Goal: Task Accomplishment & Management: Manage account settings

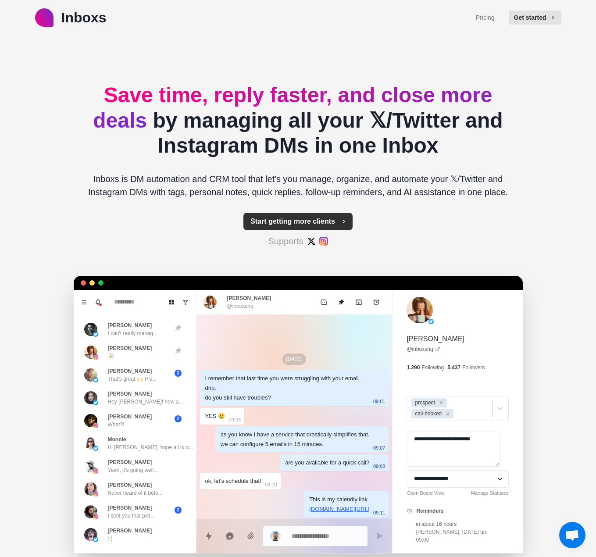
click at [298, 230] on div "Start getting more clients Supports" at bounding box center [297, 230] width 109 height 35
click at [302, 219] on button "Start getting more clients" at bounding box center [297, 222] width 109 height 18
type textarea "*"
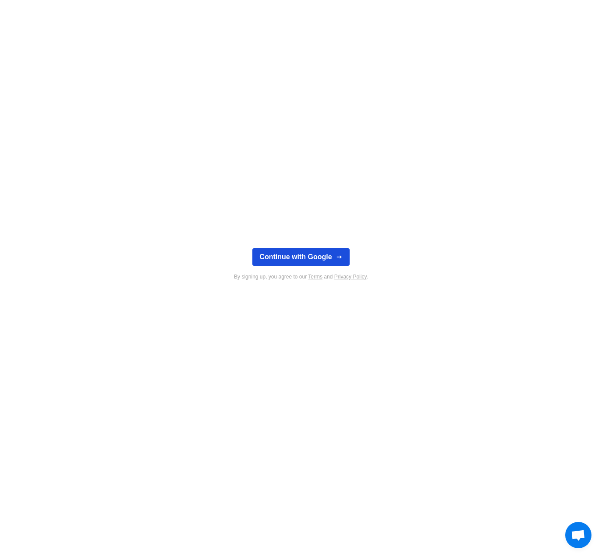
click at [312, 251] on button "Continue with Google" at bounding box center [301, 257] width 97 height 18
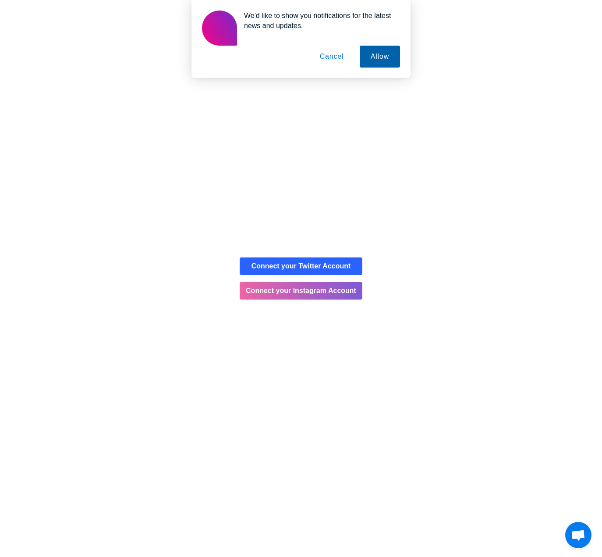
click at [376, 61] on button "Allow" at bounding box center [380, 57] width 40 height 22
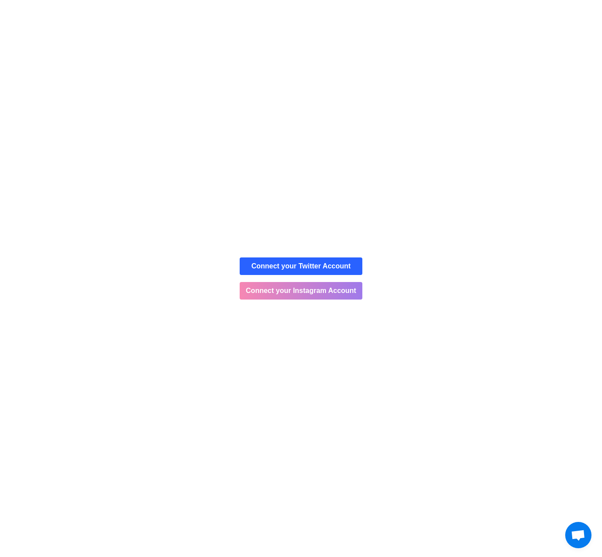
click at [282, 289] on button "Connect your Instagram Account" at bounding box center [301, 291] width 123 height 18
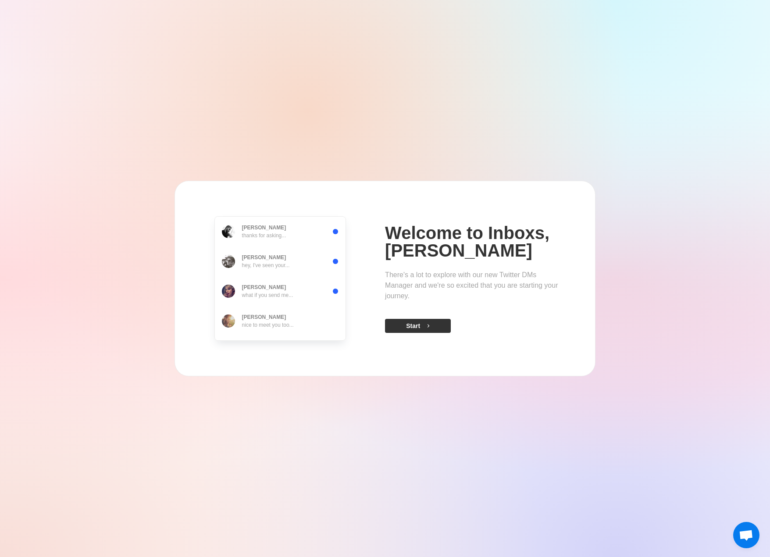
click at [435, 329] on button "Start" at bounding box center [418, 326] width 66 height 14
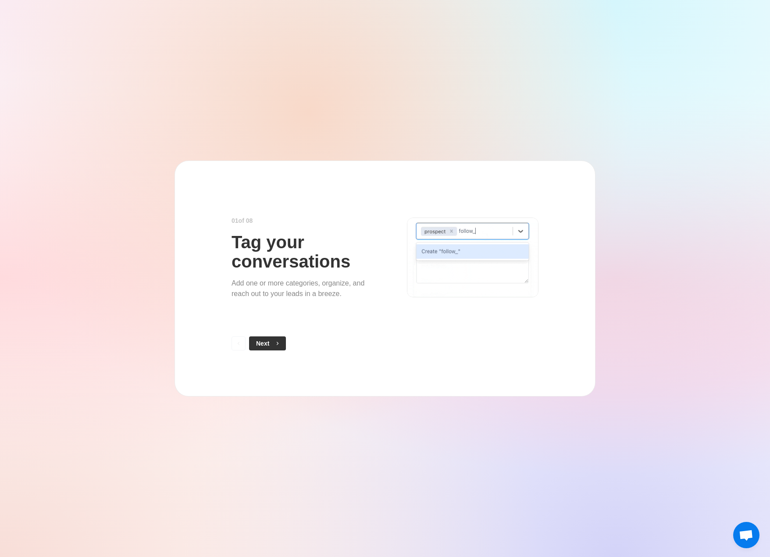
click at [267, 339] on button "Next" at bounding box center [267, 343] width 37 height 14
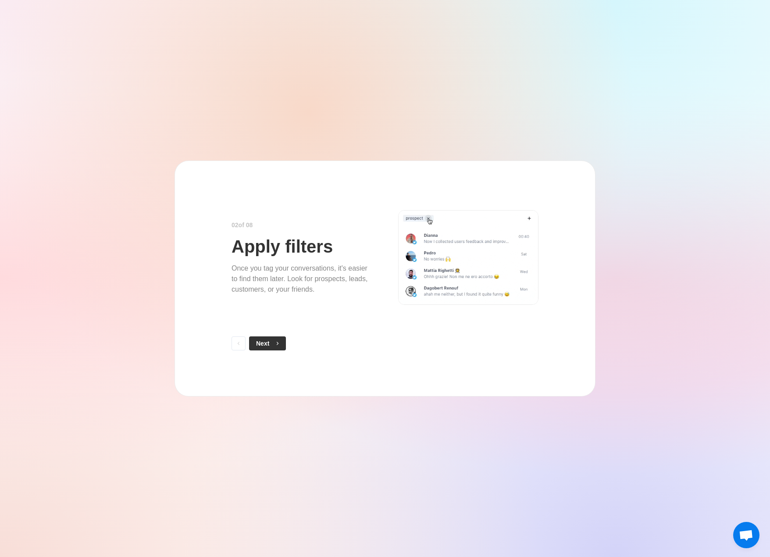
click at [272, 344] on button "Next" at bounding box center [267, 343] width 37 height 14
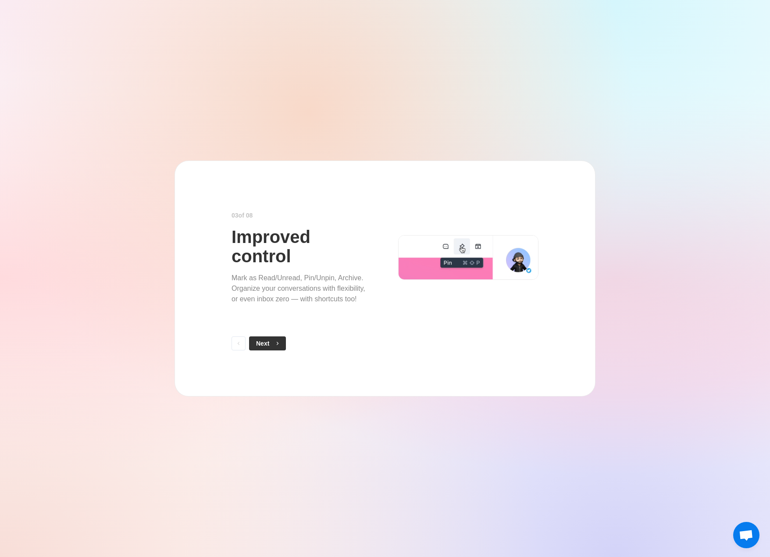
click at [273, 343] on span "button" at bounding box center [276, 343] width 6 height 6
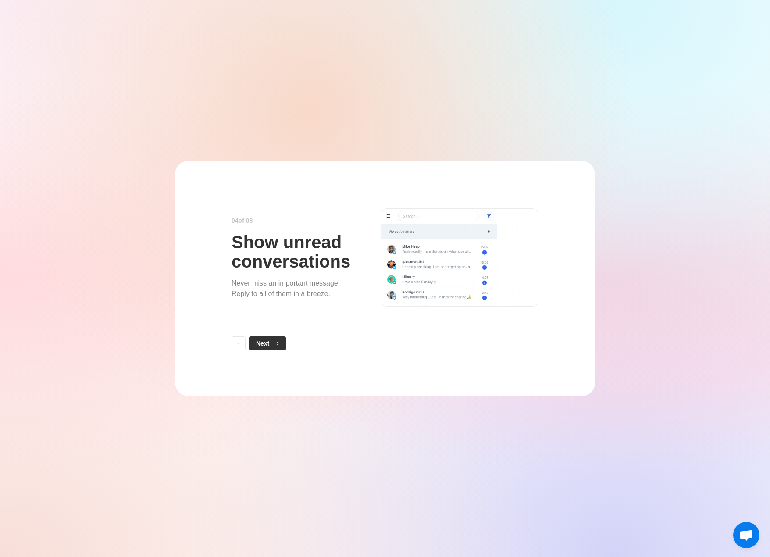
click at [271, 346] on button "Next" at bounding box center [267, 343] width 37 height 14
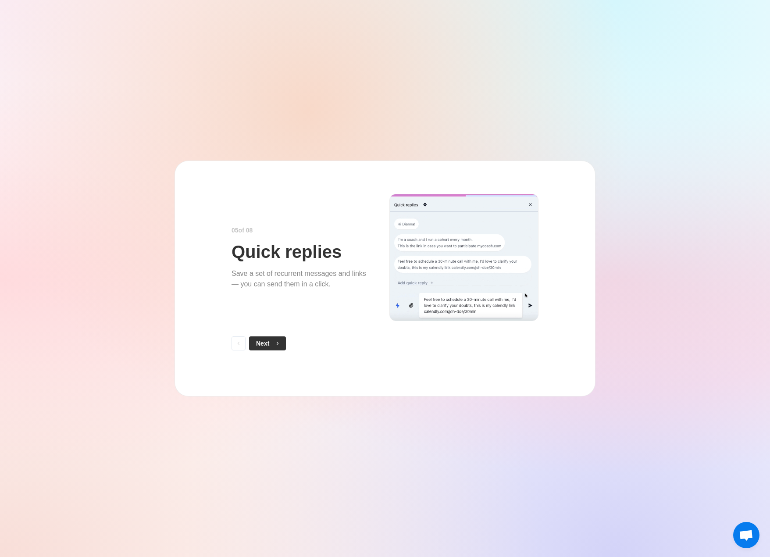
click at [278, 343] on icon "button" at bounding box center [277, 343] width 6 height 6
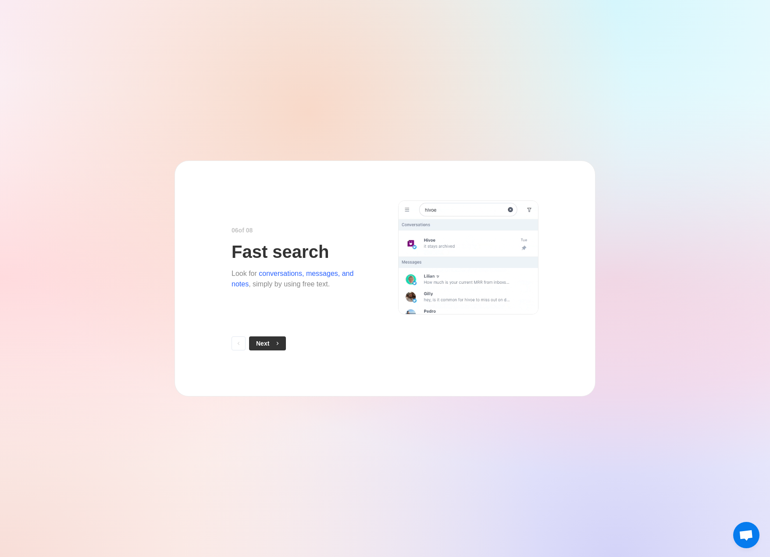
drag, startPoint x: 276, startPoint y: 337, endPoint x: 282, endPoint y: 337, distance: 5.3
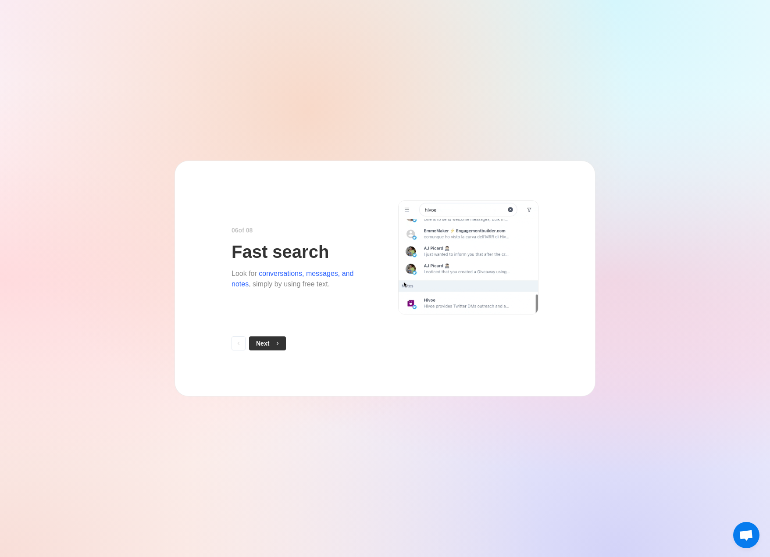
click at [282, 338] on button "Next" at bounding box center [267, 343] width 37 height 14
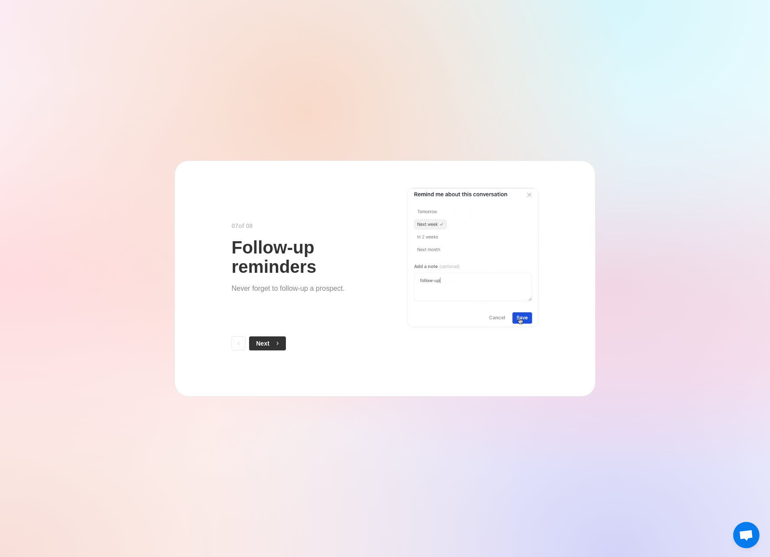
click at [269, 337] on div "0 7 of 0 8 Follow-up reminders Never forget to follow-up a prospect. Next" at bounding box center [385, 278] width 307 height 165
click at [268, 343] on button "Next" at bounding box center [267, 343] width 37 height 14
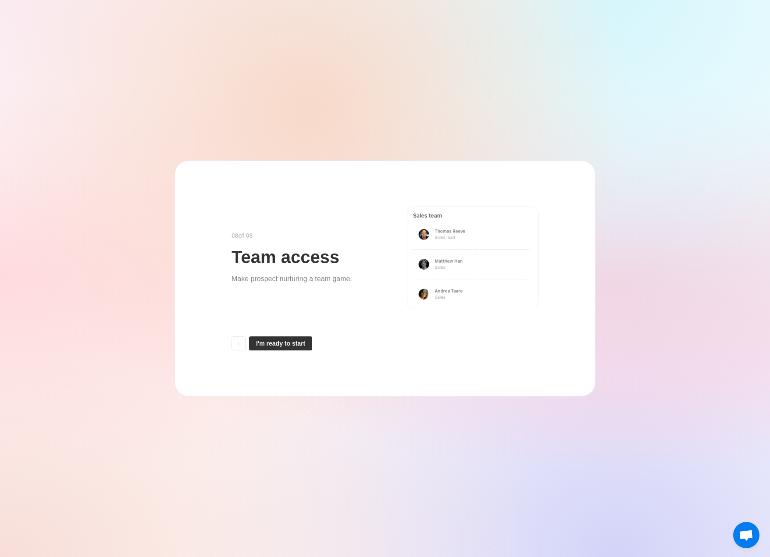
click at [281, 347] on button "I'm ready to start" at bounding box center [280, 343] width 63 height 14
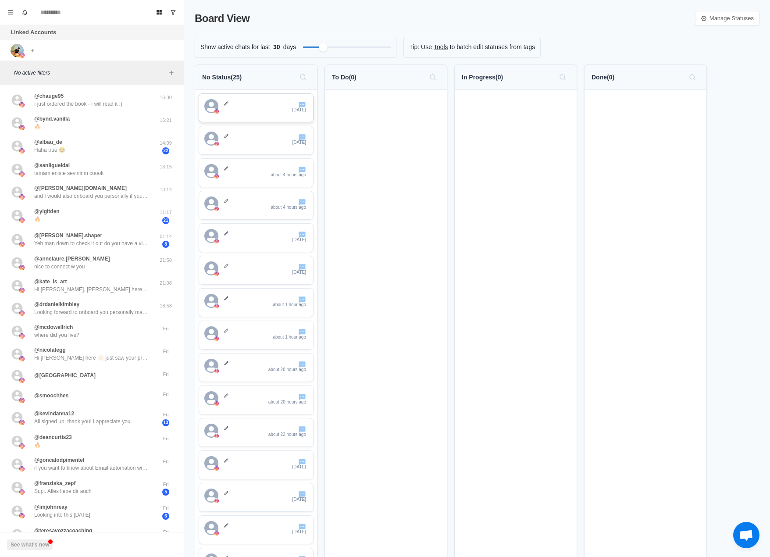
click at [268, 115] on div "[DATE]" at bounding box center [255, 108] width 103 height 18
click at [76, 109] on div "@chauge95 I just ordered the book - I will read it :) 16:30" at bounding box center [92, 100] width 177 height 23
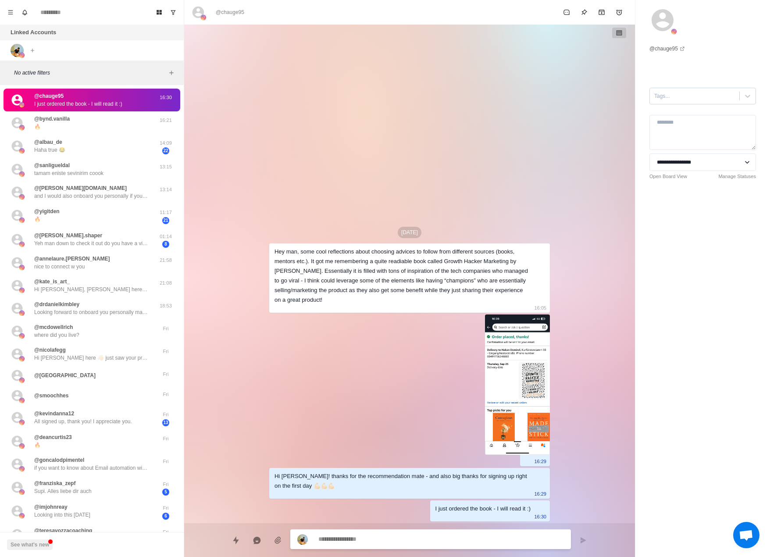
click at [602, 93] on div at bounding box center [694, 96] width 81 height 10
click at [602, 98] on div "**********" at bounding box center [702, 109] width 135 height 219
click at [602, 98] on icon at bounding box center [747, 96] width 9 height 9
click at [602, 99] on div at bounding box center [694, 96] width 81 height 10
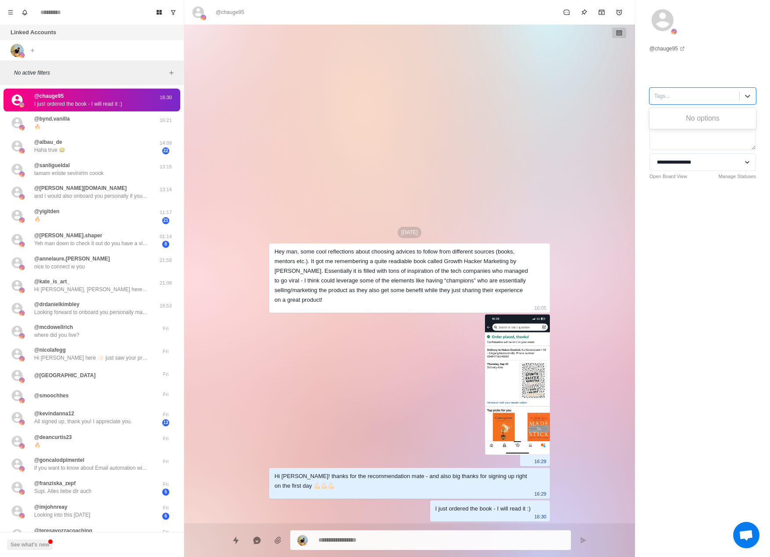
click at [602, 124] on div "No options" at bounding box center [702, 119] width 107 height 18
click at [602, 99] on div at bounding box center [694, 96] width 81 height 10
click at [602, 134] on textarea at bounding box center [702, 132] width 107 height 35
click at [602, 160] on select "**********" at bounding box center [702, 162] width 107 height 18
type textarea "*"
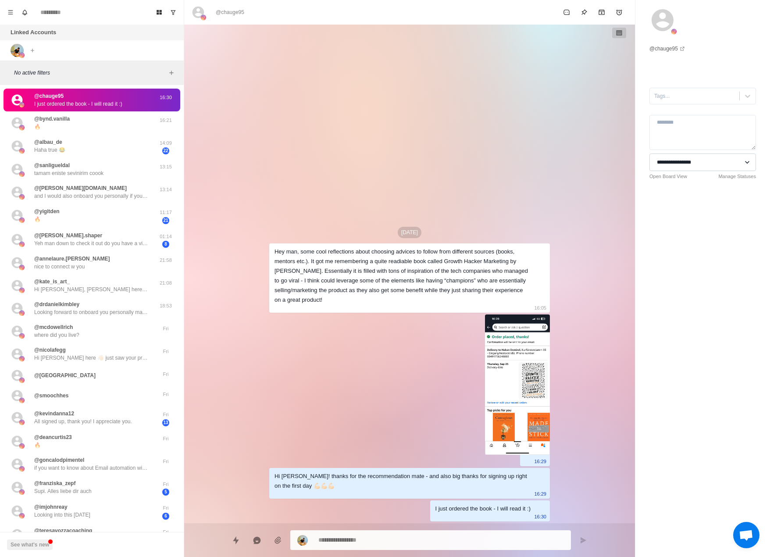
select select "**********"
type textarea "*"
select select
type textarea "*"
select select "**********"
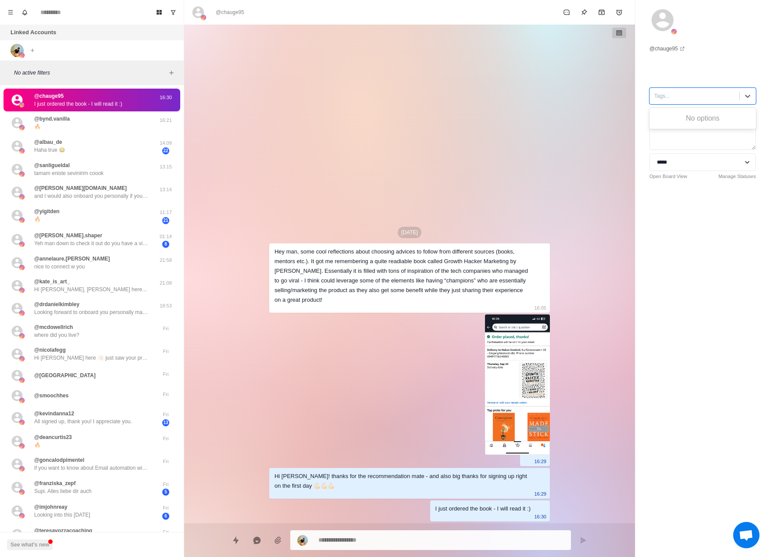
click at [602, 97] on div at bounding box center [694, 96] width 81 height 10
drag, startPoint x: 690, startPoint y: 172, endPoint x: 692, endPoint y: 168, distance: 4.5
click at [602, 171] on div "**********" at bounding box center [702, 166] width 107 height 27
click at [602, 166] on select "**********" at bounding box center [702, 162] width 107 height 18
select select
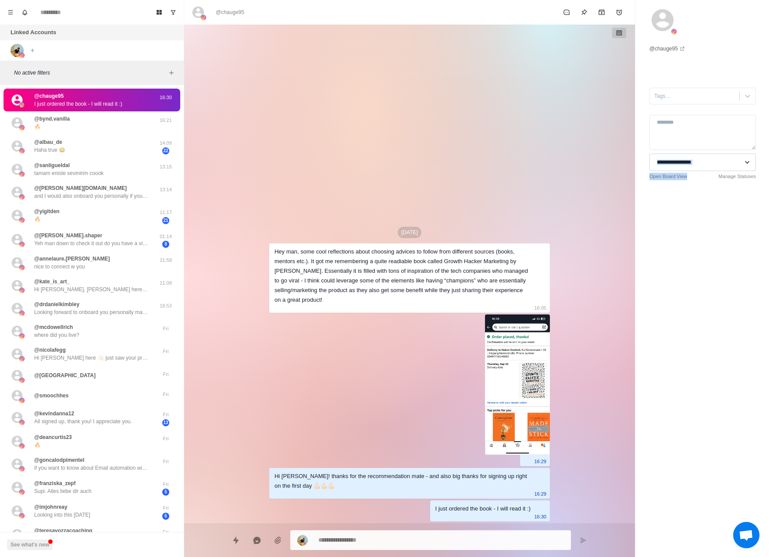
type textarea "*"
select select "**********"
type textarea "*"
select select
click at [88, 49] on div "Linked Accounts Connect X account Connect Instagram account" at bounding box center [92, 43] width 184 height 36
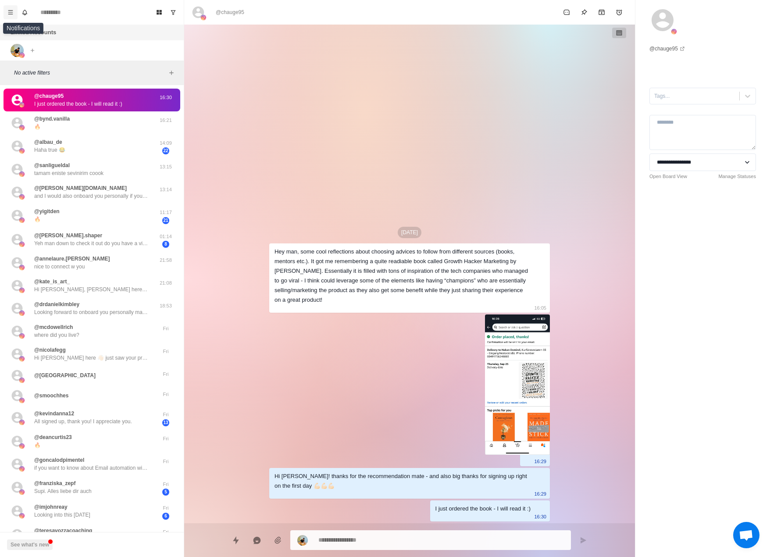
click at [14, 13] on button "Menu" at bounding box center [11, 12] width 14 height 14
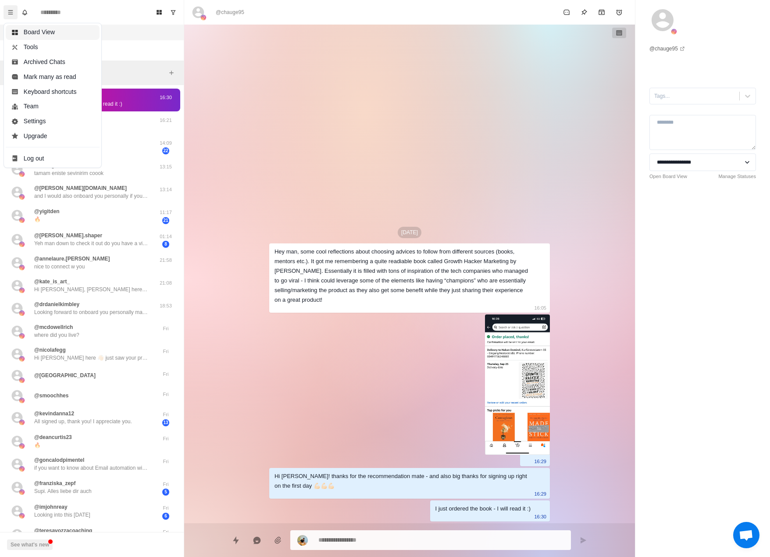
click at [57, 32] on button "Board View" at bounding box center [53, 32] width 94 height 15
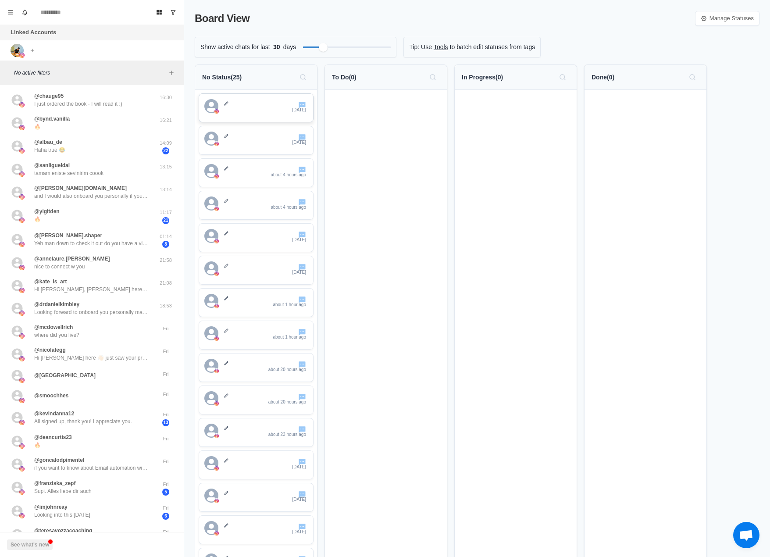
click at [296, 114] on div "[DATE]" at bounding box center [266, 107] width 84 height 16
click at [266, 109] on div "[DATE]" at bounding box center [266, 107] width 84 height 16
click at [203, 112] on div "[DATE]" at bounding box center [256, 107] width 115 height 29
click at [217, 105] on icon "avatar" at bounding box center [211, 106] width 14 height 14
drag, startPoint x: 221, startPoint y: 110, endPoint x: 226, endPoint y: 106, distance: 6.5
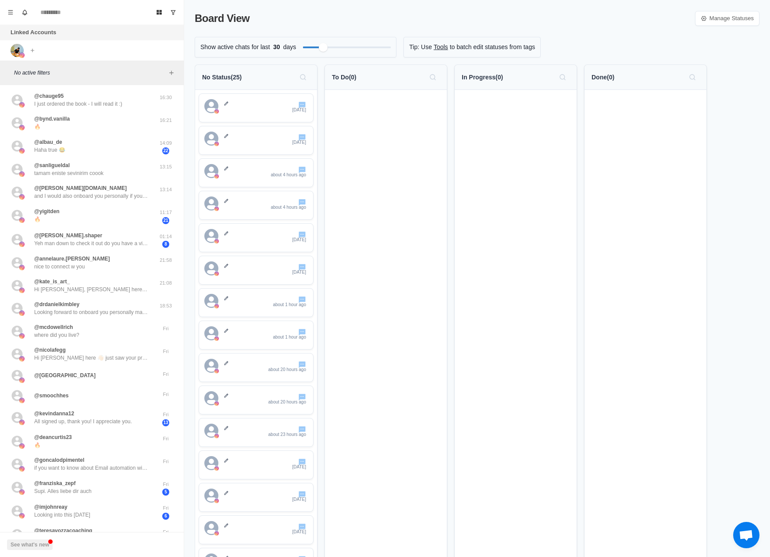
click at [223, 107] on div "1 day ago 1 day ago about 4 hours ago about 4 hours ago 1 day ago 1 day ago abo…" at bounding box center [256, 497] width 122 height 815
click at [227, 106] on div "[DATE]" at bounding box center [266, 107] width 84 height 16
click at [85, 111] on div "@bynd.vanilla 🔥 16:21" at bounding box center [92, 122] width 177 height 23
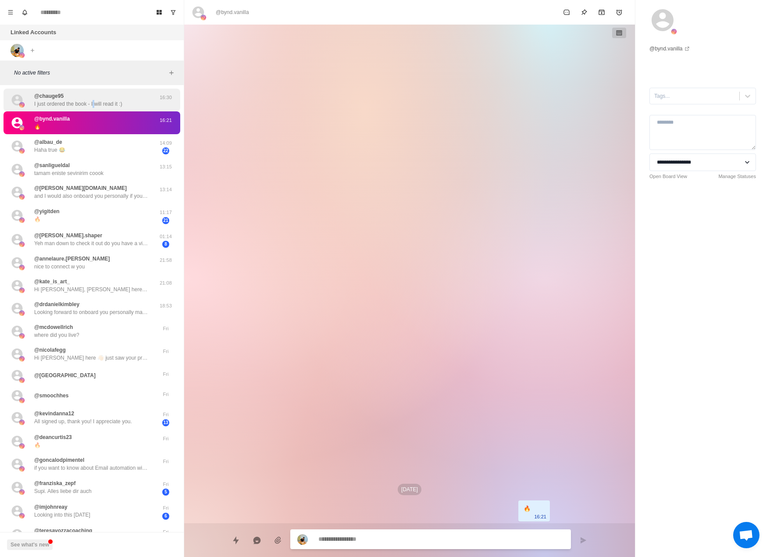
click at [97, 96] on div "@chauge95 I just ordered the book - I will read it :)" at bounding box center [78, 100] width 88 height 16
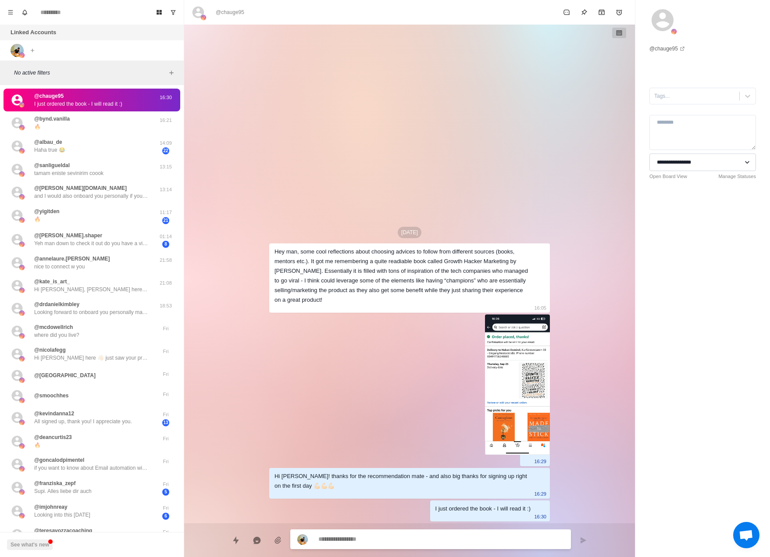
type textarea "*"
click at [602, 158] on select "**********" at bounding box center [702, 162] width 107 height 18
select select "**********"
type textarea "*"
select select
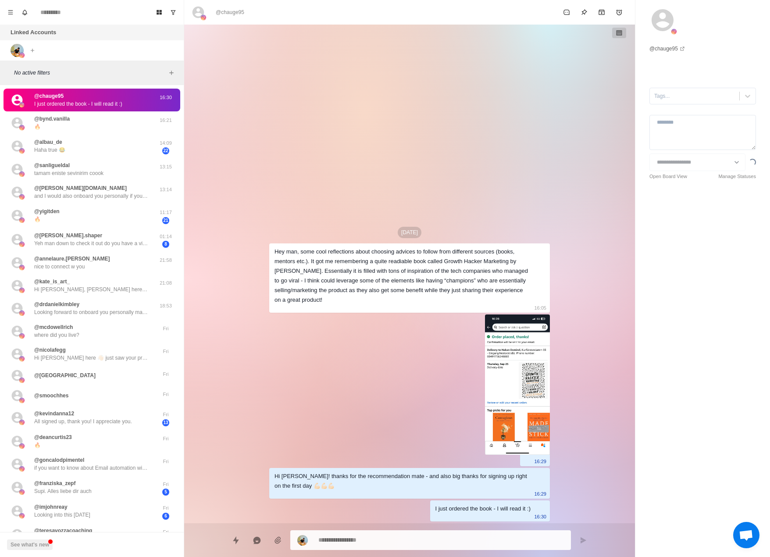
type textarea "*"
select select "**********"
click at [84, 125] on div "@bynd.vanilla 🔥" at bounding box center [83, 123] width 144 height 16
type textarea "*"
select select
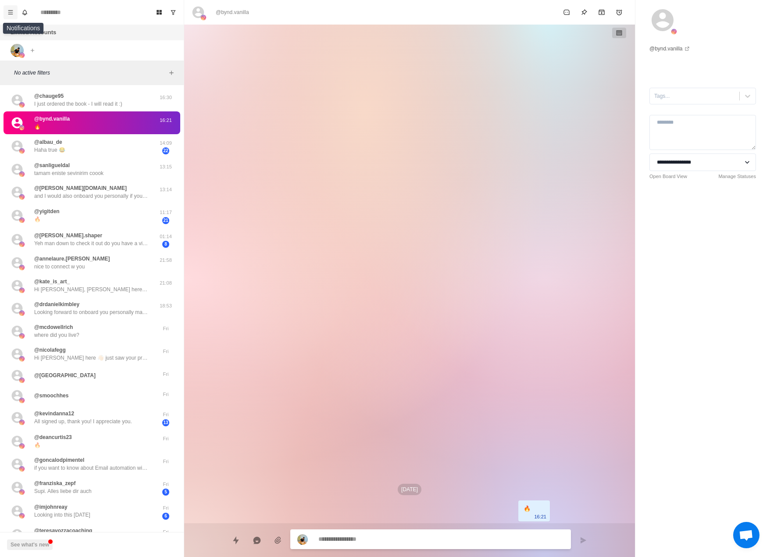
click at [7, 15] on button "Menu" at bounding box center [11, 12] width 14 height 14
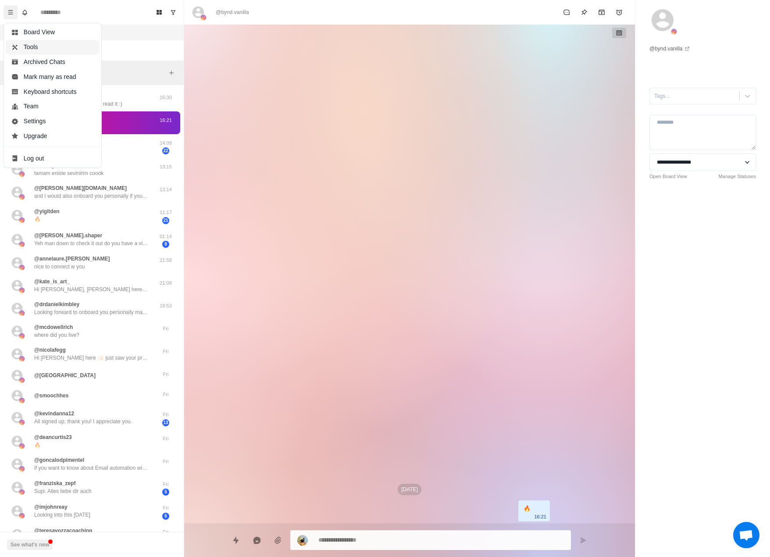
click at [30, 40] on div "Board View Tools Archived Chats Mark many as read Keyboard shortcuts Team Setti…" at bounding box center [53, 95] width 98 height 145
click at [36, 35] on button "Board View" at bounding box center [53, 32] width 94 height 15
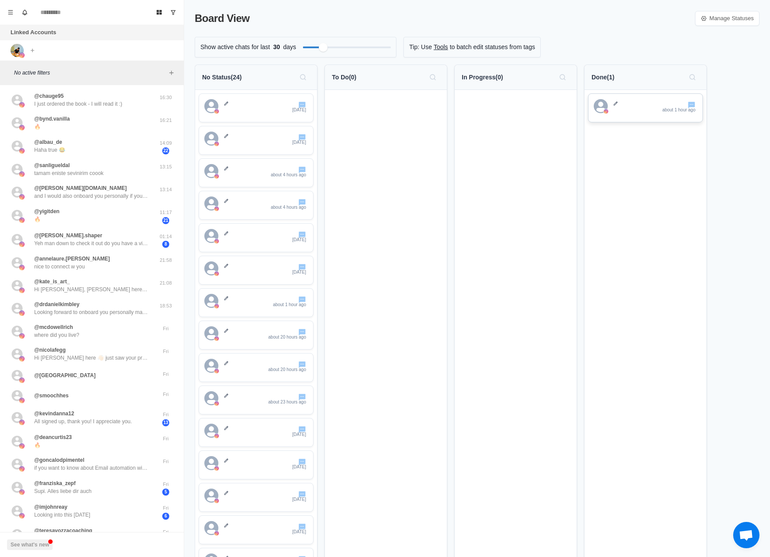
click at [602, 105] on icon "avatar" at bounding box center [600, 104] width 5 height 5
click at [599, 108] on icon "avatar" at bounding box center [600, 110] width 9 height 4
click at [602, 117] on div "about 1 hour ago" at bounding box center [645, 107] width 115 height 29
click at [602, 106] on p at bounding box center [655, 103] width 84 height 5
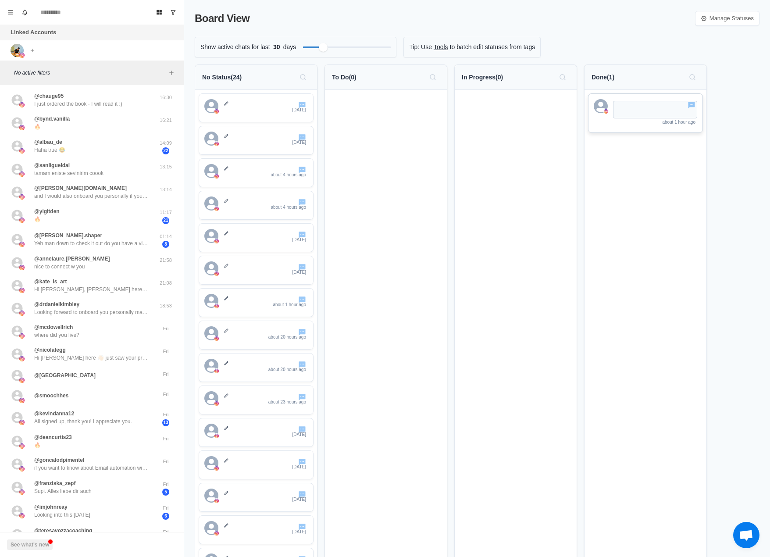
drag, startPoint x: 646, startPoint y: 112, endPoint x: 641, endPoint y: 112, distance: 5.7
click at [602, 112] on textarea at bounding box center [655, 110] width 84 height 18
click at [602, 151] on div "about 1 hour ago" at bounding box center [645, 481] width 122 height 782
click at [602, 104] on icon at bounding box center [616, 103] width 4 height 4
drag, startPoint x: 677, startPoint y: 153, endPoint x: 648, endPoint y: 127, distance: 39.5
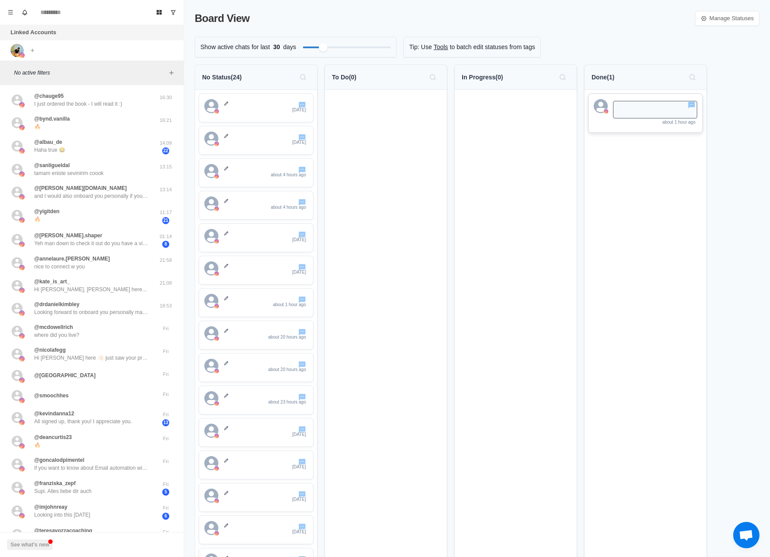
click at [602, 153] on div "about 1 hour ago" at bounding box center [645, 481] width 122 height 782
click at [602, 112] on icon "avatar" at bounding box center [601, 106] width 14 height 14
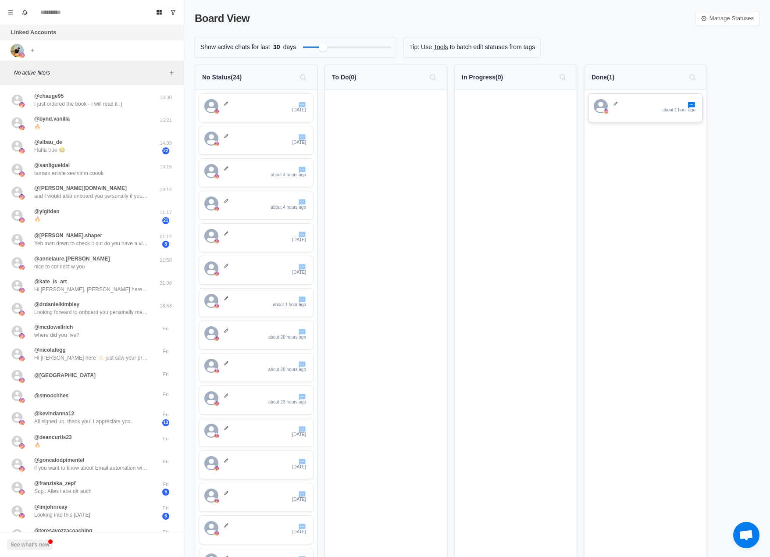
click at [602, 107] on icon "Go to chat" at bounding box center [692, 104] width 8 height 8
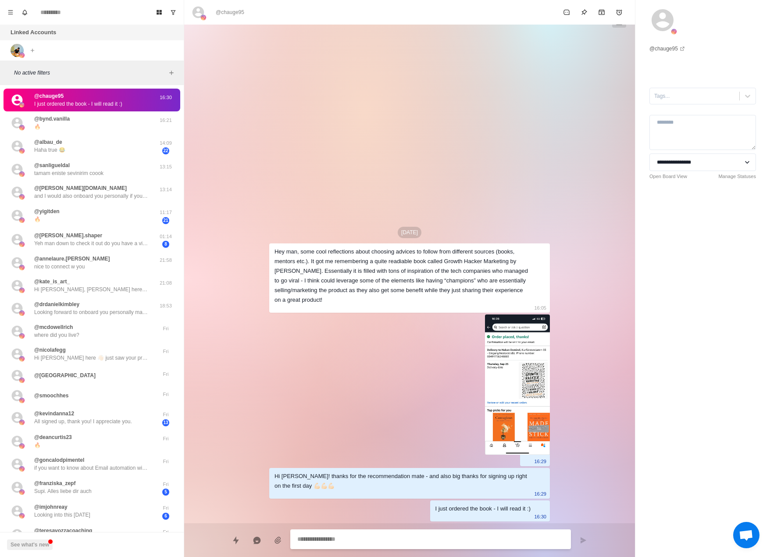
type textarea "*"
select select "**********"
type textarea "*"
click at [602, 100] on div at bounding box center [694, 96] width 81 height 10
click at [602, 185] on div "**********" at bounding box center [702, 109] width 135 height 219
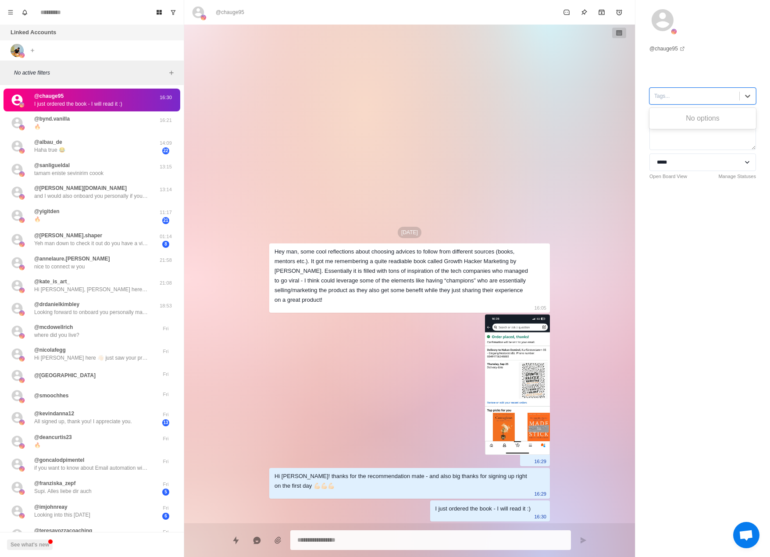
click at [602, 93] on div at bounding box center [694, 96] width 81 height 10
type input "*****"
type textarea "*"
type input "*******"
type textarea "*"
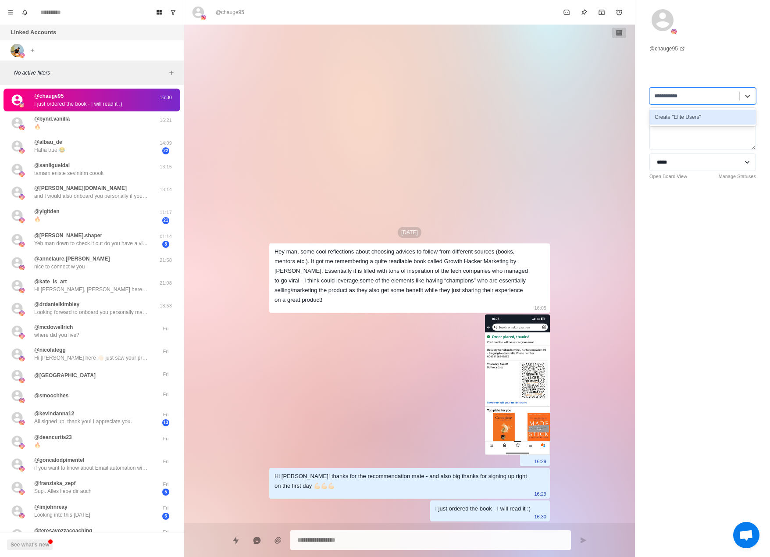
type input "**********"
type textarea "*"
type input "**********"
drag, startPoint x: 697, startPoint y: 140, endPoint x: 711, endPoint y: 141, distance: 13.6
click at [602, 140] on textarea at bounding box center [702, 132] width 107 height 35
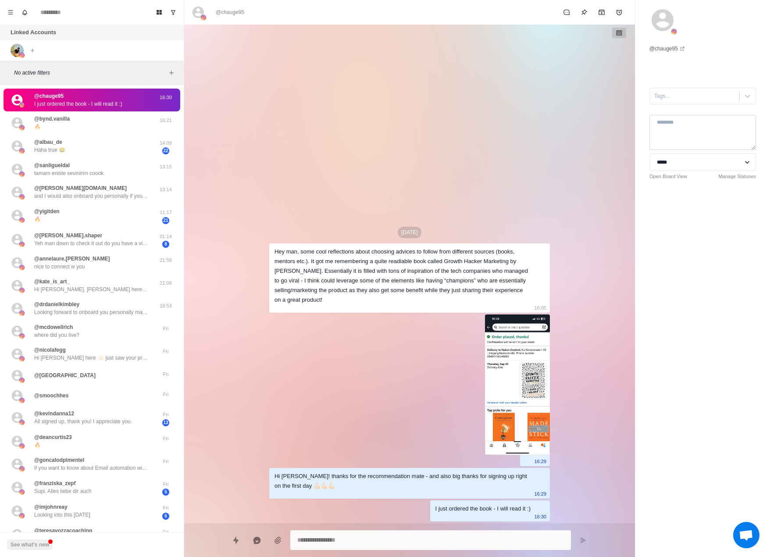
click at [602, 136] on textarea at bounding box center [702, 132] width 107 height 35
click at [6, 16] on button "Menu" at bounding box center [11, 12] width 14 height 14
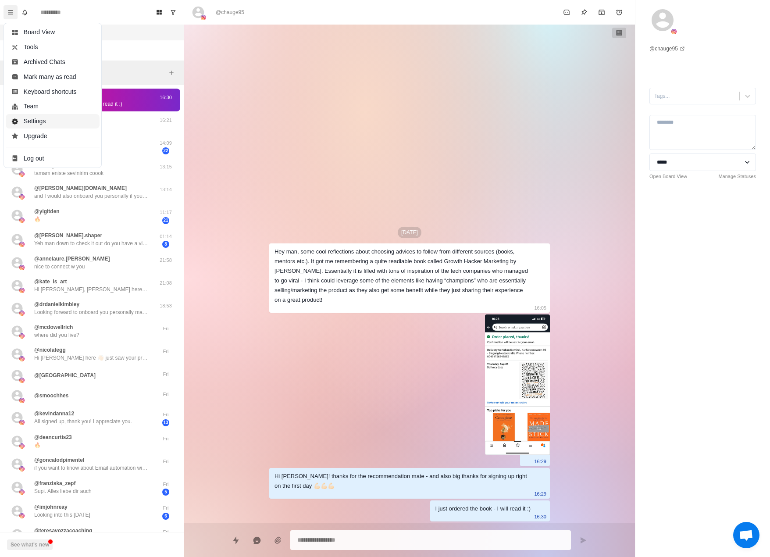
type textarea "*"
click at [59, 122] on button "Settings" at bounding box center [53, 121] width 94 height 15
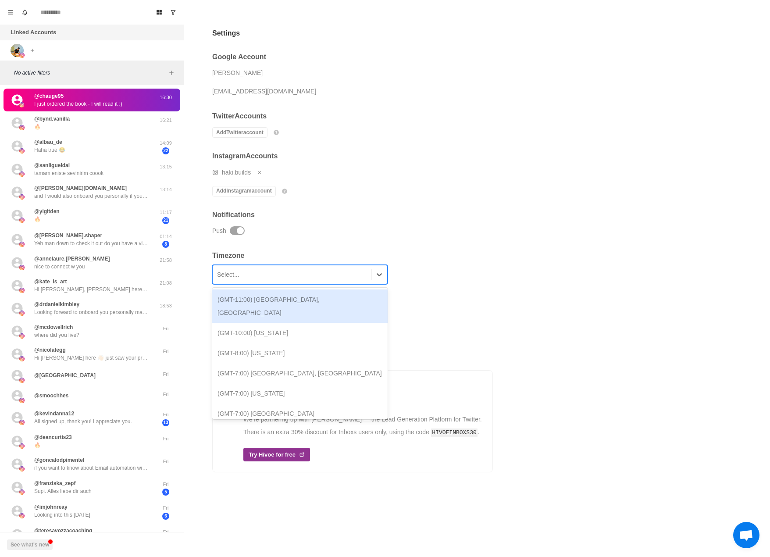
click at [285, 275] on div at bounding box center [292, 274] width 150 height 15
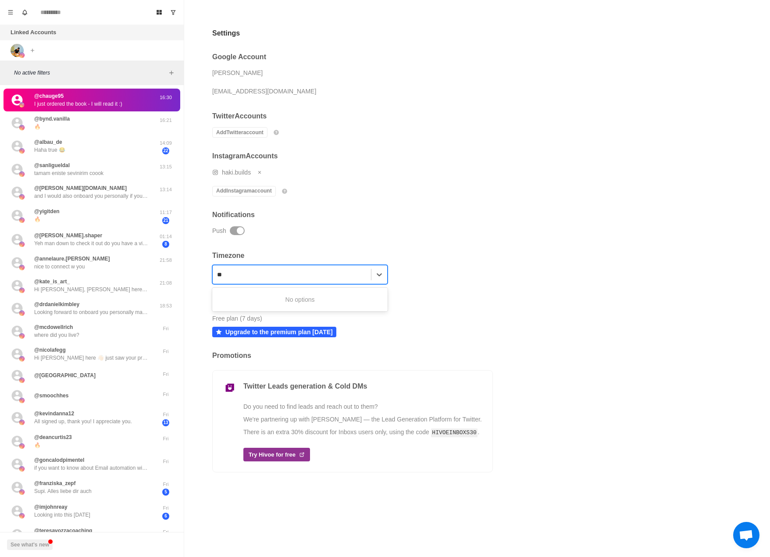
type input "*"
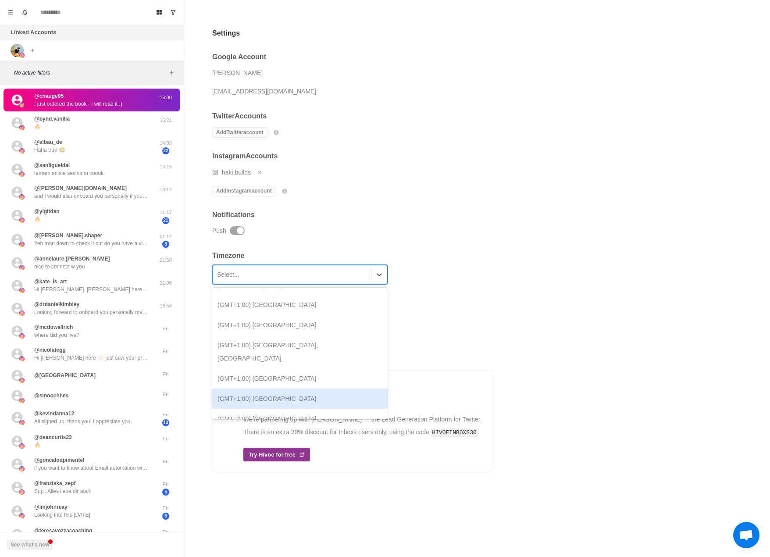
scroll to position [570, 0]
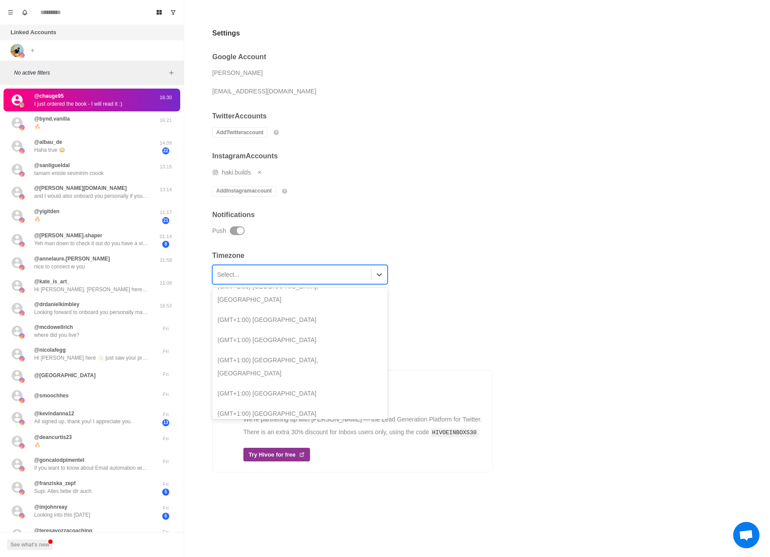
click at [354, 424] on div "(GMT+2:00) Belgrade, Bratislava, Budapest, Ljubljana, Prague" at bounding box center [299, 447] width 175 height 46
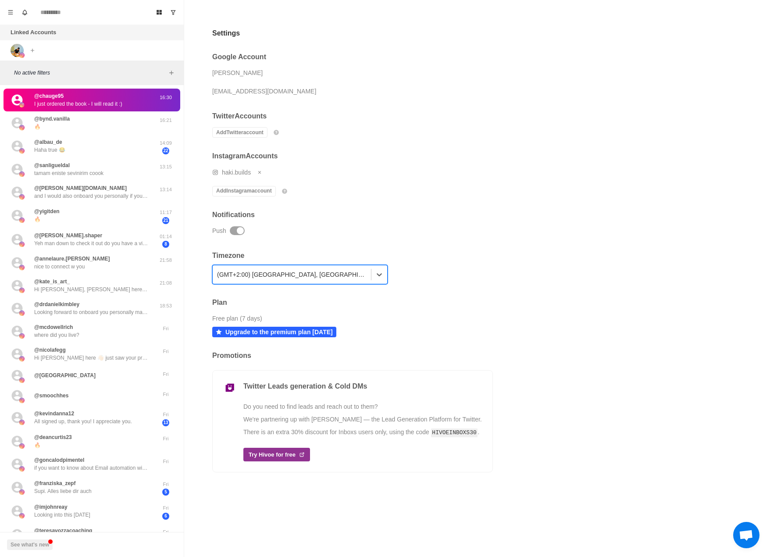
click at [235, 318] on div "Free plan (7 days)" at bounding box center [237, 318] width 50 height 13
click at [299, 335] on p "Upgrade to the premium plan today" at bounding box center [278, 331] width 107 height 7
click at [3, 8] on div "Board View Tools Archived Chats Mark many as read Keyboard shortcuts Team Setti…" at bounding box center [92, 12] width 184 height 25
drag, startPoint x: 14, startPoint y: 8, endPoint x: 13, endPoint y: 14, distance: 5.3
click at [14, 9] on button "Menu" at bounding box center [11, 12] width 14 height 14
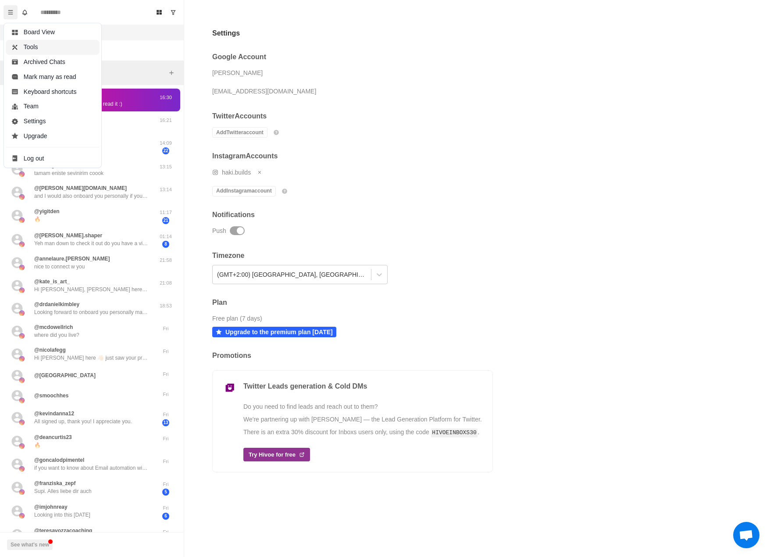
click at [64, 42] on button "Tools" at bounding box center [53, 47] width 94 height 15
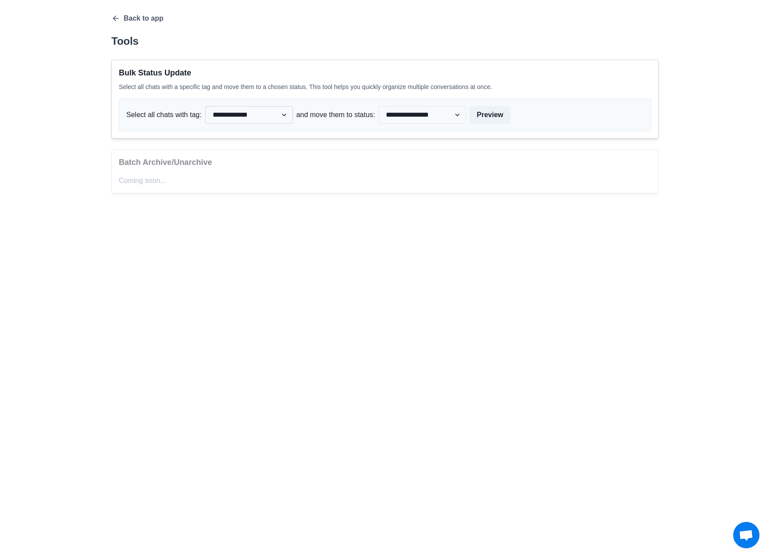
click at [260, 117] on select "**********" at bounding box center [249, 115] width 88 height 18
click at [260, 115] on select "**********" at bounding box center [249, 115] width 88 height 18
click at [188, 117] on p "Select all chats with tag:" at bounding box center [163, 115] width 75 height 11
click at [241, 116] on select "**********" at bounding box center [249, 115] width 88 height 18
drag, startPoint x: 244, startPoint y: 117, endPoint x: 256, endPoint y: 125, distance: 14.7
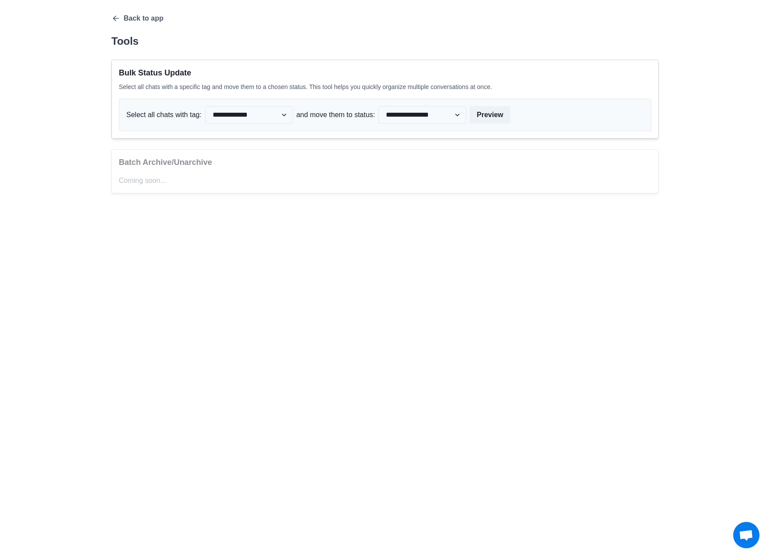
click at [244, 117] on select "**********" at bounding box center [249, 115] width 88 height 18
drag, startPoint x: 310, startPoint y: 110, endPoint x: 392, endPoint y: 116, distance: 81.8
click at [335, 113] on p "and move them to status:" at bounding box center [335, 115] width 79 height 11
click at [398, 116] on select "**********" at bounding box center [422, 115] width 88 height 18
click at [487, 116] on button "Preview" at bounding box center [490, 115] width 40 height 18
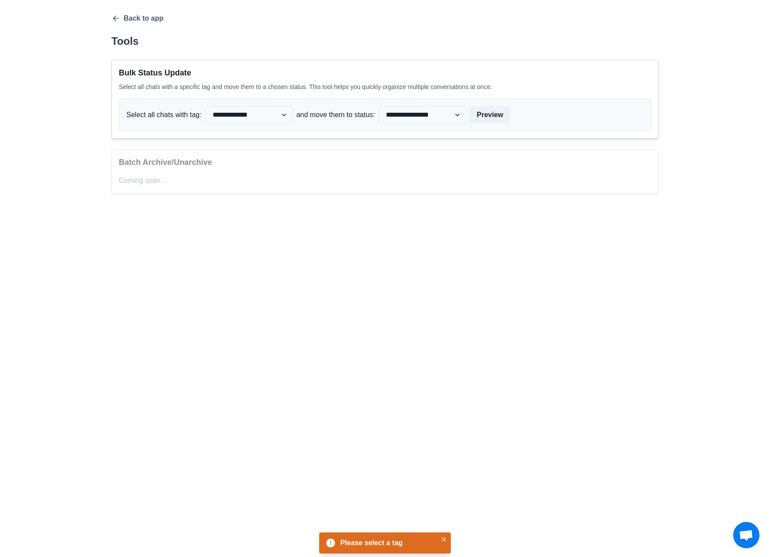
click at [257, 95] on div "**********" at bounding box center [384, 99] width 547 height 79
click at [255, 119] on select "**********" at bounding box center [249, 115] width 88 height 18
click at [205, 107] on select "**********" at bounding box center [249, 115] width 88 height 18
click at [213, 118] on select "**********" at bounding box center [249, 115] width 88 height 18
click at [154, 116] on p "Select all chats with tag:" at bounding box center [163, 115] width 75 height 11
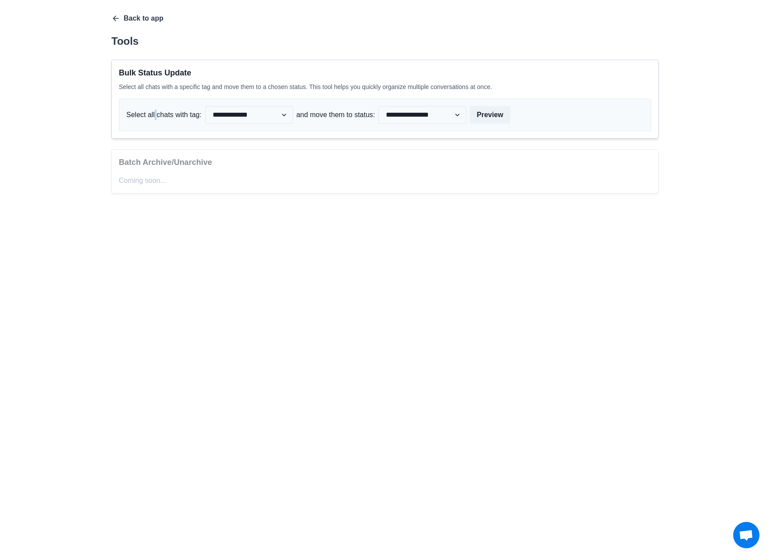
click at [118, 17] on icon "button" at bounding box center [115, 18] width 9 height 9
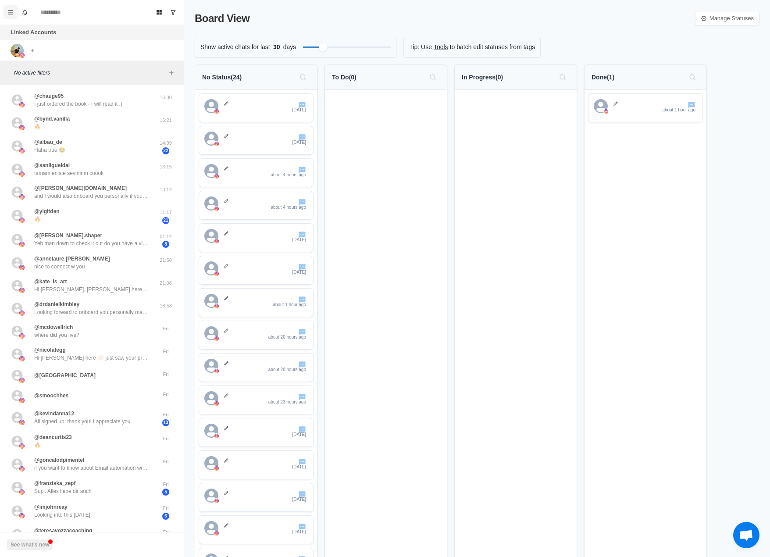
click at [7, 12] on icon "Menu" at bounding box center [10, 12] width 6 height 6
click at [71, 106] on button "Team" at bounding box center [53, 106] width 94 height 15
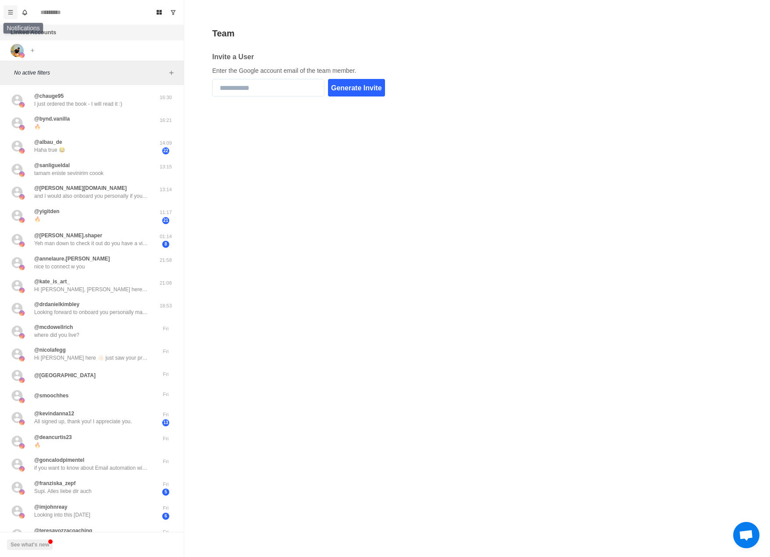
click at [12, 15] on icon "Menu" at bounding box center [10, 12] width 6 height 6
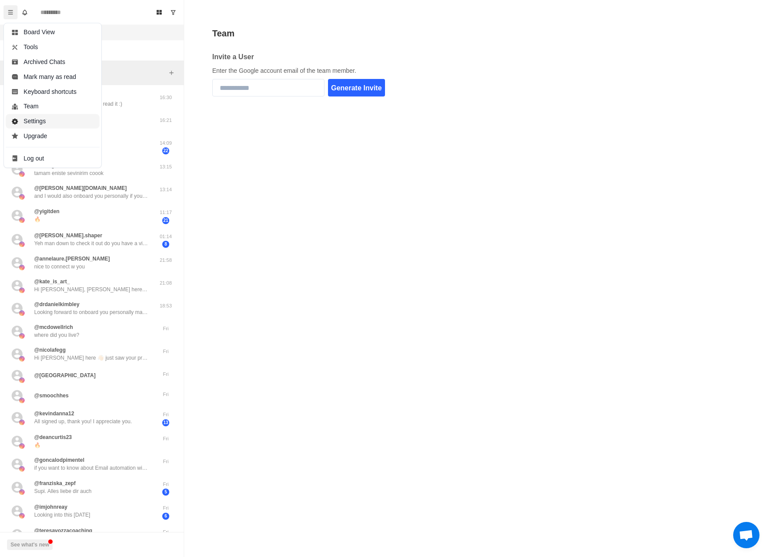
click at [52, 120] on button "Settings" at bounding box center [53, 121] width 94 height 15
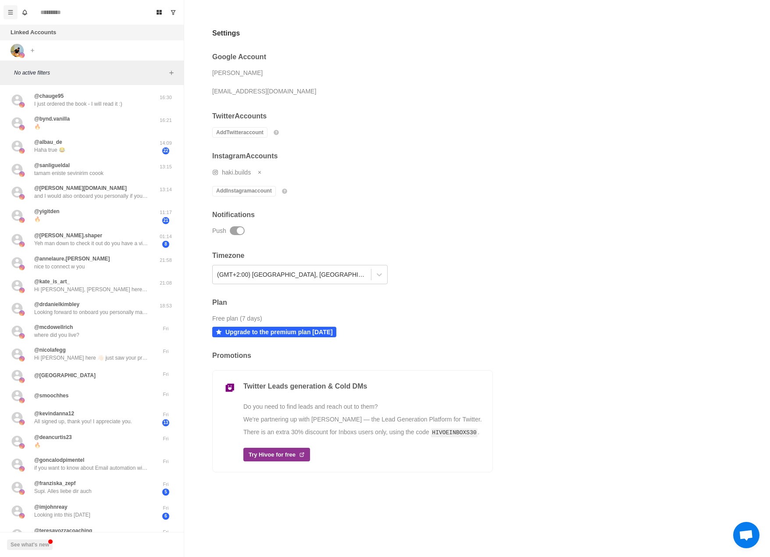
click at [7, 11] on icon "Menu" at bounding box center [10, 12] width 6 height 6
click at [57, 64] on button "Archived Chats" at bounding box center [53, 62] width 94 height 15
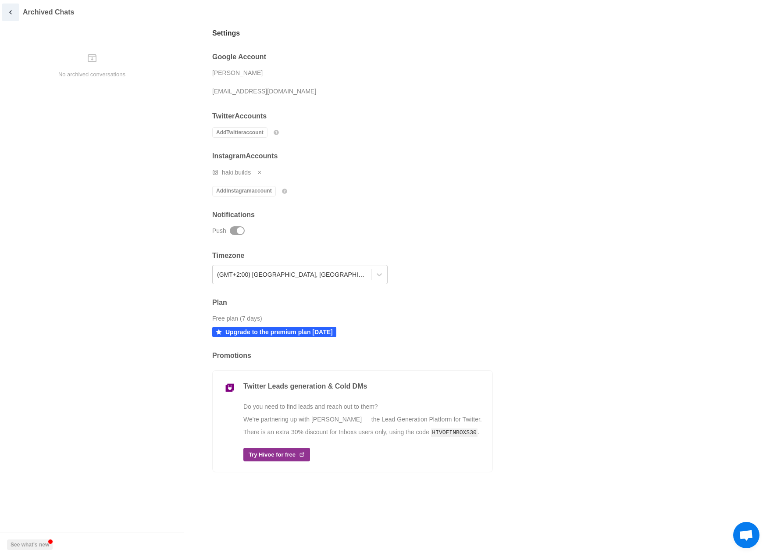
click at [9, 13] on icon "back" at bounding box center [11, 12] width 8 height 8
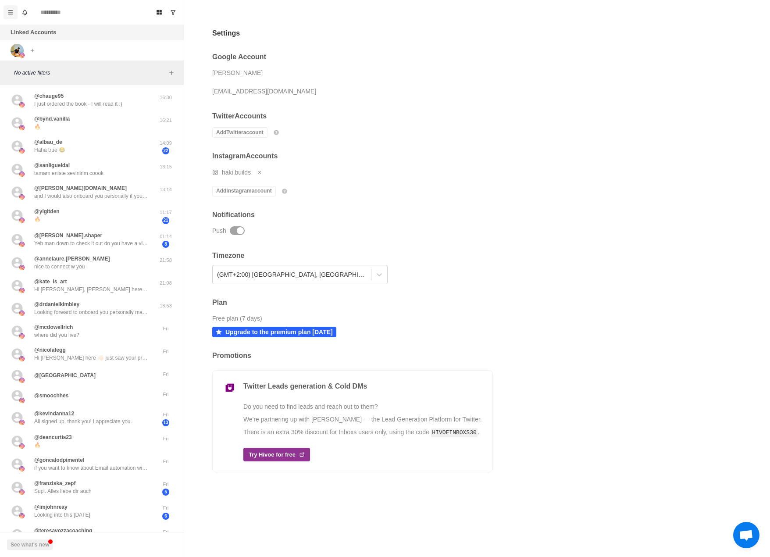
click at [14, 15] on button "Menu" at bounding box center [11, 12] width 14 height 14
click at [35, 49] on button "Tools" at bounding box center [53, 47] width 94 height 15
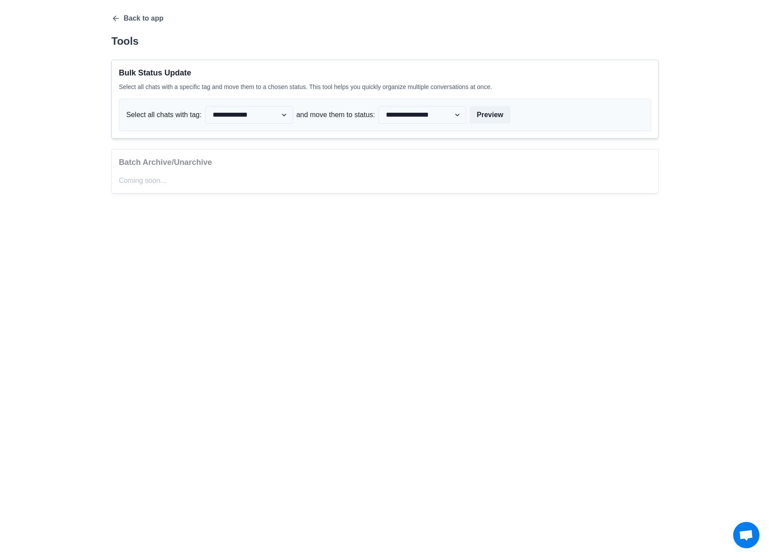
click at [468, 117] on div "**********" at bounding box center [385, 115] width 532 height 32
click at [475, 116] on button "Preview" at bounding box center [490, 115] width 40 height 18
click at [450, 117] on select "**********" at bounding box center [422, 115] width 88 height 18
drag, startPoint x: 449, startPoint y: 117, endPoint x: 445, endPoint y: 118, distance: 4.5
click at [449, 117] on select "**********" at bounding box center [422, 115] width 88 height 18
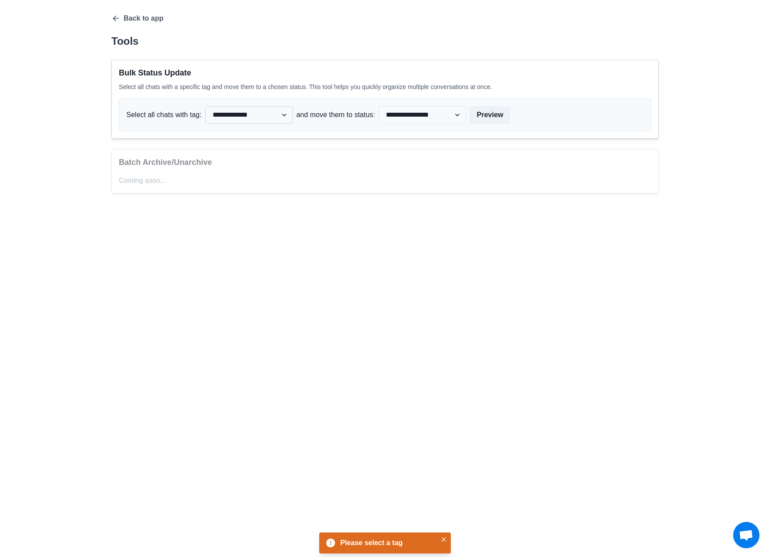
click at [242, 116] on select "**********" at bounding box center [249, 115] width 88 height 18
drag, startPoint x: 242, startPoint y: 116, endPoint x: 175, endPoint y: 128, distance: 68.2
click at [242, 116] on select "**********" at bounding box center [249, 115] width 88 height 18
click at [152, 119] on p "Select all chats with tag:" at bounding box center [163, 115] width 75 height 11
click at [213, 115] on select "**********" at bounding box center [249, 115] width 88 height 18
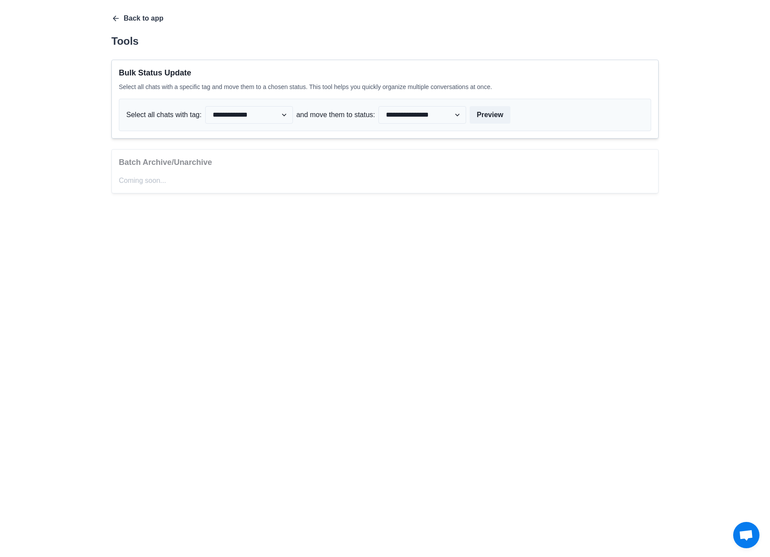
click at [118, 18] on icon "button" at bounding box center [115, 18] width 9 height 9
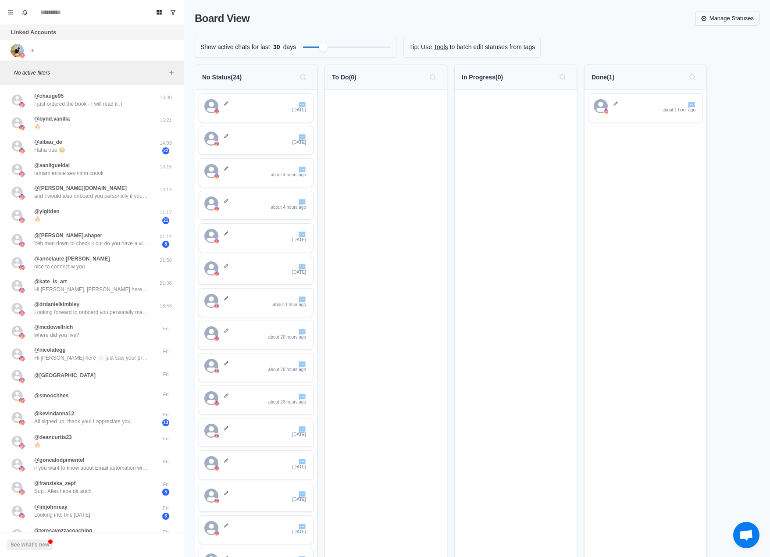
click at [730, 21] on link "Manage Statuses" at bounding box center [727, 18] width 64 height 15
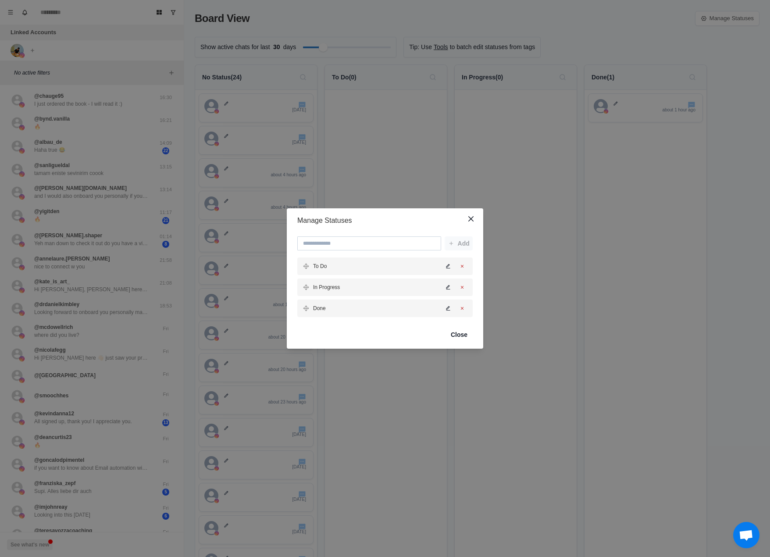
click at [375, 239] on input at bounding box center [369, 243] width 144 height 14
click at [420, 241] on input at bounding box center [369, 243] width 144 height 14
type input "*"
type input "**********"
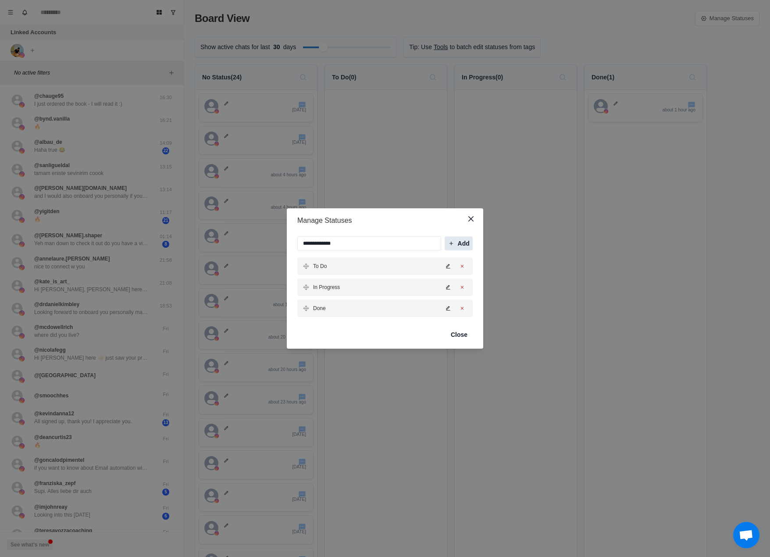
click at [456, 243] on button "Add" at bounding box center [459, 243] width 28 height 14
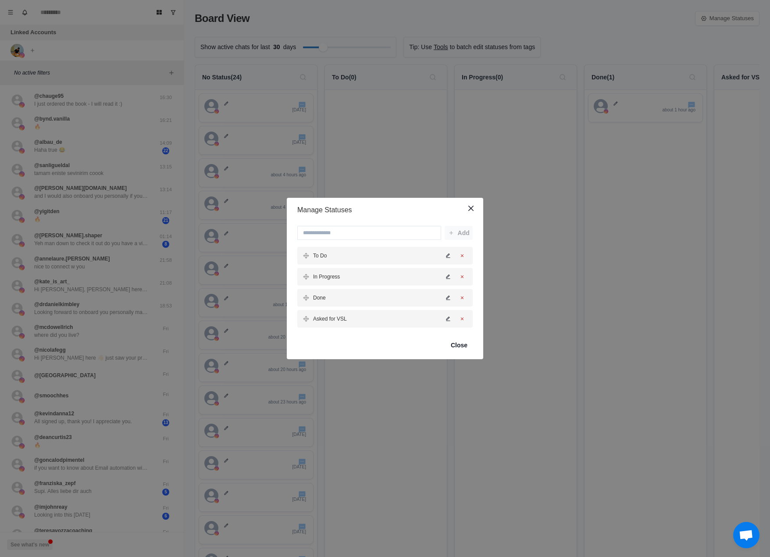
drag, startPoint x: 399, startPoint y: 323, endPoint x: 412, endPoint y: 290, distance: 35.8
click at [408, 285] on div "To Do In Progress Done Asked for VSL" at bounding box center [384, 287] width 175 height 81
click at [445, 319] on button "Edit status" at bounding box center [448, 319] width 11 height 11
click at [435, 317] on button "Save" at bounding box center [432, 319] width 19 height 14
drag, startPoint x: 422, startPoint y: 319, endPoint x: 405, endPoint y: 275, distance: 47.2
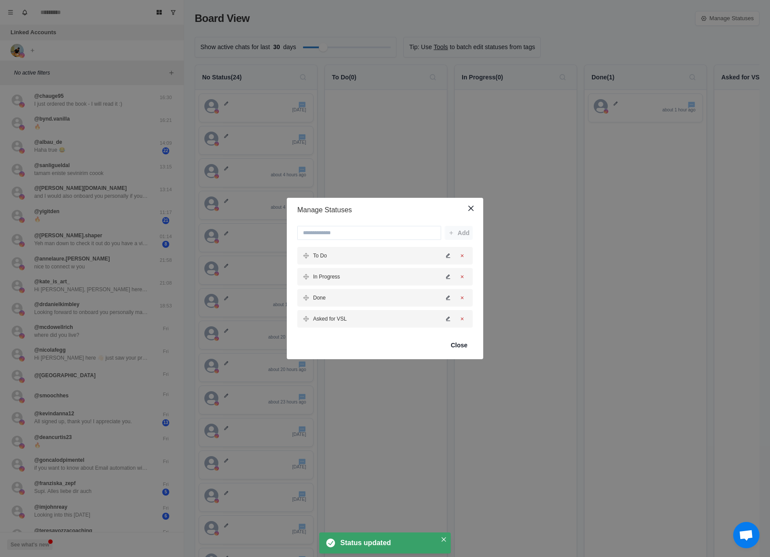
click at [409, 274] on div "To Do In Progress Done Asked for VSL" at bounding box center [384, 287] width 175 height 81
drag, startPoint x: 305, startPoint y: 317, endPoint x: 302, endPoint y: 270, distance: 47.4
click at [302, 270] on div "To Do In Progress Done Asked for VSL" at bounding box center [384, 287] width 175 height 81
click at [329, 299] on p "In Progress" at bounding box center [326, 298] width 27 height 8
click at [447, 298] on icon "Edit status" at bounding box center [447, 297] width 5 height 5
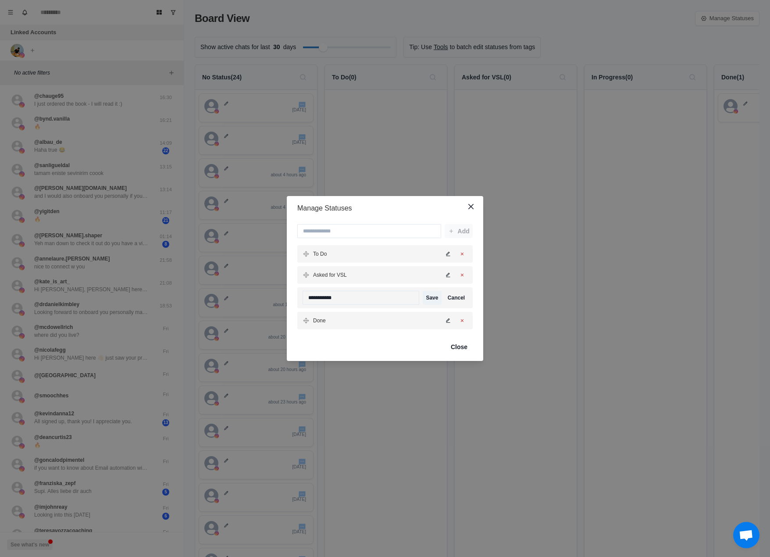
drag, startPoint x: 380, startPoint y: 301, endPoint x: 232, endPoint y: 283, distance: 148.8
click at [232, 283] on div "**********" at bounding box center [385, 278] width 770 height 557
drag, startPoint x: 387, startPoint y: 297, endPoint x: 277, endPoint y: 293, distance: 110.1
click at [277, 293] on div "**********" at bounding box center [385, 278] width 770 height 557
type input "**********"
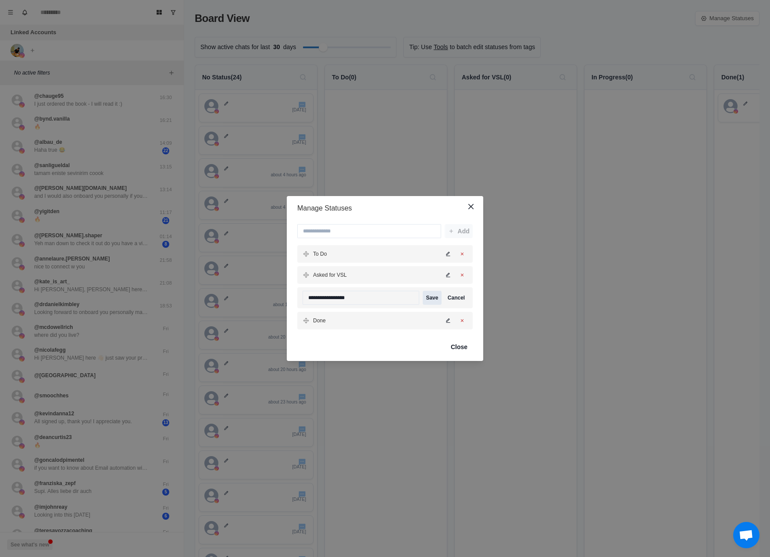
click at [435, 299] on button "Save" at bounding box center [432, 298] width 19 height 14
click at [447, 321] on button "Edit status" at bounding box center [448, 319] width 11 height 11
drag, startPoint x: 333, startPoint y: 319, endPoint x: 288, endPoint y: 314, distance: 45.4
click at [288, 314] on div "Add To Do Asked for VSL Waiting for Reply **** Save Cancel" at bounding box center [385, 277] width 196 height 112
type input "*"
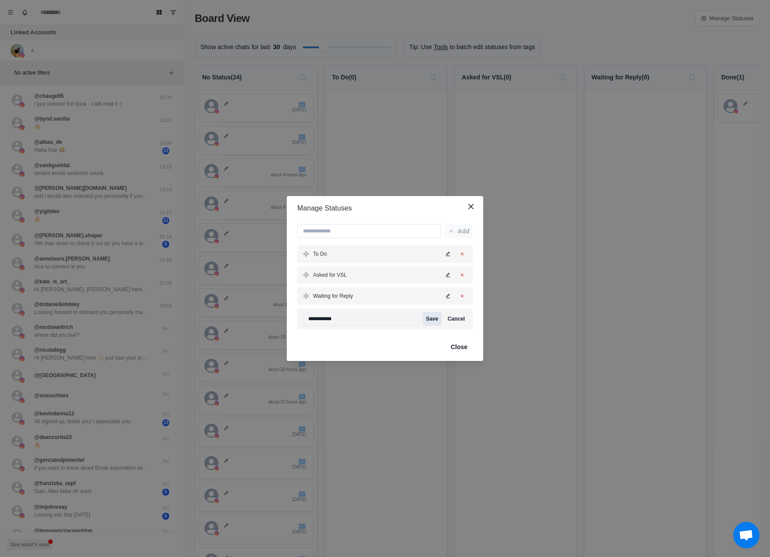
type input "**********"
click at [435, 318] on button "Save" at bounding box center [432, 319] width 19 height 14
drag, startPoint x: 415, startPoint y: 240, endPoint x: 409, endPoint y: 232, distance: 10.0
click at [412, 239] on div "Add To Do Asked for VSL Waiting for Reply Done - Paid" at bounding box center [384, 277] width 175 height 102
click at [408, 231] on input at bounding box center [369, 233] width 144 height 14
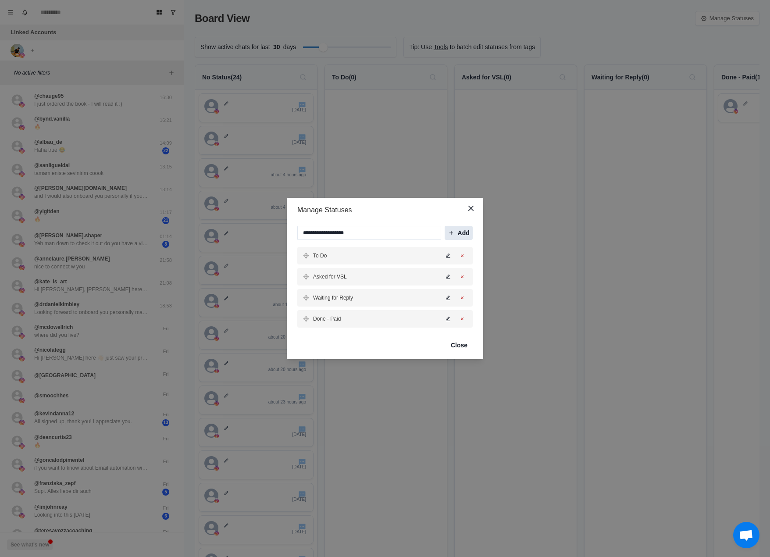
type input "**********"
click at [464, 232] on button "Add" at bounding box center [459, 233] width 28 height 14
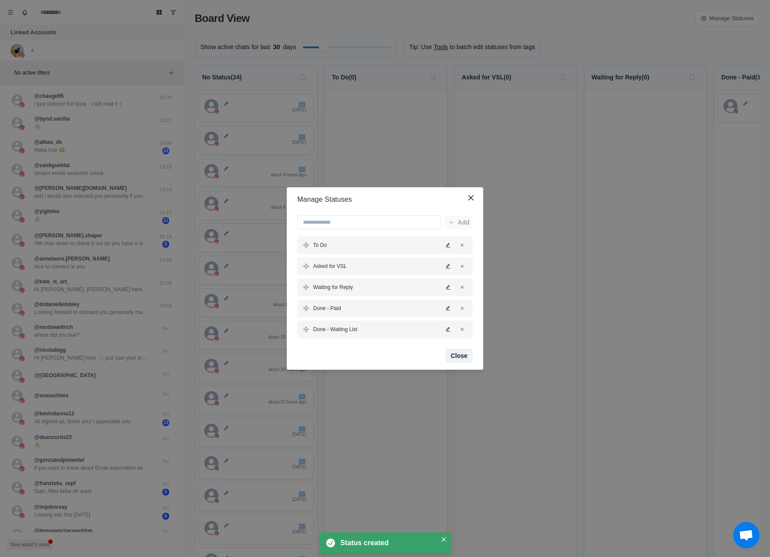
click at [462, 353] on button "Close" at bounding box center [458, 356] width 27 height 14
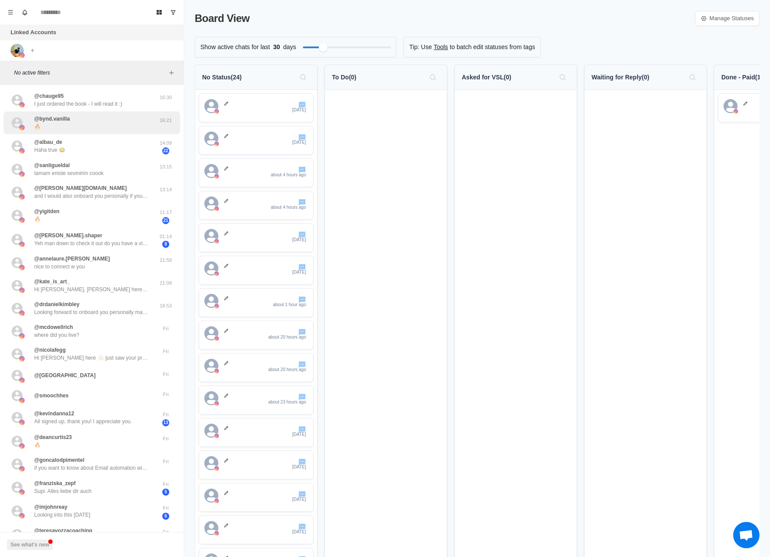
click at [78, 123] on div "@bynd.vanilla 🔥" at bounding box center [83, 123] width 144 height 16
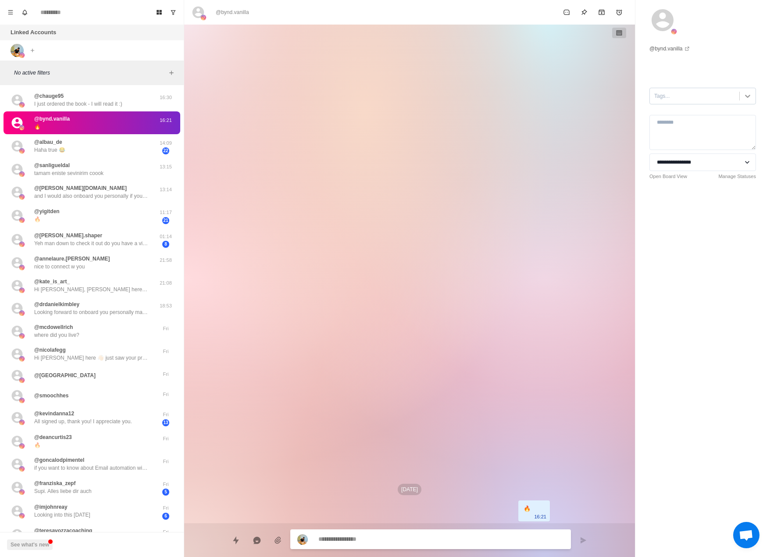
click at [748, 97] on div at bounding box center [748, 96] width 16 height 16
click at [688, 121] on div "No options" at bounding box center [702, 119] width 107 height 18
click at [679, 90] on div "Tags..." at bounding box center [694, 95] width 89 height 13
drag, startPoint x: 526, startPoint y: 302, endPoint x: 740, endPoint y: 530, distance: 312.4
click at [740, 530] on span "Chat öffnen" at bounding box center [746, 536] width 14 height 12
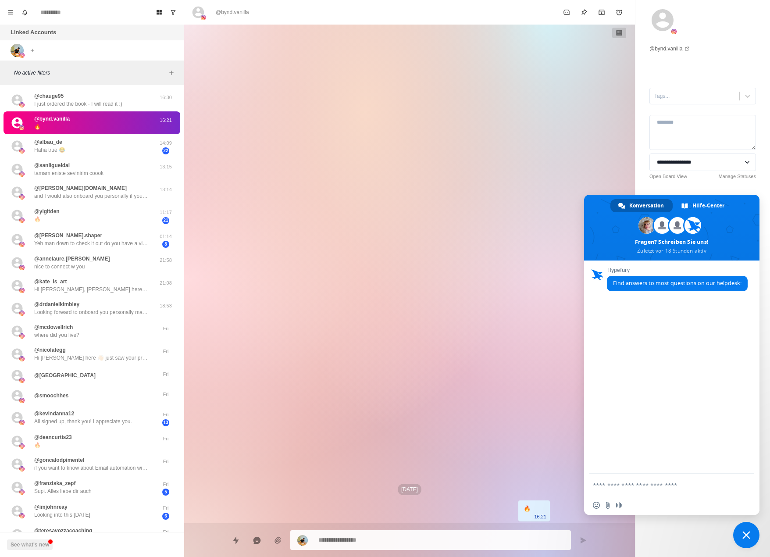
type textarea "*"
type textarea "*******"
type textarea "*"
type textarea "*********"
type textarea "*"
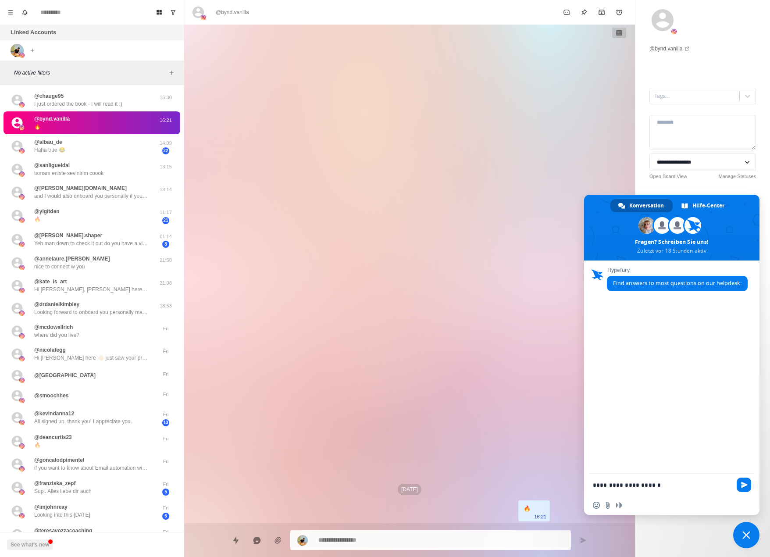
type textarea "**********"
click at [512, 185] on div "Sep 20 🔥 16:21" at bounding box center [409, 274] width 281 height 499
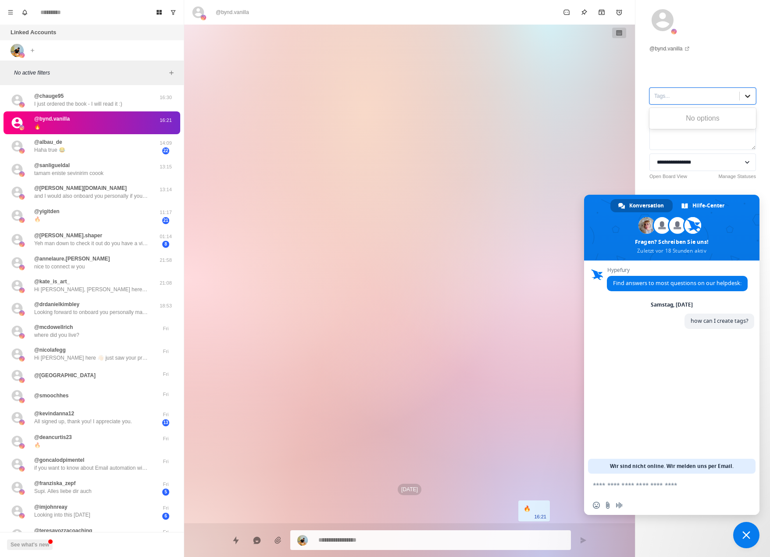
click at [743, 94] on icon at bounding box center [747, 96] width 9 height 9
click at [698, 122] on div "No options" at bounding box center [702, 119] width 107 height 18
click at [138, 120] on div "@bynd.vanilla 🔥" at bounding box center [83, 123] width 144 height 16
click at [118, 111] on div "@bynd.vanilla 🔥 16:21" at bounding box center [92, 122] width 177 height 23
click at [128, 101] on div "@chauge95 I just ordered the book - I will read it :)" at bounding box center [83, 100] width 144 height 16
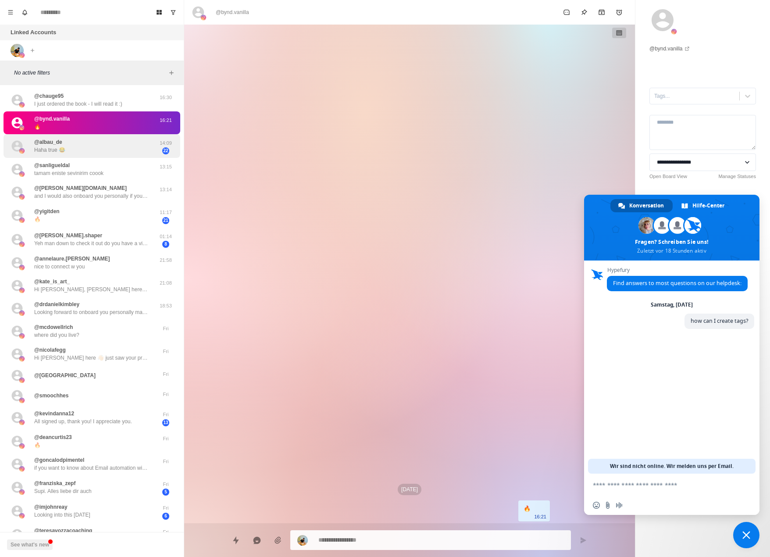
type textarea "*"
select select "**********"
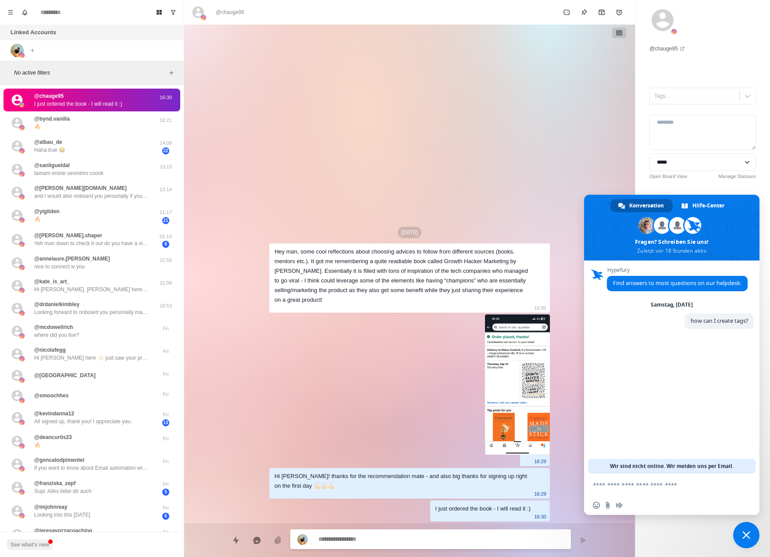
drag, startPoint x: 476, startPoint y: 183, endPoint x: 481, endPoint y: 184, distance: 5.4
click at [480, 184] on div "Sep 20 Hey man, some cool reflections about choosing advices to follow from dif…" at bounding box center [409, 274] width 281 height 499
drag, startPoint x: 488, startPoint y: 210, endPoint x: 499, endPoint y: 214, distance: 11.4
click at [488, 210] on div "Sep 20 Hey man, some cool reflections about choosing advices to follow from dif…" at bounding box center [409, 274] width 281 height 499
click at [567, 477] on div "Sep 20 Hey man, some cool reflections about choosing advices to follow from dif…" at bounding box center [409, 274] width 451 height 499
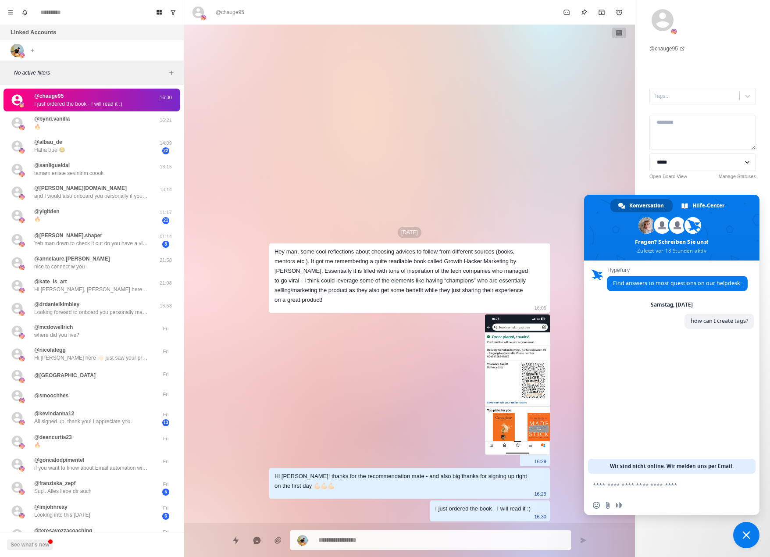
click at [685, 360] on div "Hypefury Find answers to most questions on our helpdesk: Samstag, 20 September …" at bounding box center [671, 366] width 175 height 213
drag, startPoint x: 13, startPoint y: 13, endPoint x: 18, endPoint y: 16, distance: 5.4
click at [18, 16] on div "Board View Tools Archived Chats Mark many as read Keyboard shortcuts Team Setti…" at bounding box center [92, 12] width 184 height 25
click at [32, 13] on div "Board View Tools Archived Chats Mark many as read Keyboard shortcuts Team Setti…" at bounding box center [92, 12] width 184 height 25
click at [29, 12] on button "Notifications" at bounding box center [25, 12] width 14 height 14
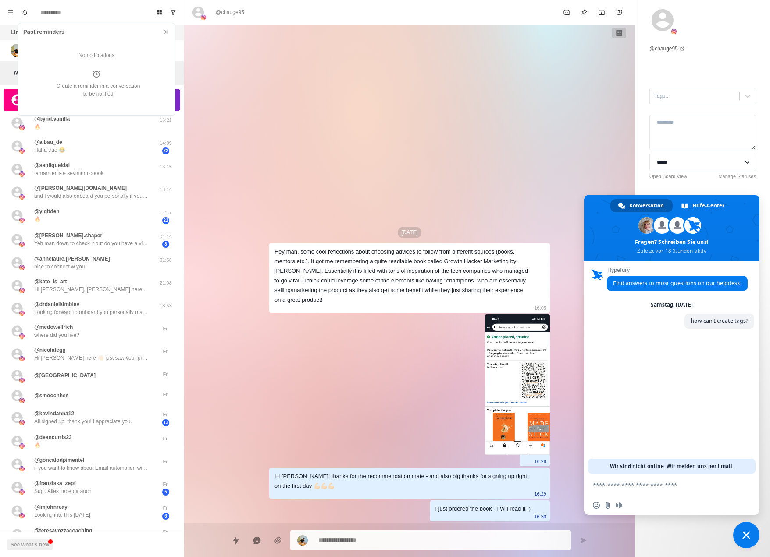
drag, startPoint x: 169, startPoint y: 33, endPoint x: 167, endPoint y: 25, distance: 8.7
click at [167, 33] on button "Close" at bounding box center [166, 32] width 11 height 11
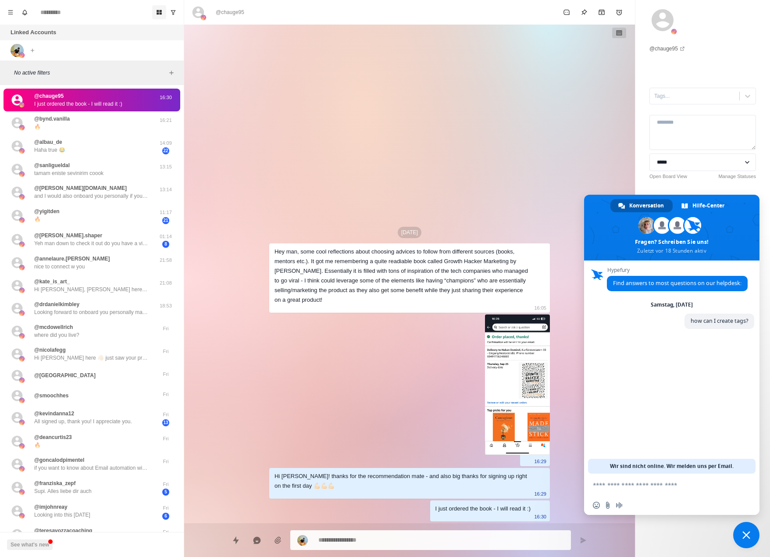
type textarea "*"
click at [154, 13] on button "Board View" at bounding box center [159, 12] width 14 height 14
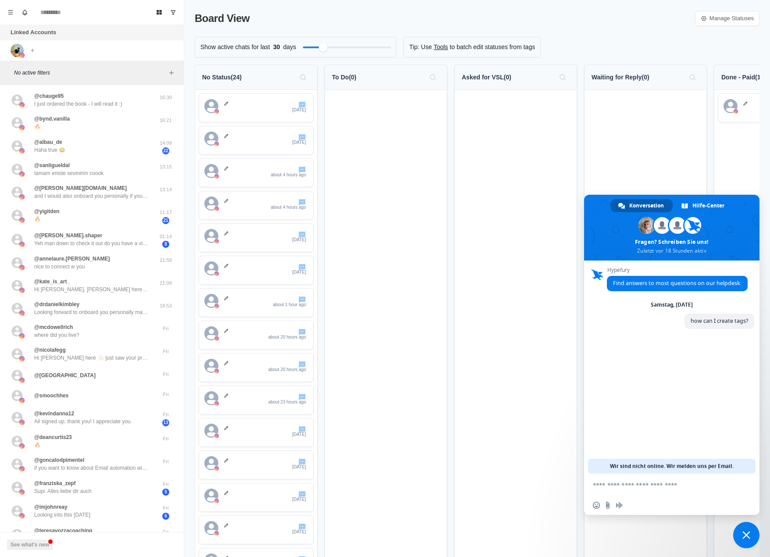
click at [422, 49] on p "Tip: Use" at bounding box center [420, 47] width 23 height 9
click at [429, 48] on div "Tip: Use Tools to batch edit statuses from tags" at bounding box center [471, 47] width 137 height 21
click at [434, 48] on link "Tools" at bounding box center [441, 47] width 14 height 9
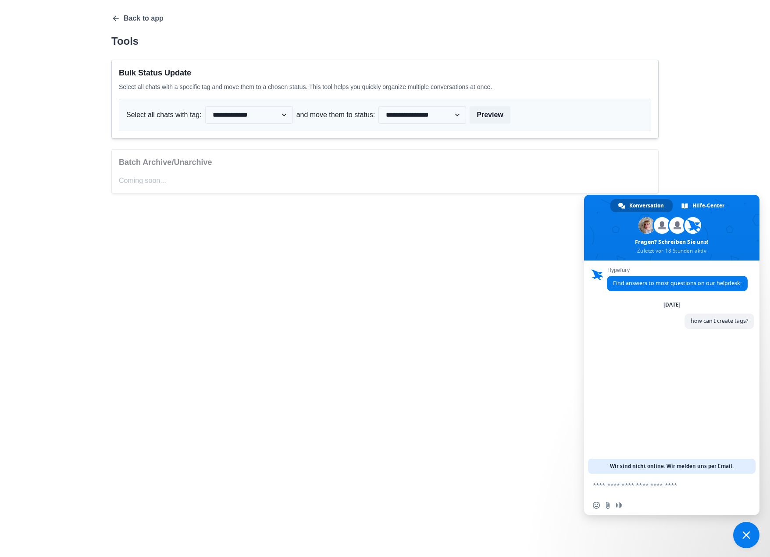
click at [752, 530] on span "Chat schließen" at bounding box center [746, 535] width 26 height 26
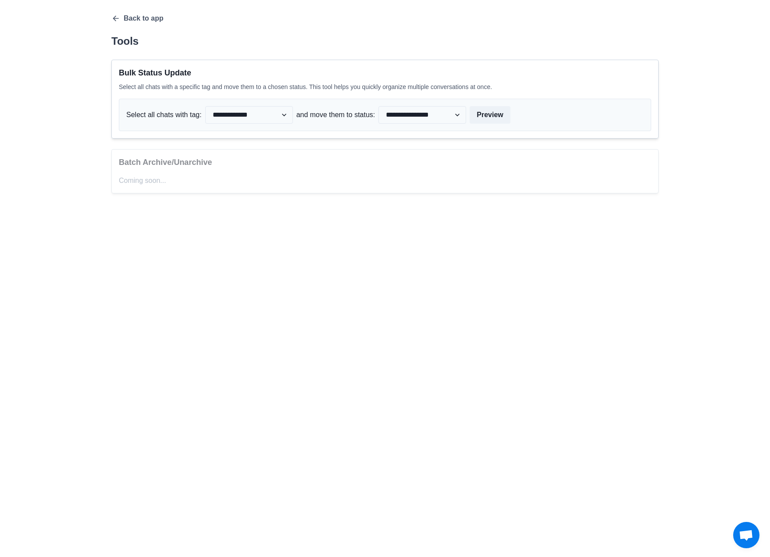
click at [143, 177] on p "Coming soon..." at bounding box center [385, 180] width 532 height 11
drag, startPoint x: 146, startPoint y: 178, endPoint x: 191, endPoint y: 178, distance: 44.7
click at [191, 178] on p "Coming soon..." at bounding box center [385, 180] width 532 height 11
drag, startPoint x: 208, startPoint y: 161, endPoint x: 227, endPoint y: 150, distance: 22.3
click at [208, 161] on p "Batch Archive/Unarchive" at bounding box center [385, 163] width 532 height 12
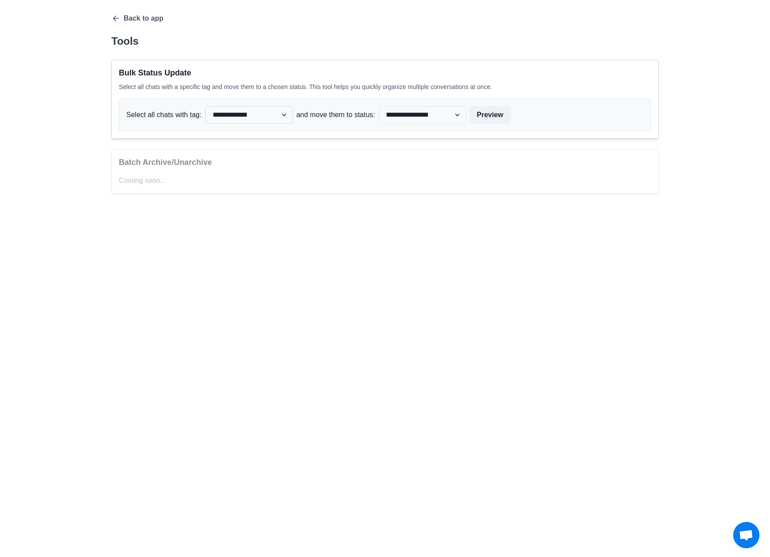
drag, startPoint x: 254, startPoint y: 118, endPoint x: 249, endPoint y: 121, distance: 5.1
click at [253, 118] on select "**********" at bounding box center [249, 115] width 88 height 18
click at [251, 119] on select "**********" at bounding box center [249, 115] width 88 height 18
drag, startPoint x: 122, startPoint y: 160, endPoint x: 189, endPoint y: 152, distance: 67.7
click at [182, 162] on p "Batch Archive/Unarchive" at bounding box center [385, 163] width 532 height 12
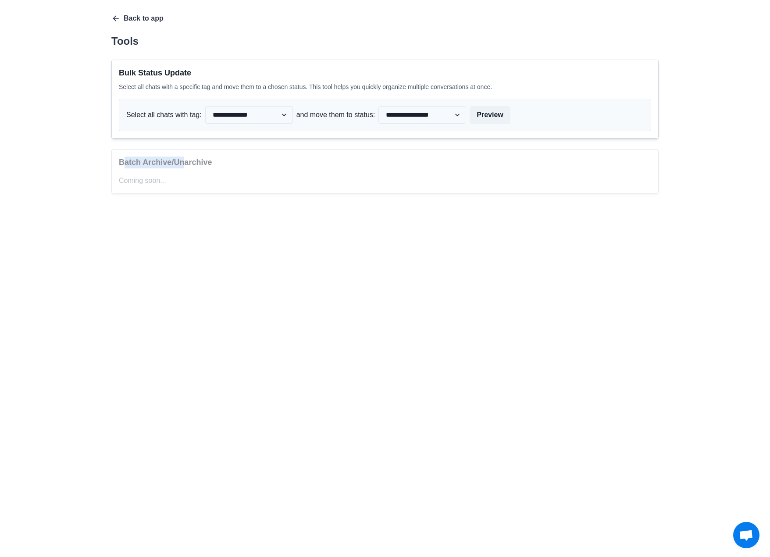
click at [146, 21] on button "Back to app" at bounding box center [137, 18] width 52 height 9
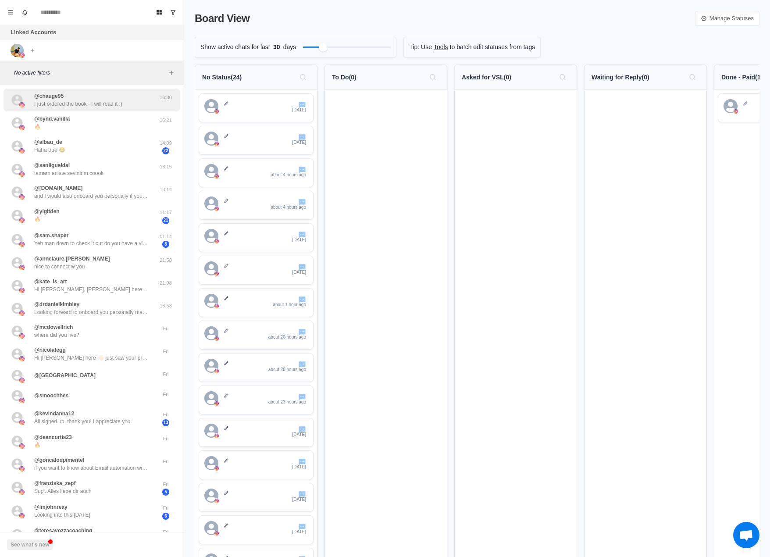
click at [55, 96] on p "@chauge95" at bounding box center [48, 96] width 29 height 8
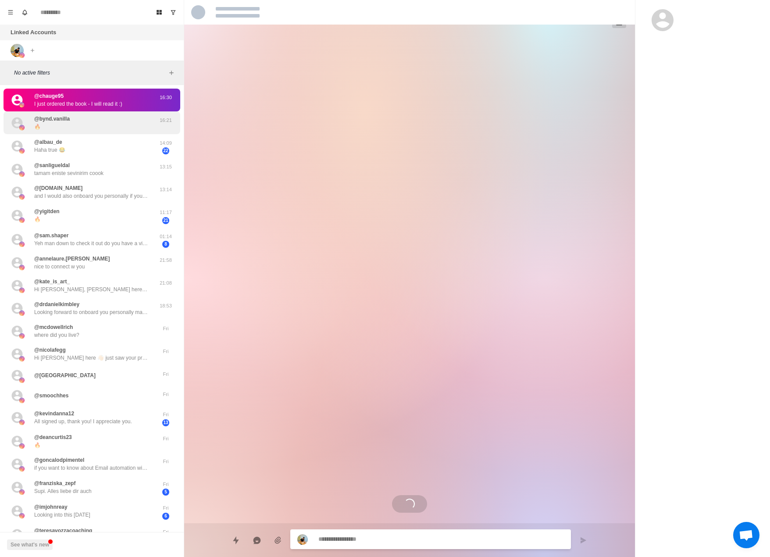
type textarea "*"
select select "**********"
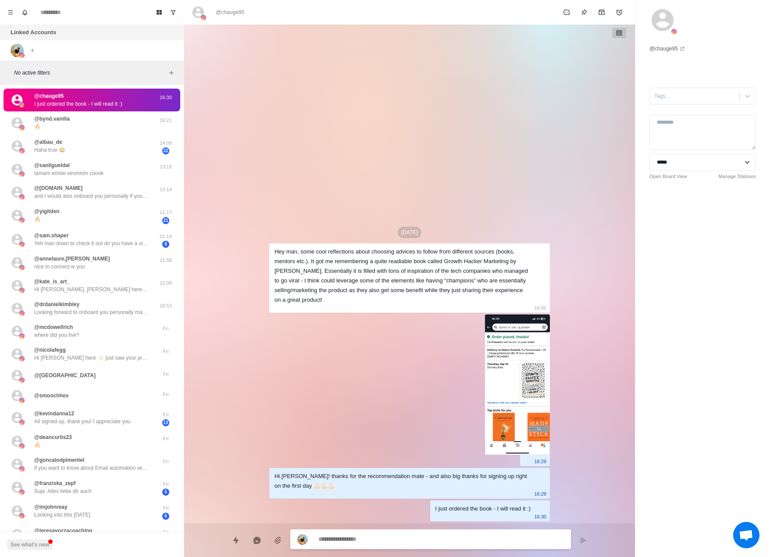
drag, startPoint x: 715, startPoint y: 111, endPoint x: 720, endPoint y: 127, distance: 16.4
click at [716, 111] on div "**********" at bounding box center [702, 109] width 135 height 219
click at [720, 135] on textarea at bounding box center [702, 132] width 107 height 35
click at [727, 104] on div "Tags..." at bounding box center [702, 96] width 107 height 17
click at [743, 98] on icon at bounding box center [747, 96] width 9 height 9
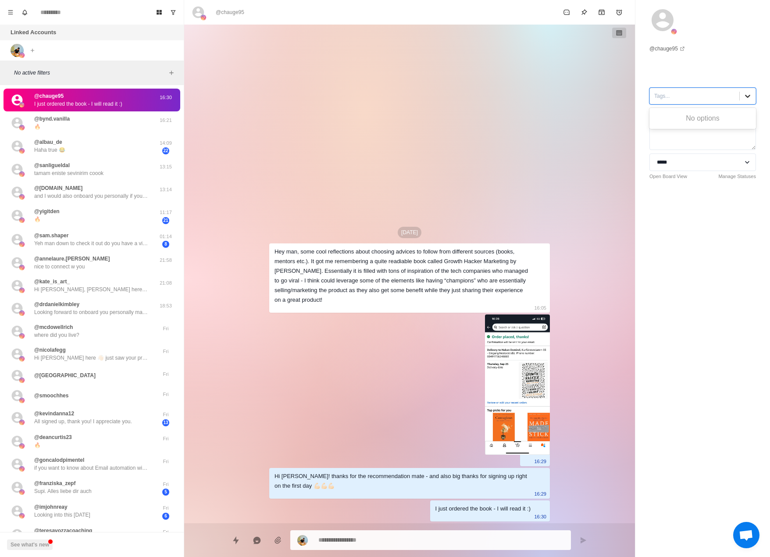
click at [744, 96] on icon at bounding box center [747, 96] width 9 height 9
click at [697, 107] on div "**********" at bounding box center [702, 109] width 135 height 219
click at [698, 103] on div "Tags..." at bounding box center [702, 96] width 107 height 17
click at [698, 100] on div at bounding box center [694, 96] width 81 height 10
drag, startPoint x: 719, startPoint y: 171, endPoint x: 710, endPoint y: 167, distance: 9.0
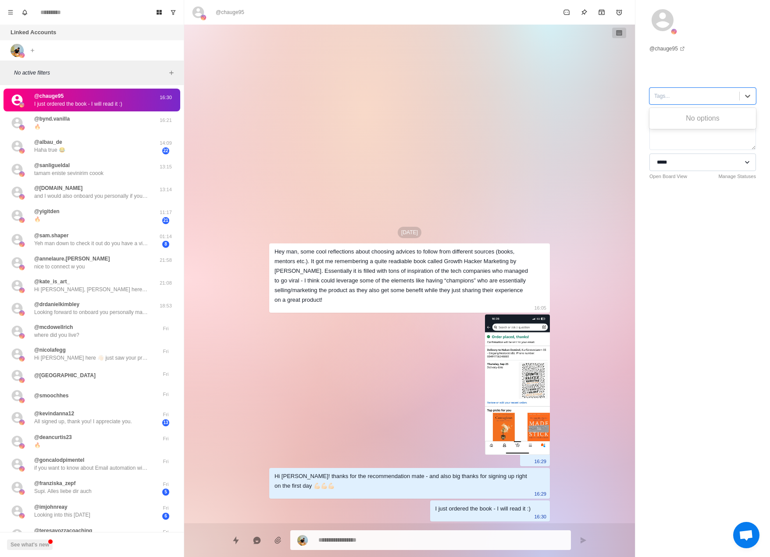
click at [719, 171] on select "**********" at bounding box center [702, 162] width 107 height 18
click at [560, 153] on div "Sep 20 Hey man, some cool reflections about choosing advices to follow from dif…" at bounding box center [409, 274] width 451 height 499
drag, startPoint x: 543, startPoint y: 182, endPoint x: 253, endPoint y: 522, distance: 446.3
click at [248, 487] on div "Sep 20 Hey man, some cool reflections about choosing advices to follow from dif…" at bounding box center [409, 274] width 451 height 499
click at [274, 535] on button "Add media" at bounding box center [278, 540] width 18 height 18
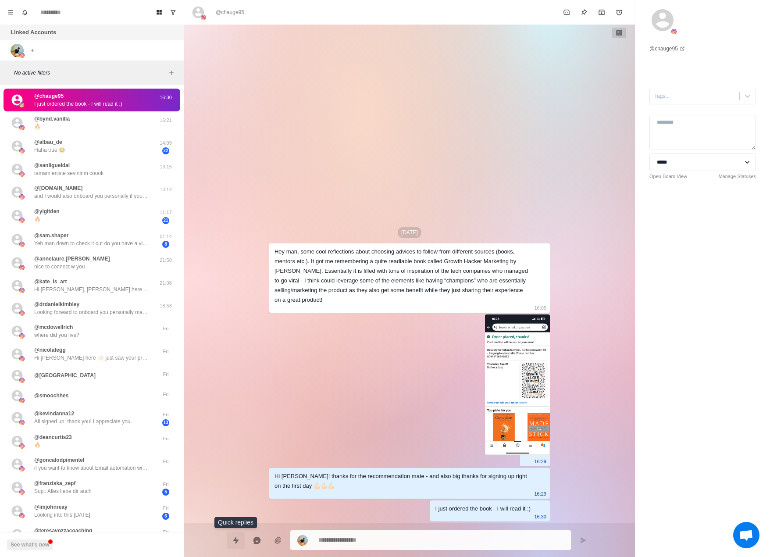
click at [239, 542] on icon "Quick replies" at bounding box center [236, 540] width 9 height 9
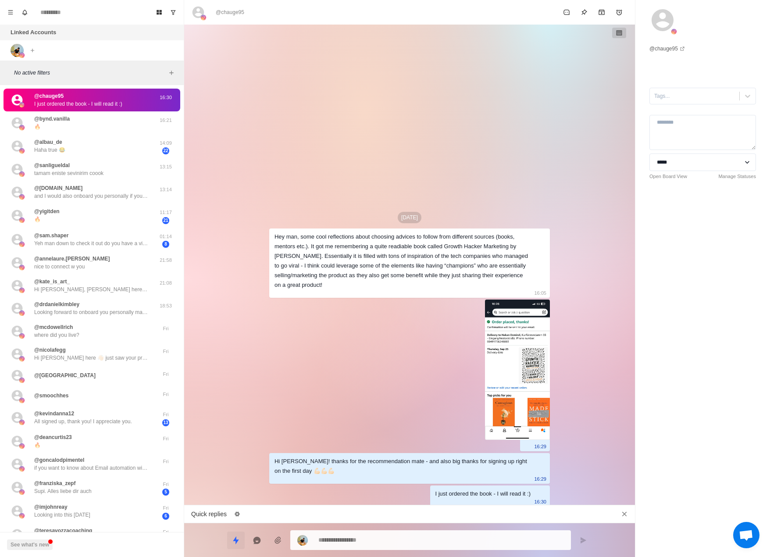
click at [238, 541] on icon "Quick replies" at bounding box center [236, 540] width 6 height 8
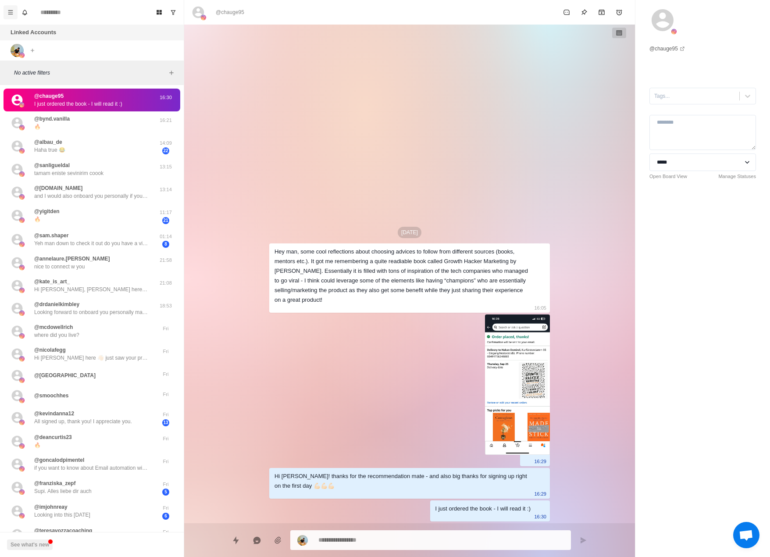
click at [11, 11] on icon "Menu" at bounding box center [10, 12] width 6 height 6
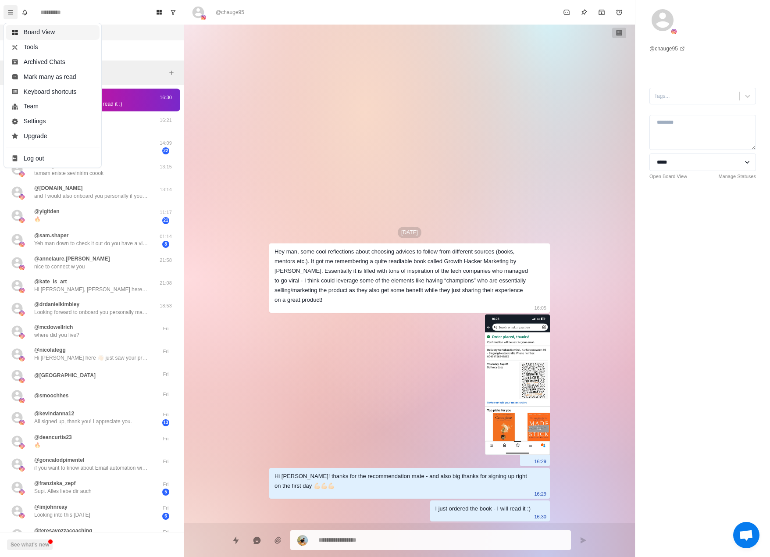
click at [35, 35] on button "Board View" at bounding box center [53, 32] width 94 height 15
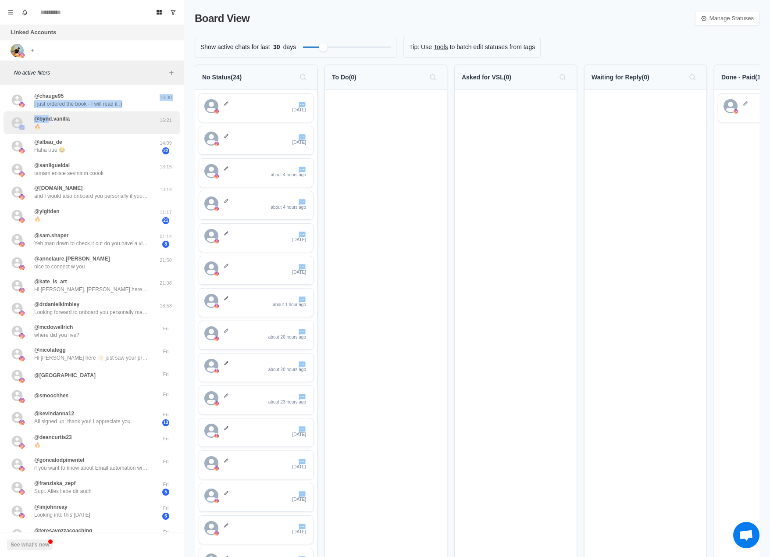
drag, startPoint x: 280, startPoint y: 78, endPoint x: 72, endPoint y: 112, distance: 210.6
click at [50, 118] on div "@chauge95 I just ordered the book - I will read it :) 16:30 @bynd.vanilla 🔥 16:…" at bounding box center [92, 349] width 184 height 520
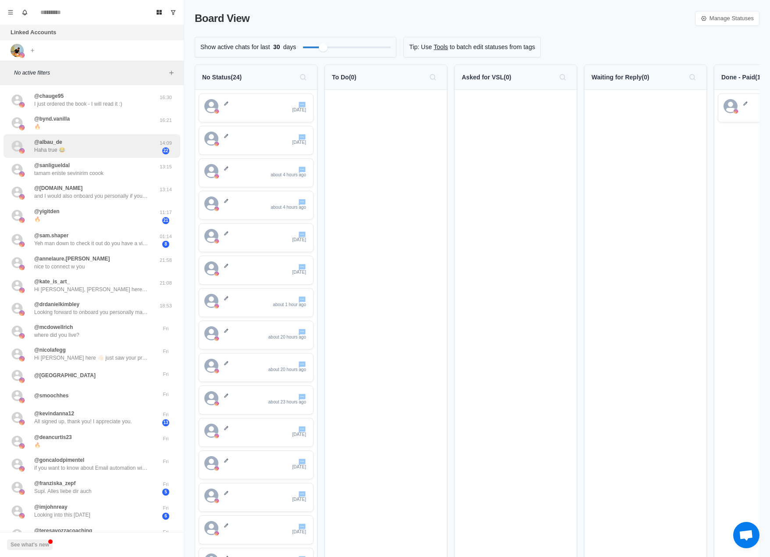
click at [103, 139] on div "@albau_de Haha true 😂" at bounding box center [83, 146] width 144 height 17
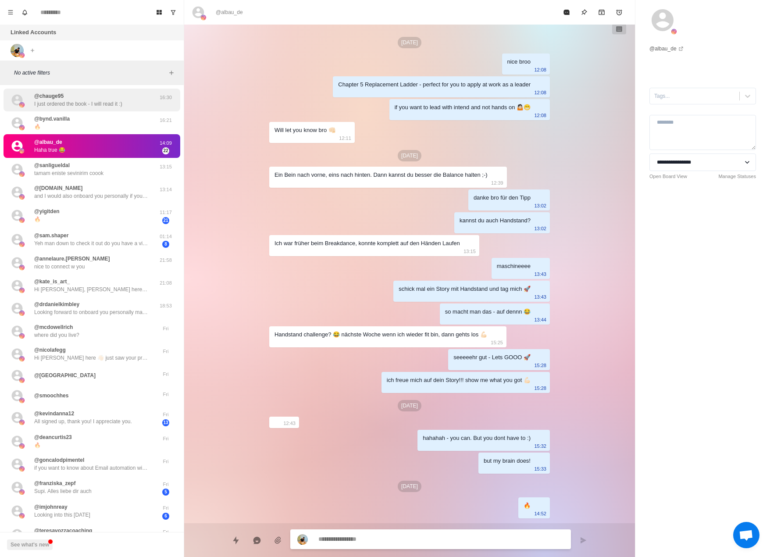
scroll to position [110, 0]
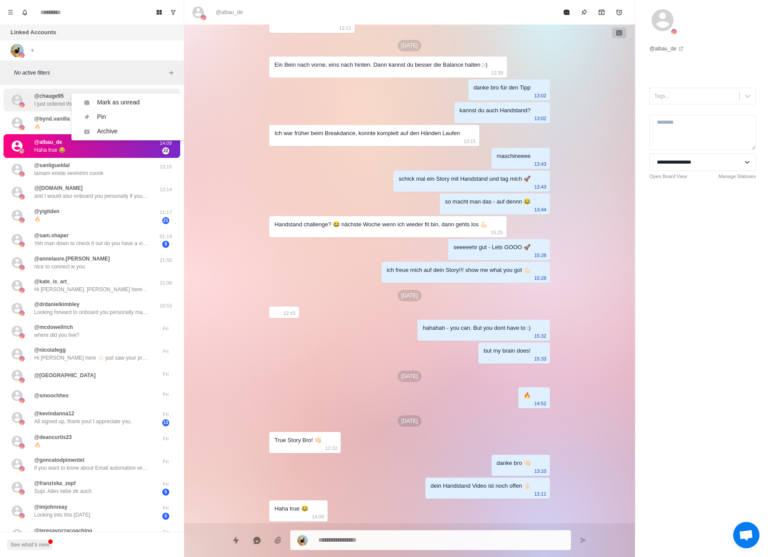
click at [45, 94] on p "@chauge95" at bounding box center [48, 96] width 29 height 8
type textarea "*"
select select "**********"
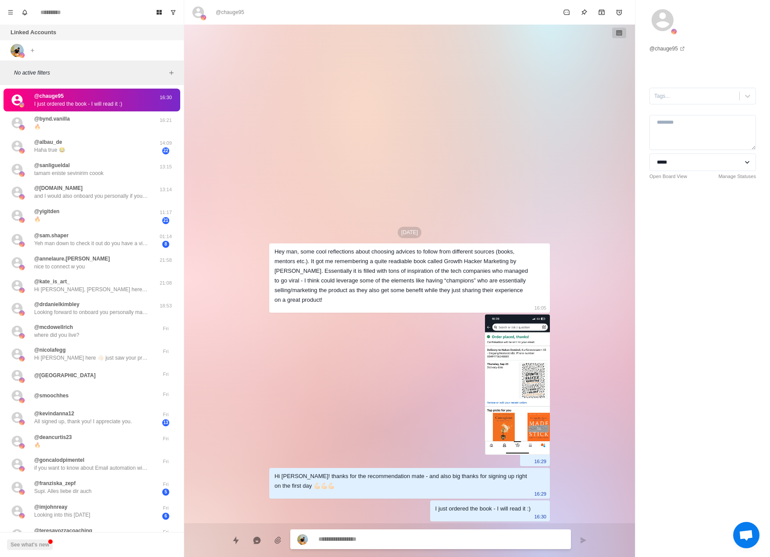
scroll to position [0, 0]
click at [18, 15] on button "Notifications" at bounding box center [25, 12] width 14 height 14
click at [8, 13] on button "Menu" at bounding box center [11, 12] width 14 height 14
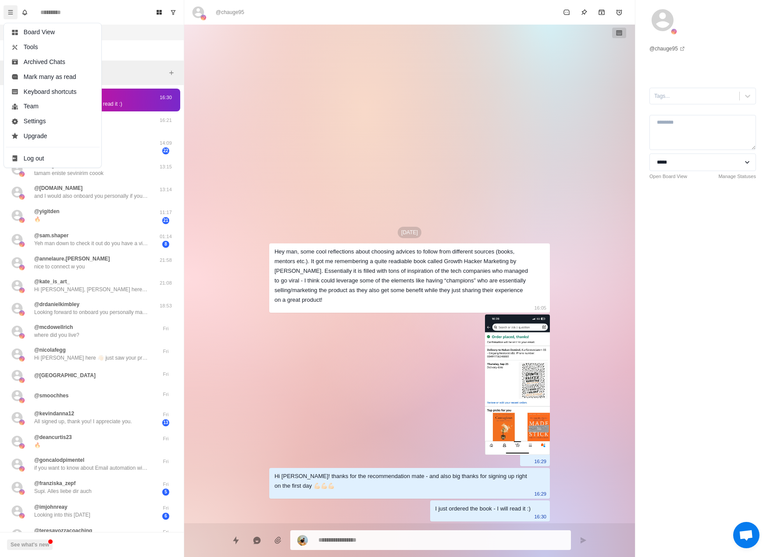
click at [295, 122] on div "Sep 20 Hey man, some cool reflections about choosing advices to follow from dif…" at bounding box center [409, 274] width 281 height 499
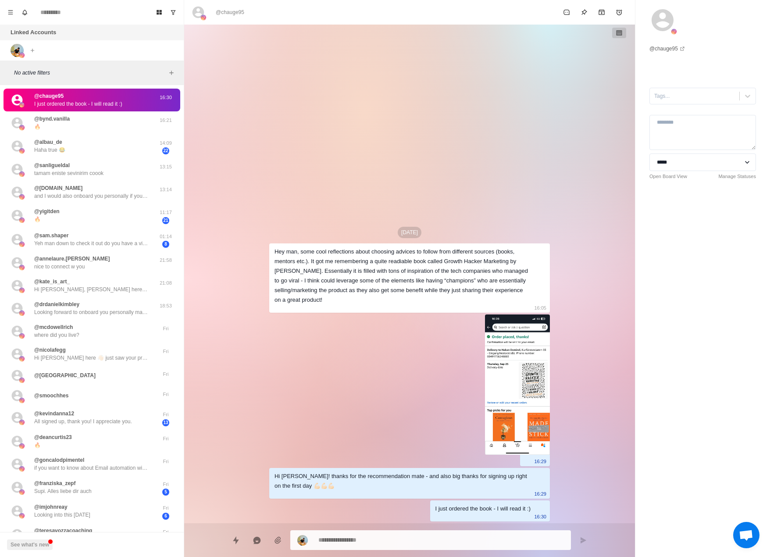
click at [602, 367] on div "Sep 20 Hey man, some cool reflections about choosing advices to follow from dif…" at bounding box center [409, 274] width 451 height 499
click at [45, 543] on button "See what's new" at bounding box center [30, 544] width 46 height 11
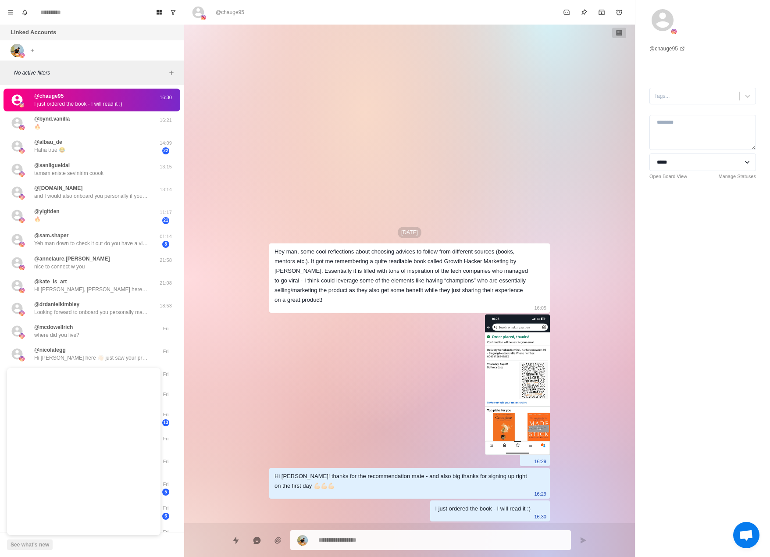
scroll to position [58, 0]
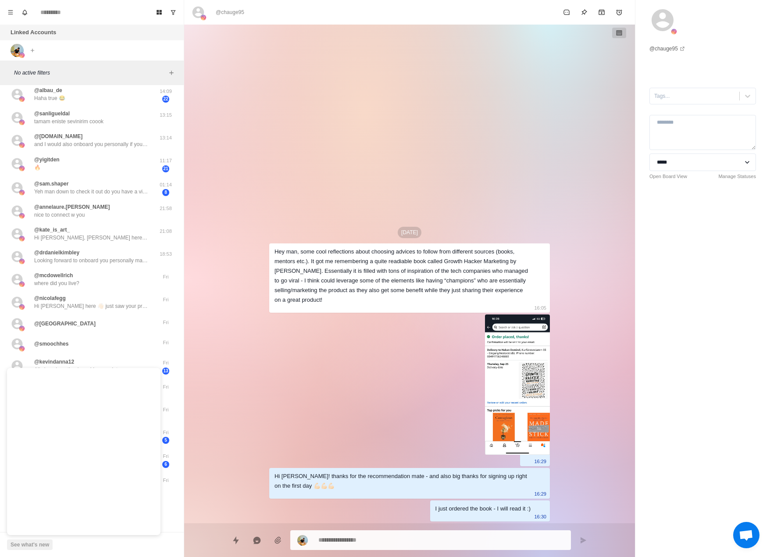
click at [207, 461] on div "Sep 20 Hey man, some cool reflections about choosing advices to follow from dif…" at bounding box center [409, 274] width 451 height 499
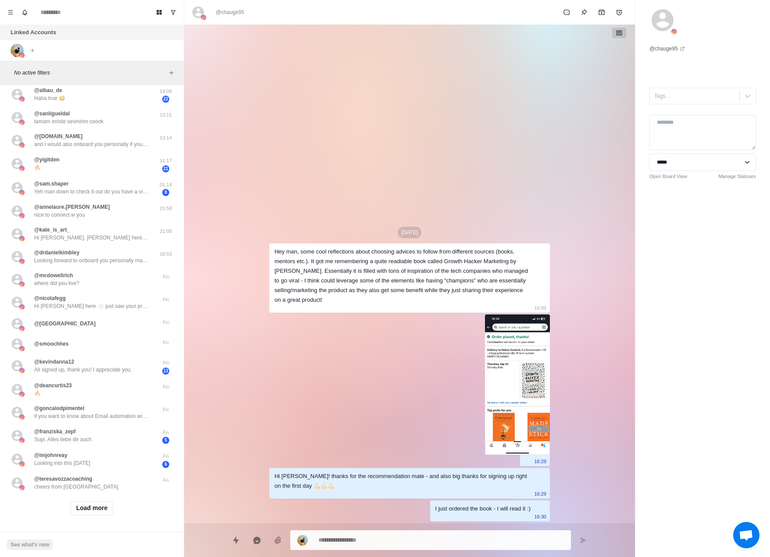
click at [20, 537] on div "See what's new" at bounding box center [92, 544] width 184 height 25
click at [21, 542] on button "See what's new" at bounding box center [30, 544] width 46 height 11
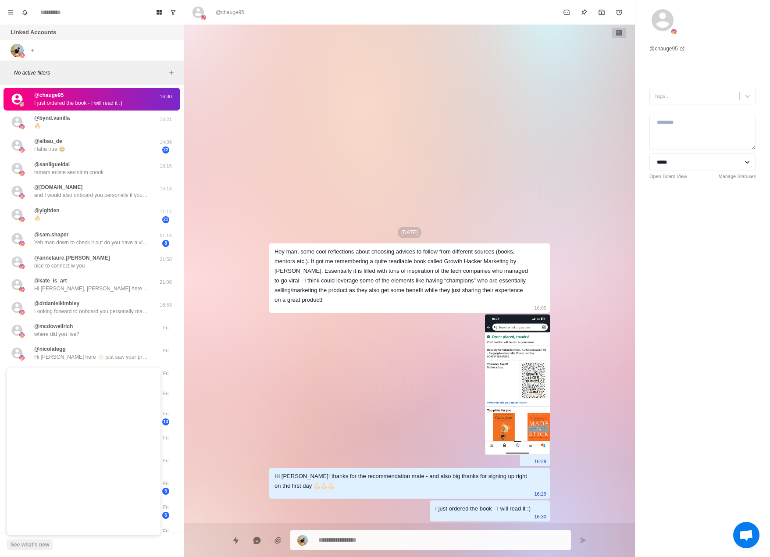
scroll to position [0, 0]
click at [248, 317] on div "Sep 20 Hey man, some cool reflections about choosing advices to follow from dif…" at bounding box center [409, 274] width 451 height 499
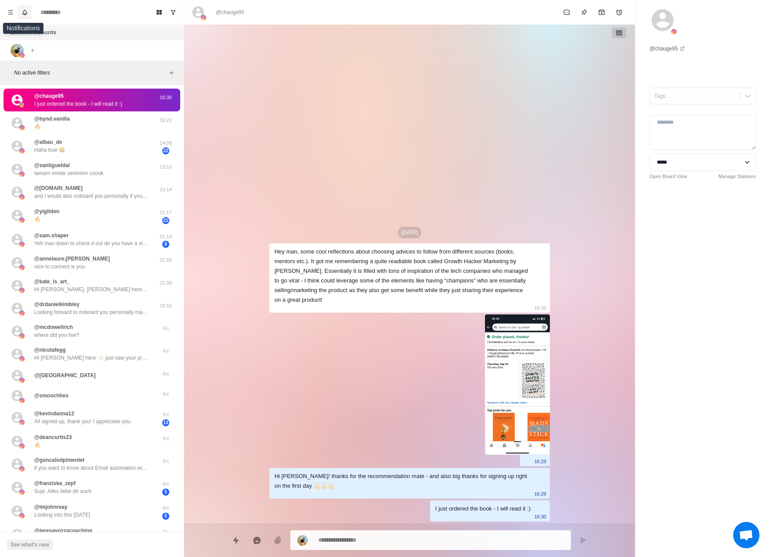
click at [29, 8] on button "Notifications" at bounding box center [25, 12] width 14 height 14
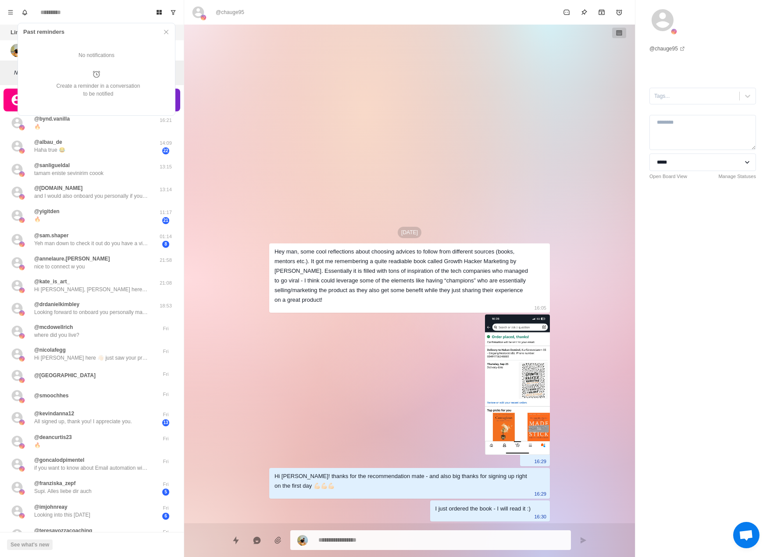
click at [157, 33] on header "Past reminders" at bounding box center [96, 32] width 157 height 18
click at [158, 29] on header "Past reminders" at bounding box center [96, 32] width 157 height 18
click at [162, 30] on button "Close" at bounding box center [166, 32] width 11 height 11
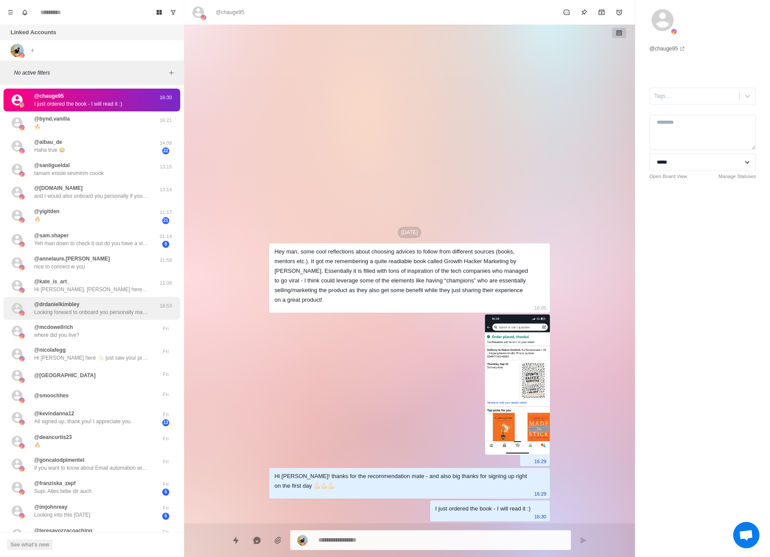
scroll to position [58, 0]
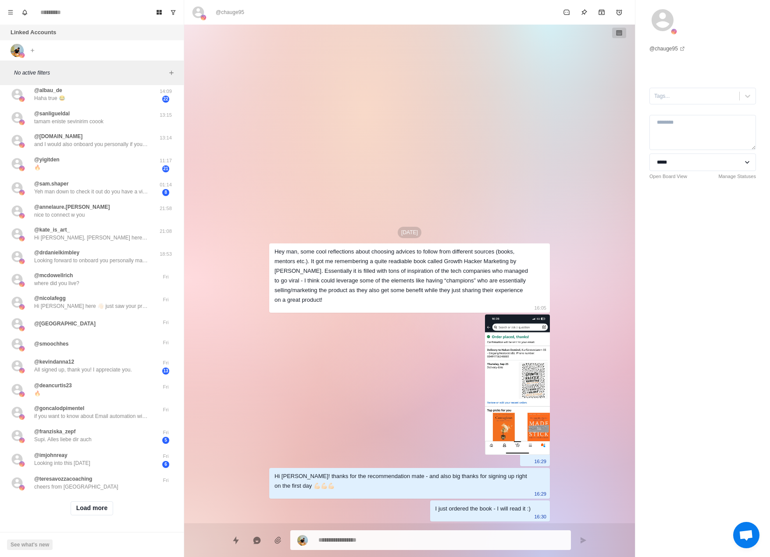
drag, startPoint x: 93, startPoint y: 495, endPoint x: 111, endPoint y: 489, distance: 18.9
click at [97, 494] on div "Load more" at bounding box center [92, 508] width 177 height 28
click at [106, 501] on button "Load more" at bounding box center [92, 508] width 43 height 14
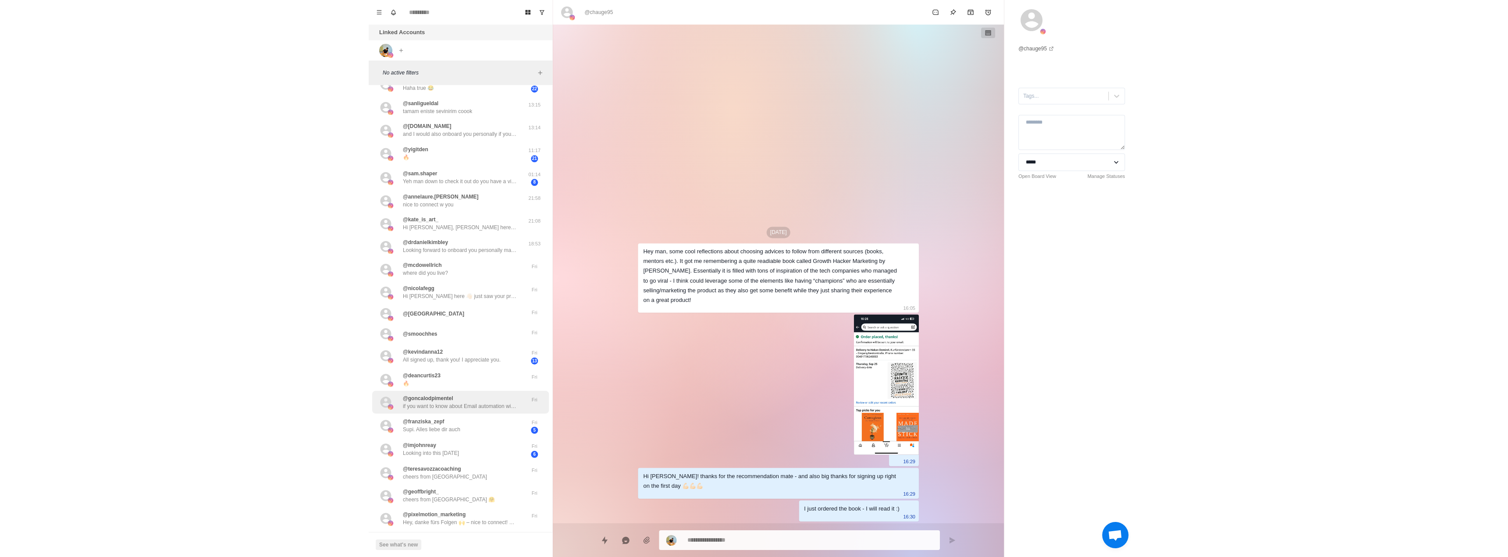
scroll to position [0, 0]
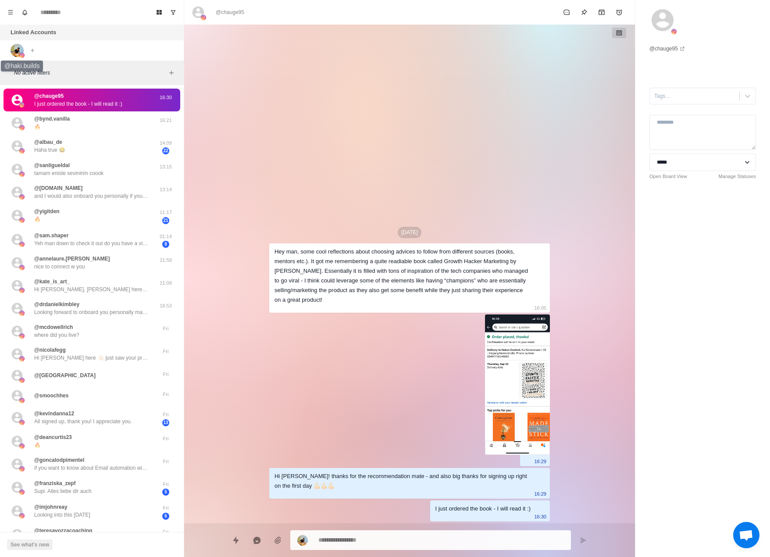
click at [23, 51] on img at bounding box center [17, 50] width 13 height 13
click at [21, 54] on img at bounding box center [21, 55] width 5 height 5
click at [25, 45] on div at bounding box center [23, 50] width 24 height 13
click at [32, 48] on icon "Add account" at bounding box center [32, 50] width 6 height 6
click at [81, 43] on div "Linked Accounts Connect X account Connect Instagram account" at bounding box center [92, 43] width 184 height 36
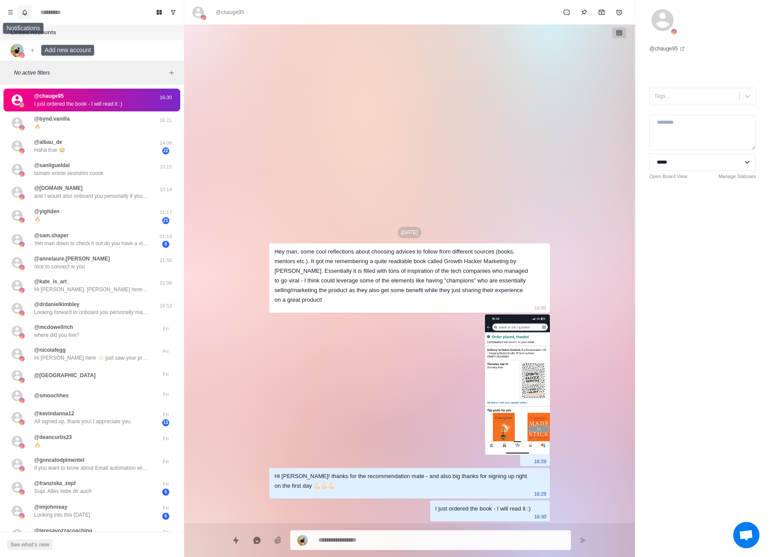
click at [30, 11] on button "Notifications" at bounding box center [25, 12] width 14 height 14
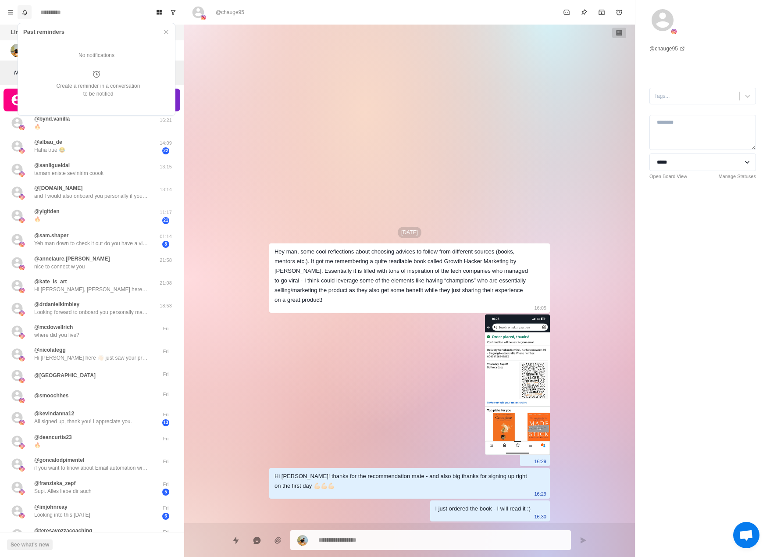
click at [22, 14] on icon "Notifications" at bounding box center [24, 12] width 4 height 4
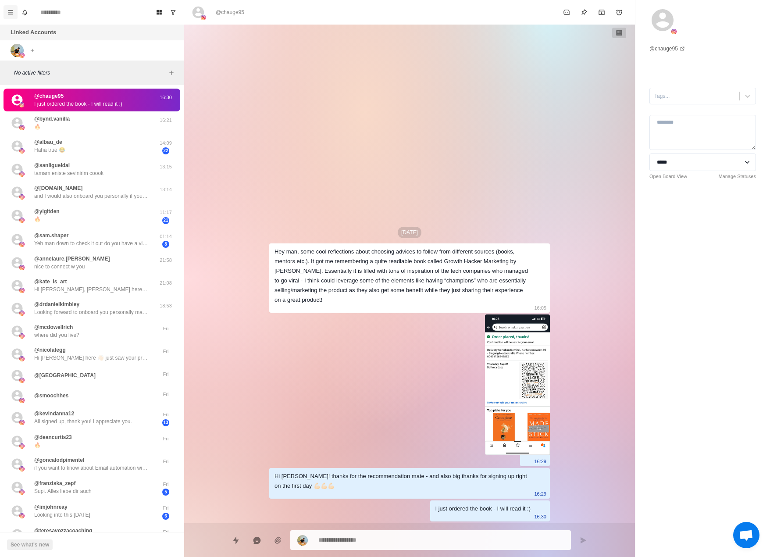
click at [7, 11] on button "Menu" at bounding box center [11, 12] width 14 height 14
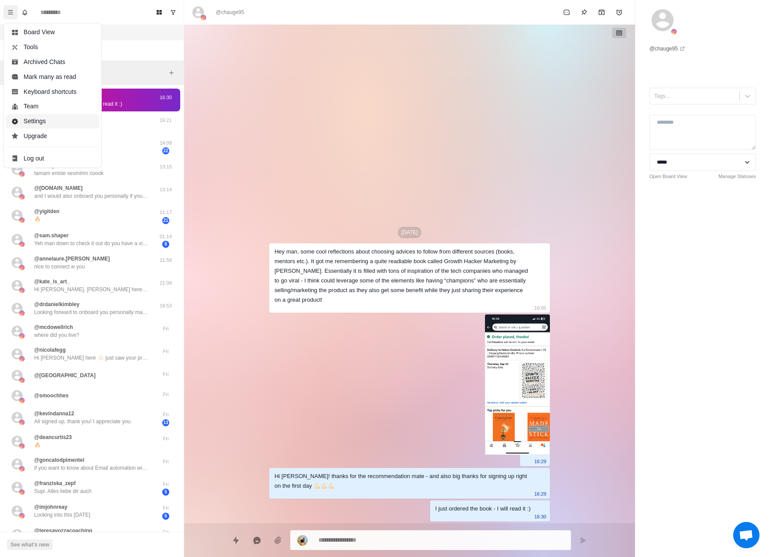
click at [75, 118] on button "Settings" at bounding box center [53, 121] width 94 height 15
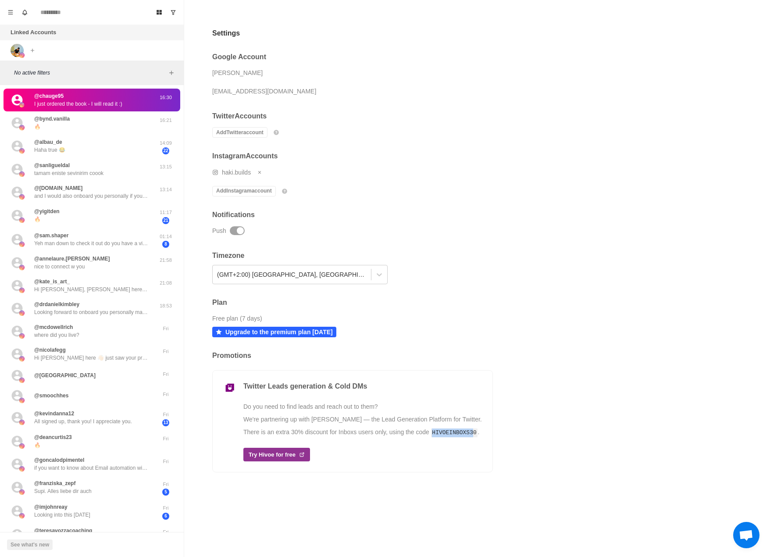
drag, startPoint x: 468, startPoint y: 434, endPoint x: 430, endPoint y: 432, distance: 37.7
click at [431, 432] on code "HIVOEINBOXS30" at bounding box center [454, 432] width 47 height 9
click at [25, 14] on icon "Notifications" at bounding box center [24, 12] width 4 height 4
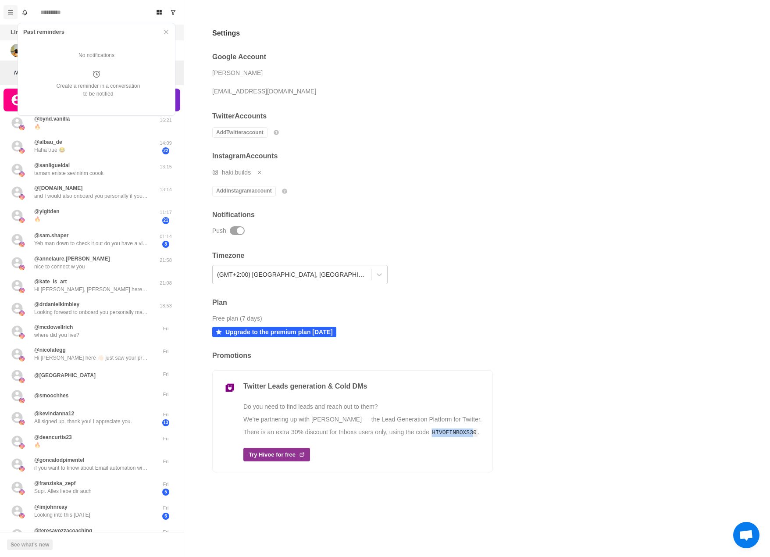
click at [15, 17] on button "Menu" at bounding box center [11, 12] width 14 height 14
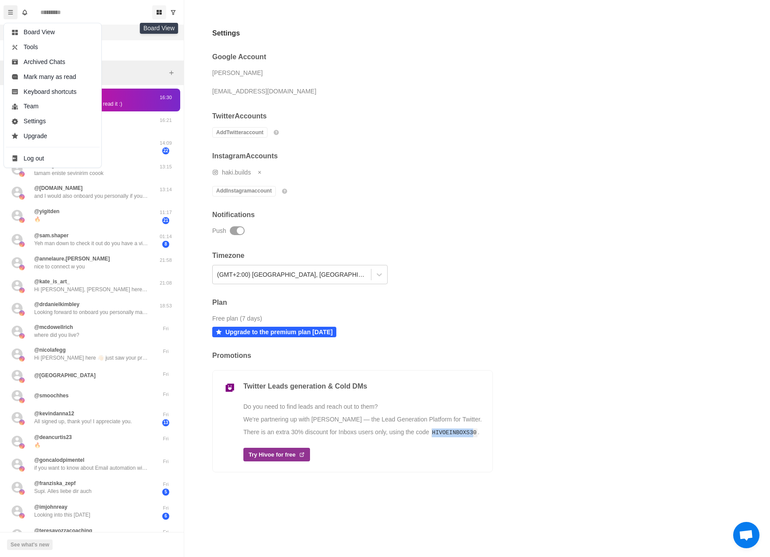
click at [158, 18] on button "Board View" at bounding box center [159, 12] width 14 height 14
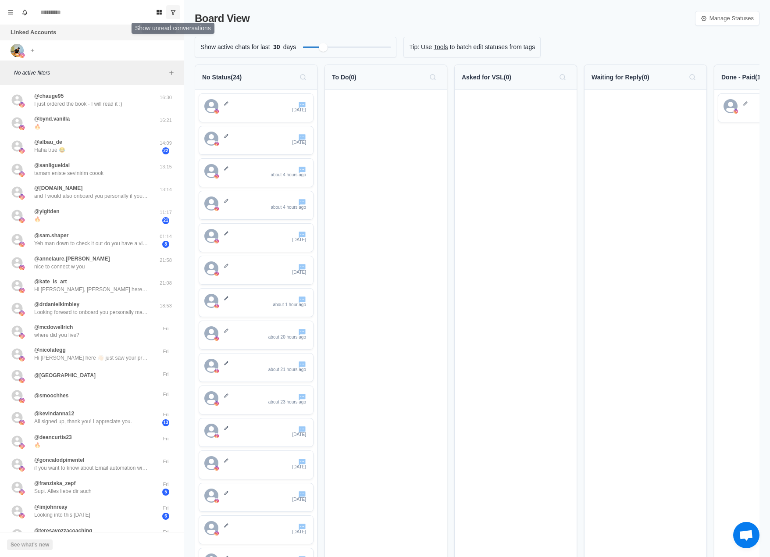
click at [175, 15] on icon "Show unread conversations" at bounding box center [173, 12] width 6 height 6
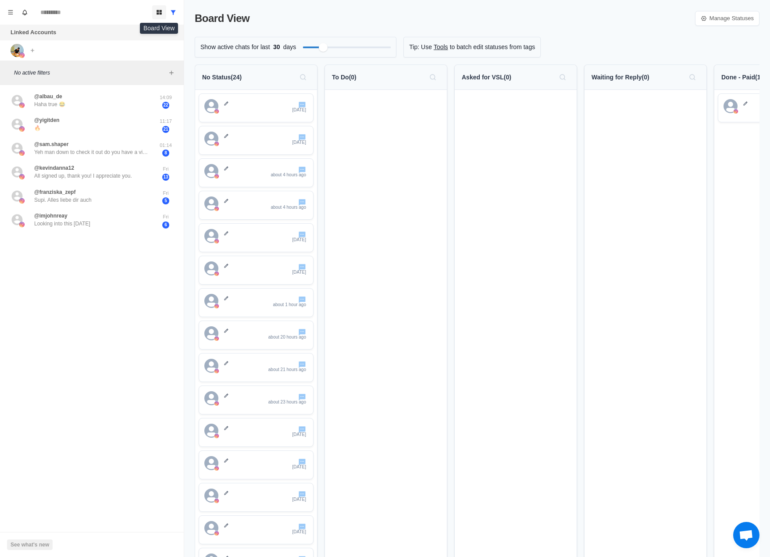
click at [153, 17] on button "Board View" at bounding box center [159, 12] width 14 height 14
click at [171, 14] on icon "Show all conversations" at bounding box center [173, 12] width 6 height 6
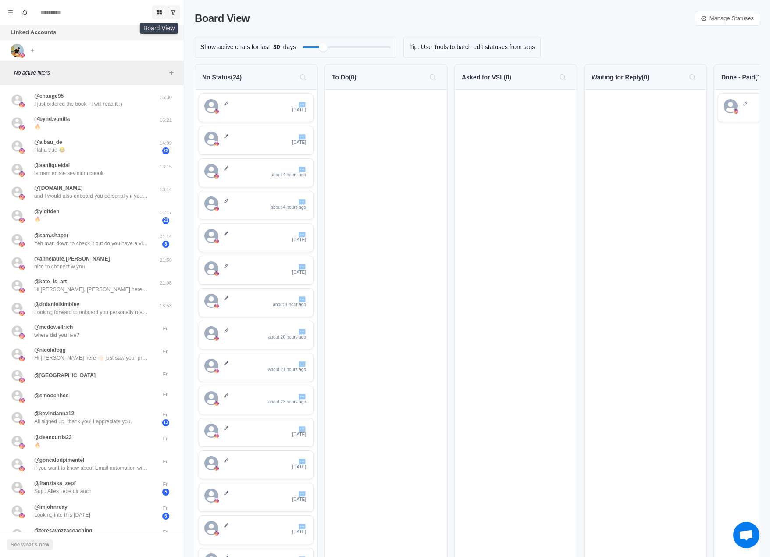
click at [158, 15] on icon "Board View" at bounding box center [159, 12] width 6 height 6
click at [173, 12] on icon "Show unread conversations" at bounding box center [173, 12] width 6 height 6
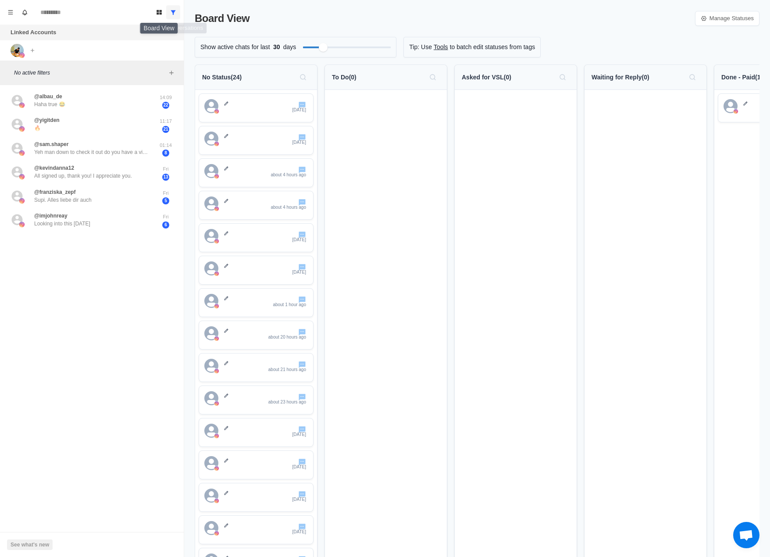
click at [168, 13] on button "Show all conversations" at bounding box center [173, 12] width 14 height 14
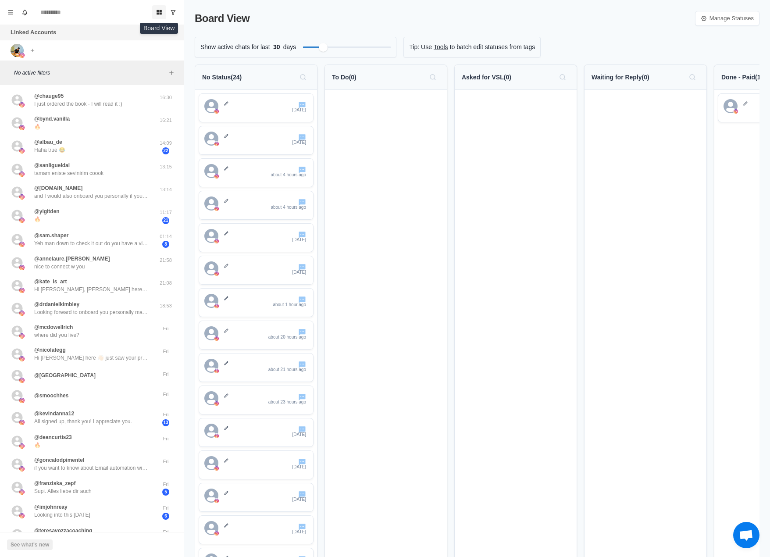
click at [160, 14] on icon "Board View" at bounding box center [159, 12] width 5 height 5
click at [171, 12] on icon "Show unread conversations" at bounding box center [173, 12] width 6 height 6
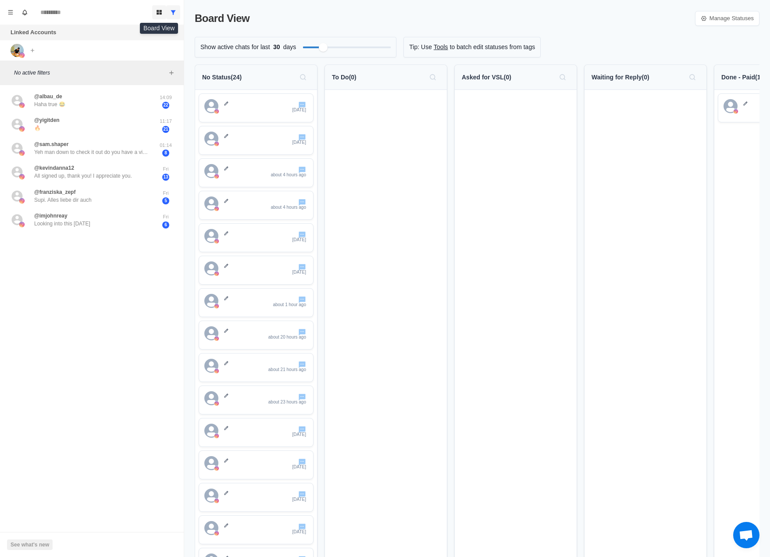
click at [159, 18] on button "Board View" at bounding box center [159, 12] width 14 height 14
click at [167, 12] on button "Show all conversations" at bounding box center [173, 12] width 14 height 14
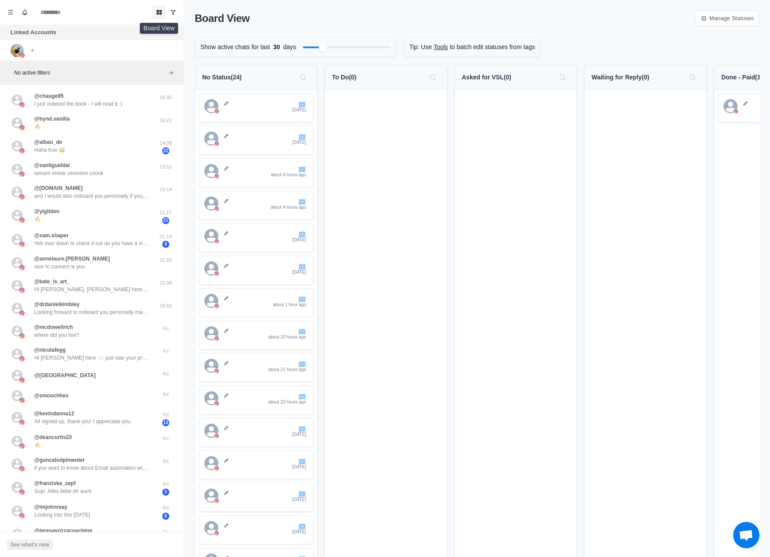
click at [156, 15] on button "Board View" at bounding box center [159, 12] width 14 height 14
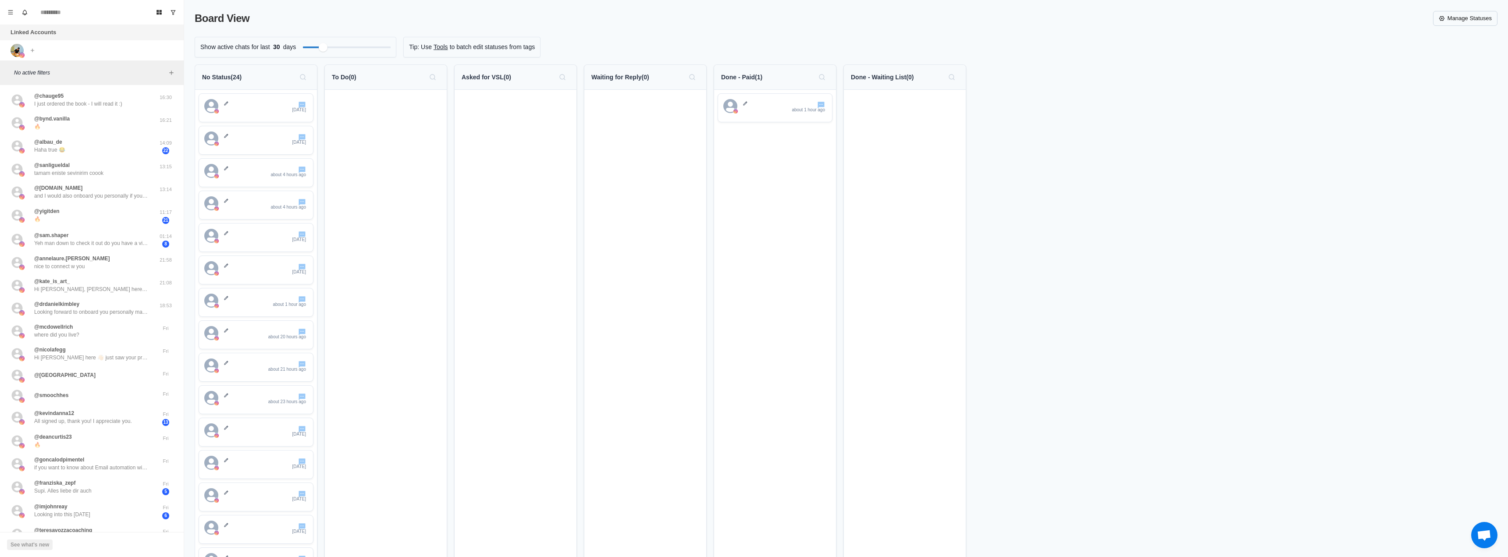
click at [770, 19] on link "Manage Statuses" at bounding box center [1465, 18] width 64 height 15
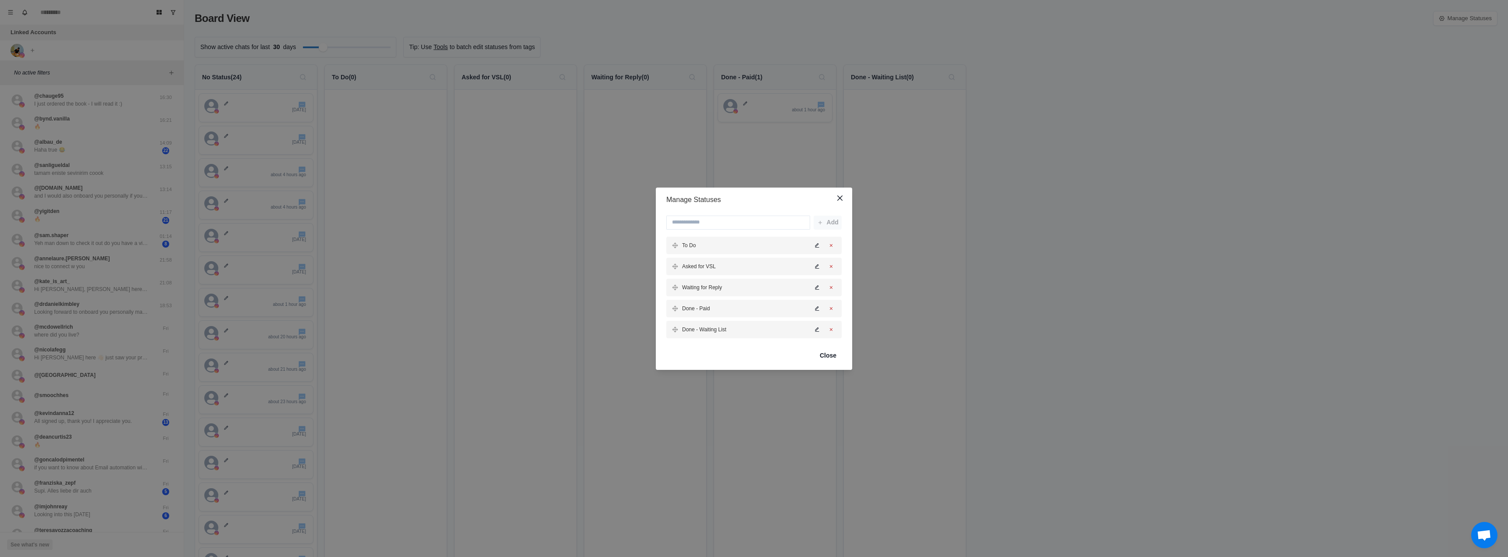
drag, startPoint x: 835, startPoint y: 352, endPoint x: 848, endPoint y: 353, distance: 13.2
click at [770, 353] on button "Close" at bounding box center [828, 356] width 27 height 14
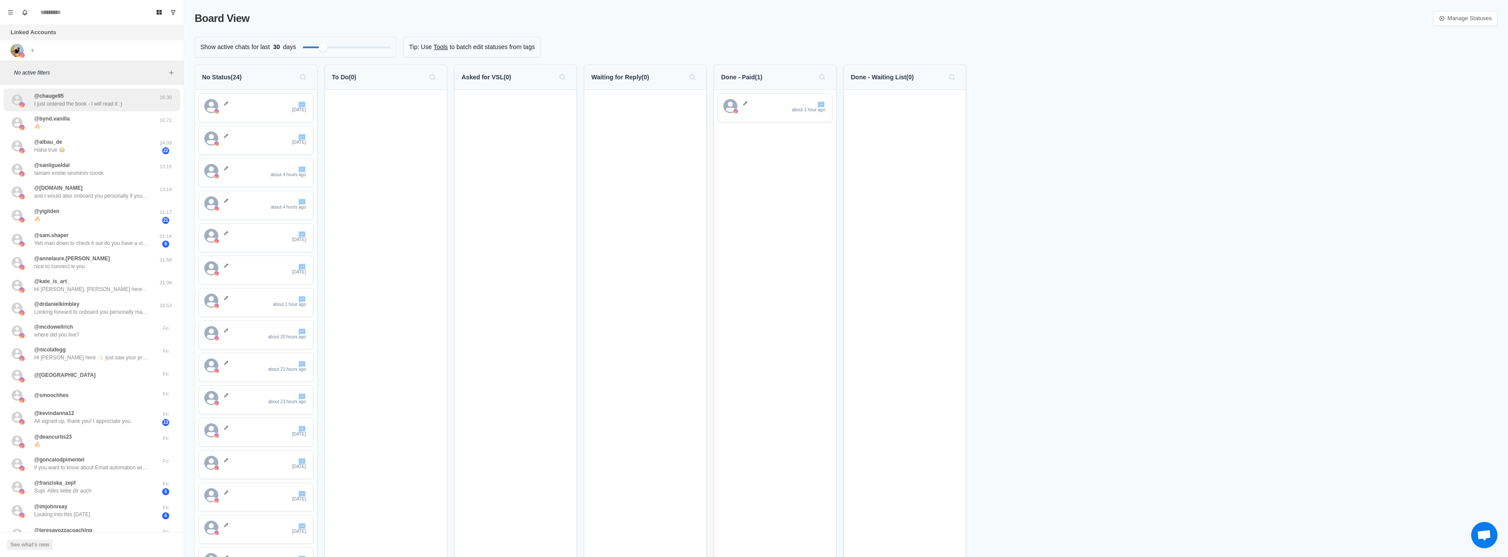
click at [107, 98] on div "@chauge95 I just ordered the book - I will read it :)" at bounding box center [78, 100] width 88 height 16
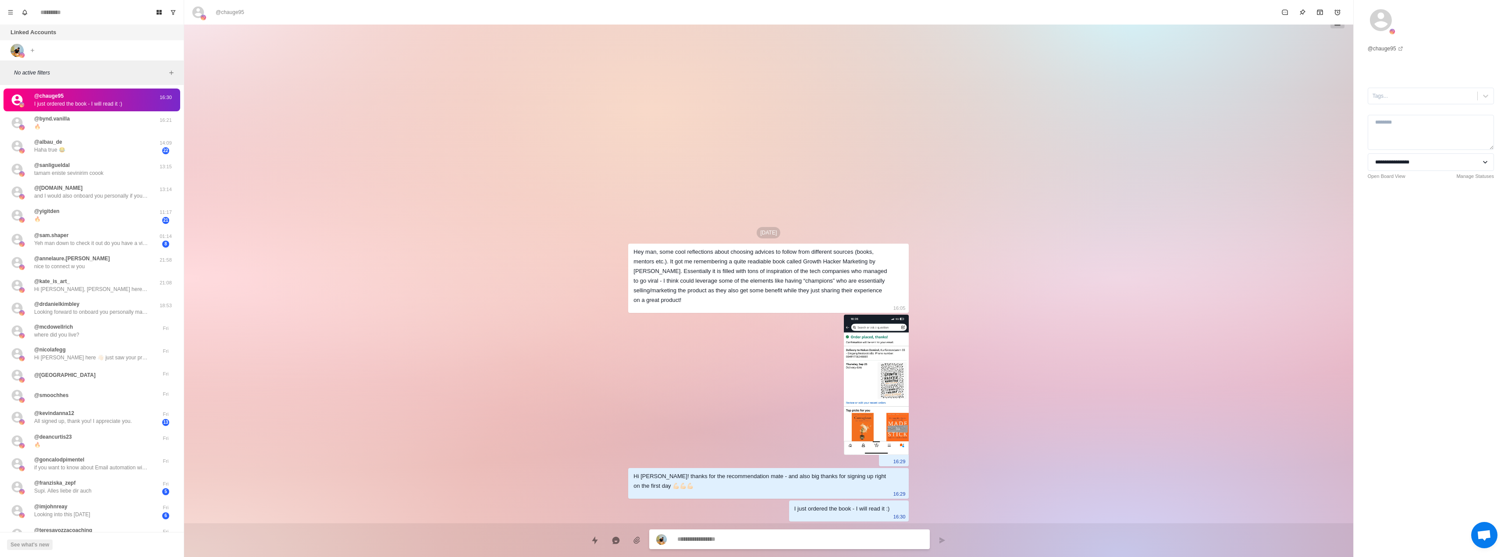
type textarea "*"
select select "**********"
click at [770, 101] on div at bounding box center [1486, 96] width 16 height 16
drag, startPoint x: 1467, startPoint y: 120, endPoint x: 1440, endPoint y: 116, distance: 28.0
click at [770, 120] on div "No options" at bounding box center [1431, 119] width 126 height 18
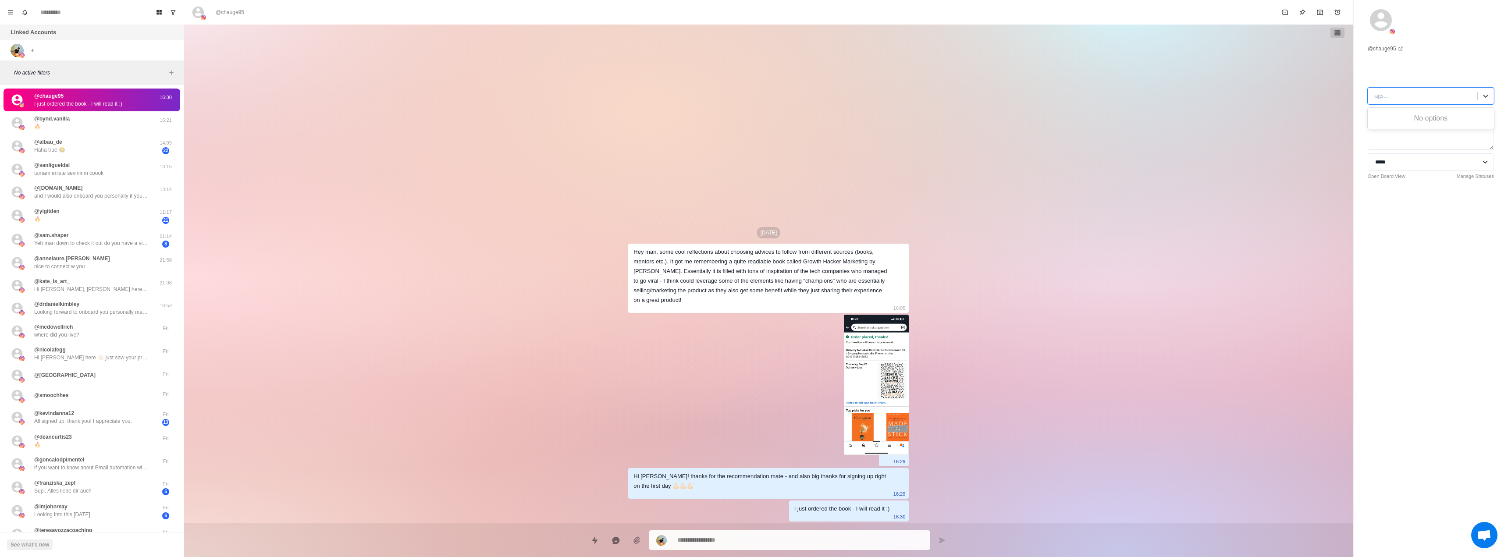
click at [770, 114] on div "No options" at bounding box center [1431, 119] width 126 height 18
click at [770, 117] on div "No options" at bounding box center [1431, 119] width 126 height 18
click at [770, 119] on div "No options" at bounding box center [1431, 119] width 126 height 18
click at [770, 118] on div "No options" at bounding box center [1431, 119] width 126 height 18
drag, startPoint x: 1384, startPoint y: 120, endPoint x: 1383, endPoint y: 115, distance: 4.8
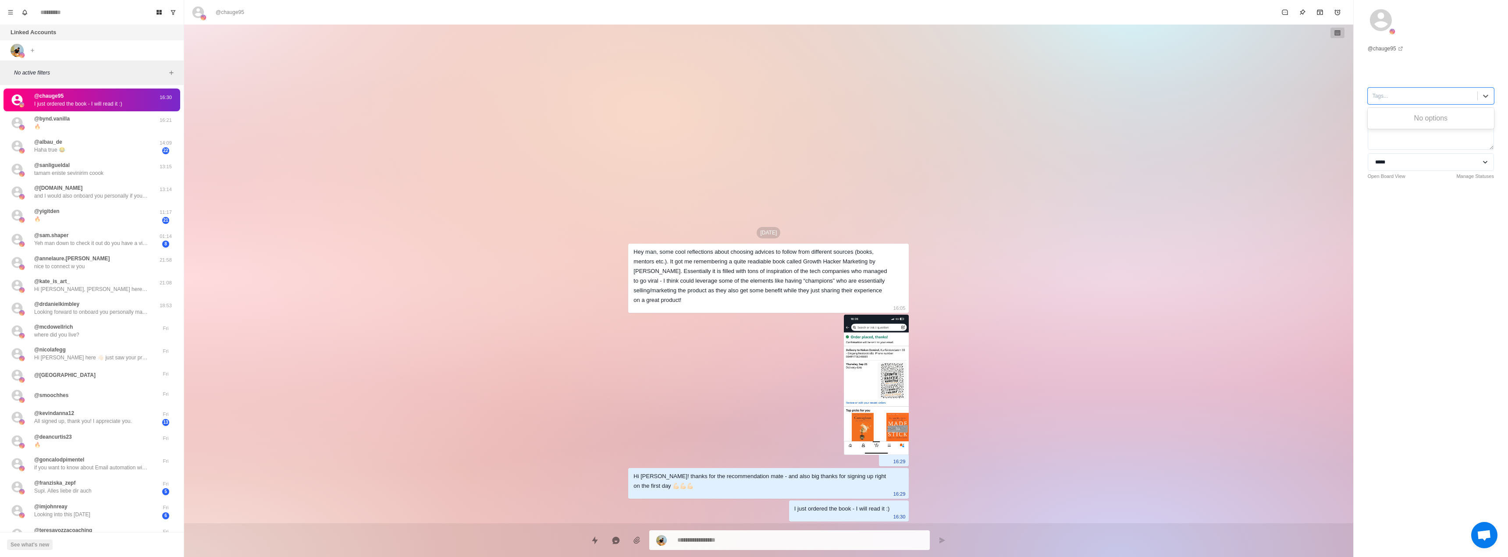
click at [770, 117] on div "No options" at bounding box center [1431, 119] width 126 height 18
drag, startPoint x: 1371, startPoint y: 102, endPoint x: 1372, endPoint y: 98, distance: 4.4
click at [770, 100] on div "Tags..." at bounding box center [1422, 95] width 109 height 13
click at [770, 98] on div "Tags..." at bounding box center [1422, 95] width 109 height 13
click at [770, 46] on link "@ chauge95" at bounding box center [1386, 49] width 36 height 8
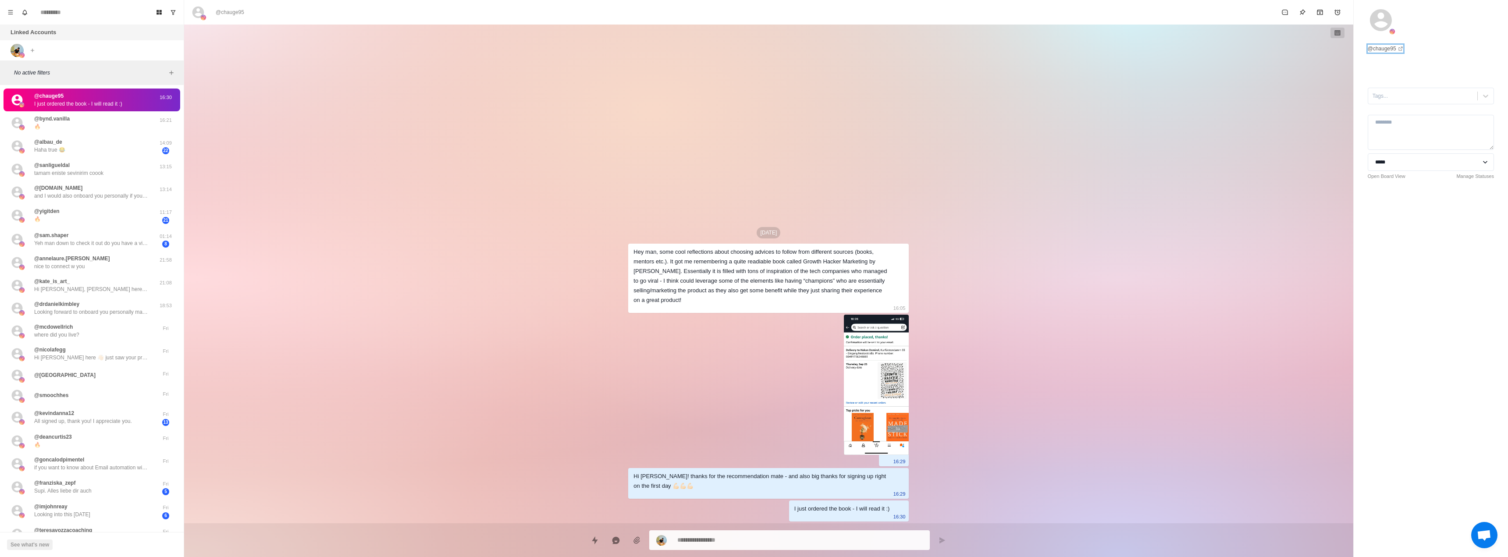
type textarea "*"
drag, startPoint x: 1404, startPoint y: 94, endPoint x: 1408, endPoint y: 99, distance: 5.6
click at [770, 95] on div at bounding box center [1423, 96] width 100 height 10
click at [770, 99] on div at bounding box center [1423, 96] width 100 height 10
click at [770, 101] on div "Tags..." at bounding box center [1422, 95] width 109 height 13
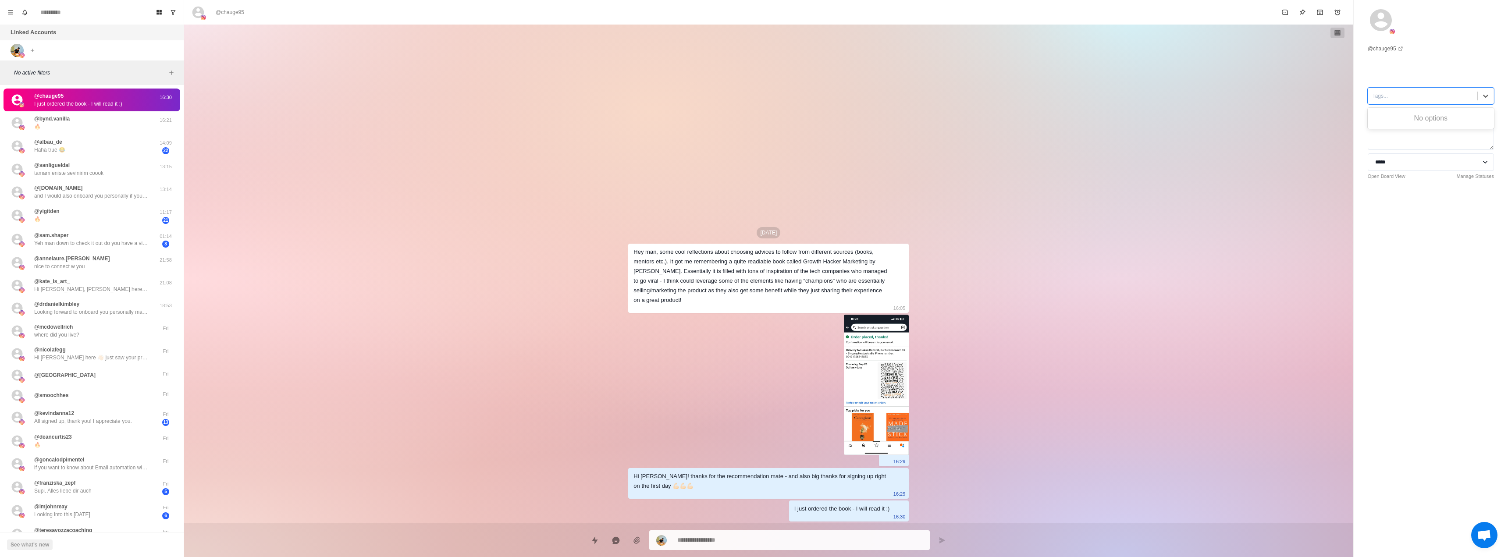
click at [770, 119] on div "No options" at bounding box center [1431, 119] width 126 height 18
click at [770, 95] on div at bounding box center [1423, 96] width 100 height 10
type input "****"
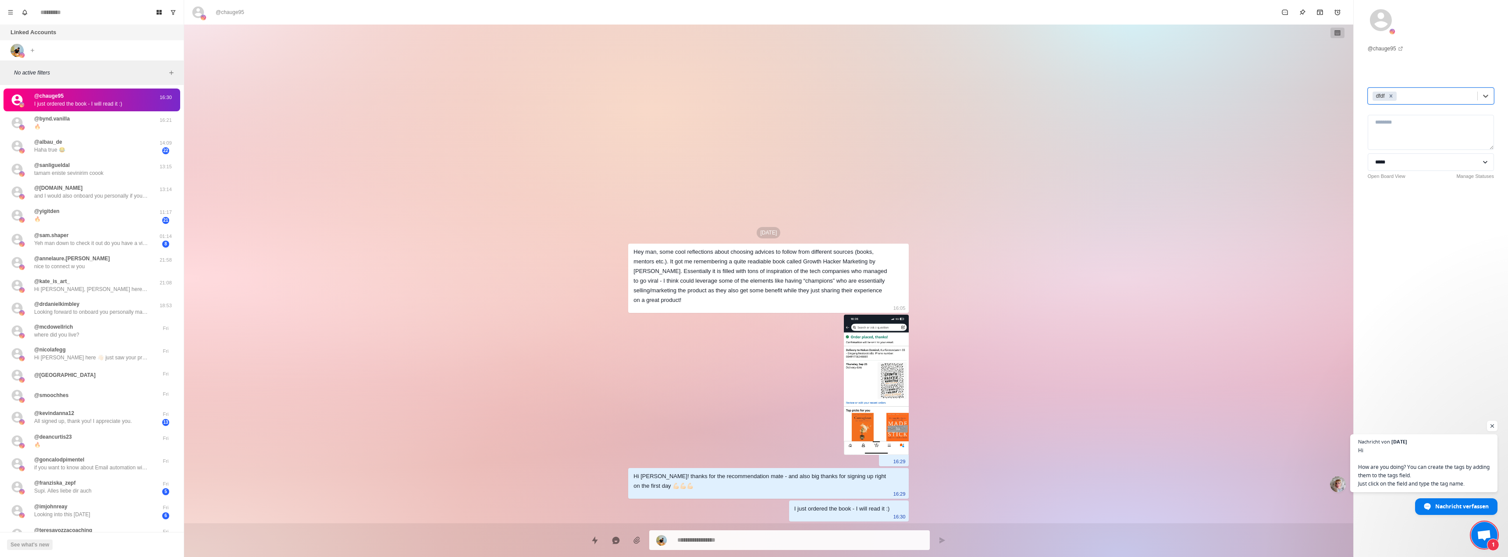
click at [770, 97] on icon "Remove dfdf" at bounding box center [1391, 95] width 3 height 3
click at [770, 96] on div at bounding box center [1423, 96] width 100 height 10
click at [770, 115] on div "dfdf" at bounding box center [1431, 117] width 126 height 15
click at [770, 94] on icon "Remove dfdf" at bounding box center [1391, 96] width 6 height 6
click at [770, 101] on div at bounding box center [1486, 96] width 16 height 16
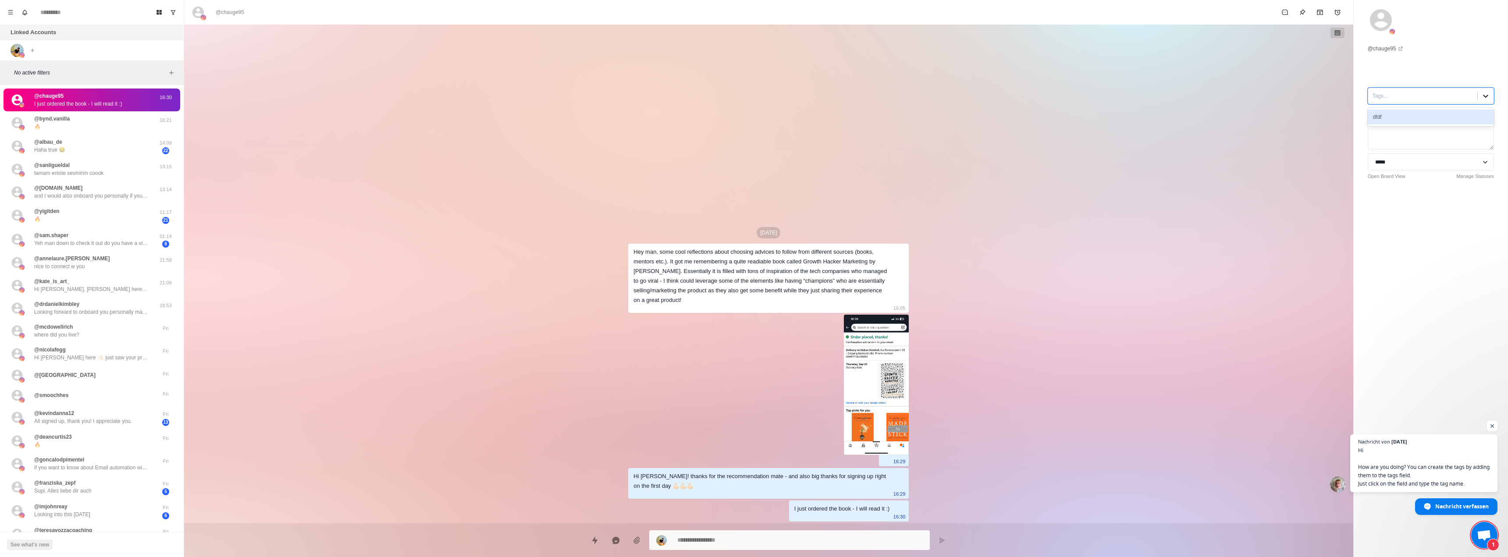
click at [770, 99] on icon at bounding box center [1486, 96] width 9 height 9
drag, startPoint x: 1453, startPoint y: 120, endPoint x: 1264, endPoint y: 129, distance: 189.2
click at [770, 127] on div "Sep 20 Hey man, some cool reflections about choosing advices to follow from dif…" at bounding box center [768, 274] width 1169 height 499
click at [52, 126] on div "@bynd.vanilla 🔥" at bounding box center [52, 123] width 36 height 16
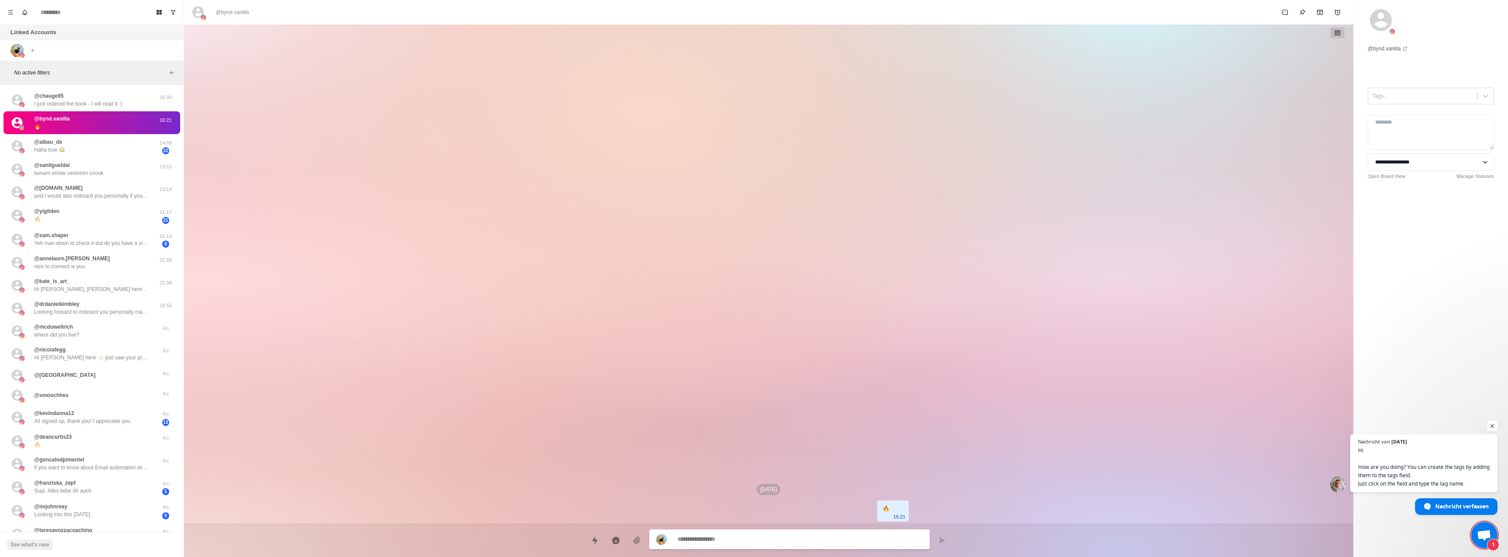
click at [770, 93] on div at bounding box center [1423, 96] width 100 height 10
click at [770, 118] on div "dfdf" at bounding box center [1431, 117] width 126 height 15
click at [770, 100] on div "dfdf" at bounding box center [1380, 96] width 13 height 9
click at [770, 97] on icon "Remove dfdf" at bounding box center [1391, 96] width 6 height 6
click at [770, 96] on div at bounding box center [1423, 96] width 100 height 10
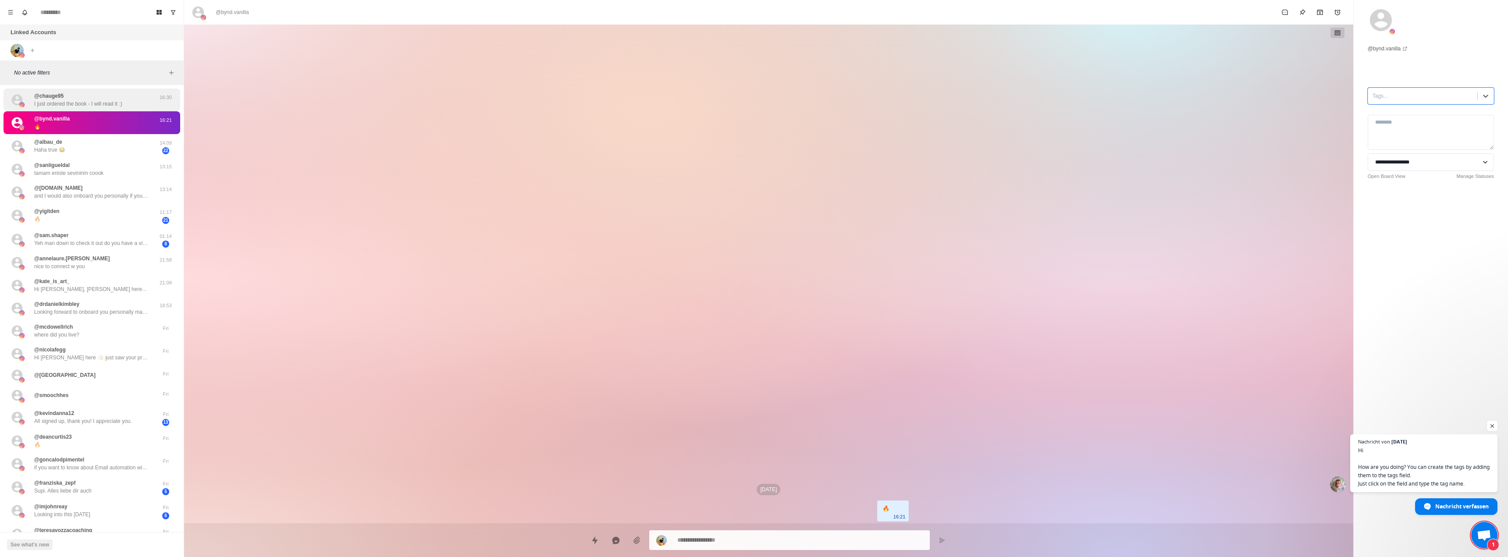
click at [121, 101] on p "I just ordered the book - I will read it :)" at bounding box center [78, 104] width 88 height 8
type textarea "*"
select select "**********"
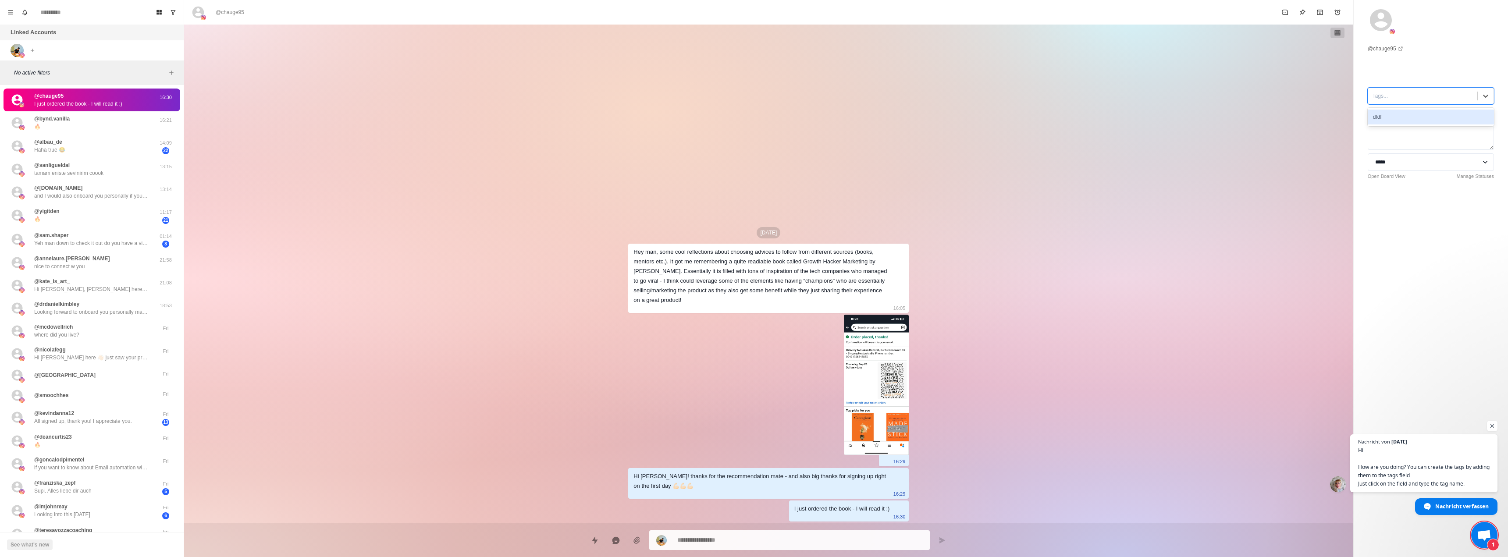
click at [770, 96] on div at bounding box center [1423, 96] width 100 height 10
click at [14, 12] on button "Menu" at bounding box center [11, 12] width 14 height 14
type textarea "*"
click at [42, 46] on button "Tools" at bounding box center [53, 47] width 94 height 15
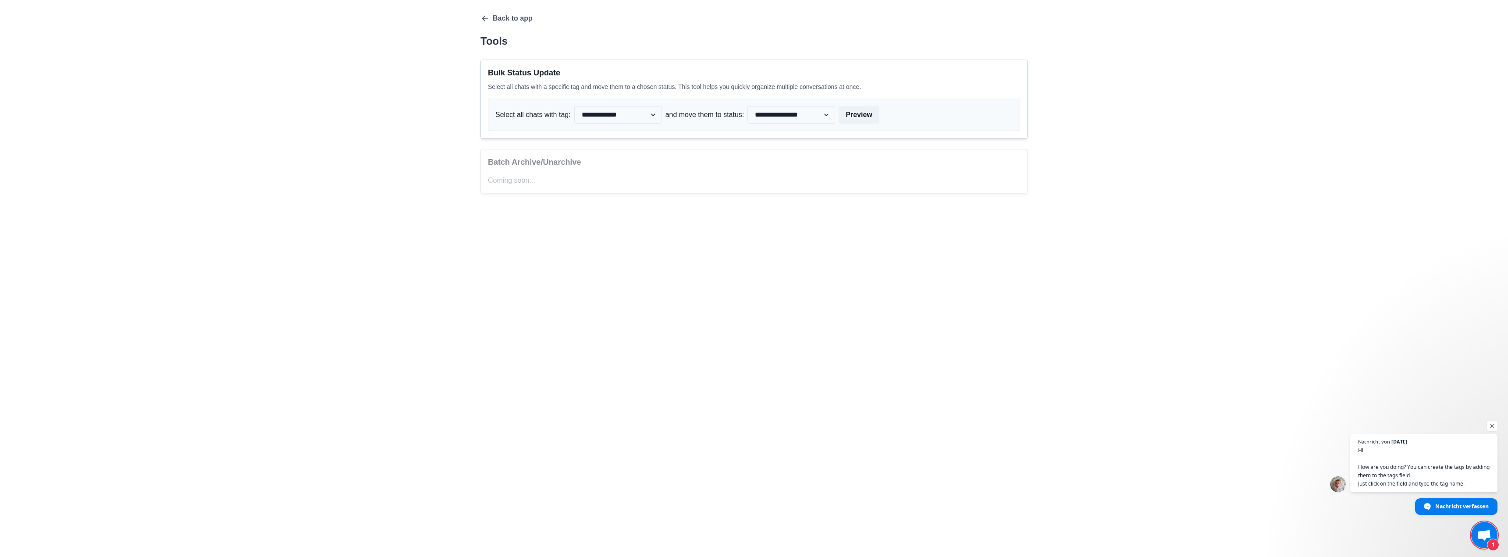
click at [624, 102] on div "**********" at bounding box center [754, 115] width 532 height 32
drag, startPoint x: 625, startPoint y: 127, endPoint x: 625, endPoint y: 119, distance: 7.9
click at [625, 126] on div "**********" at bounding box center [754, 115] width 532 height 32
click at [625, 118] on select "**********" at bounding box center [618, 115] width 88 height 18
select select "**********"
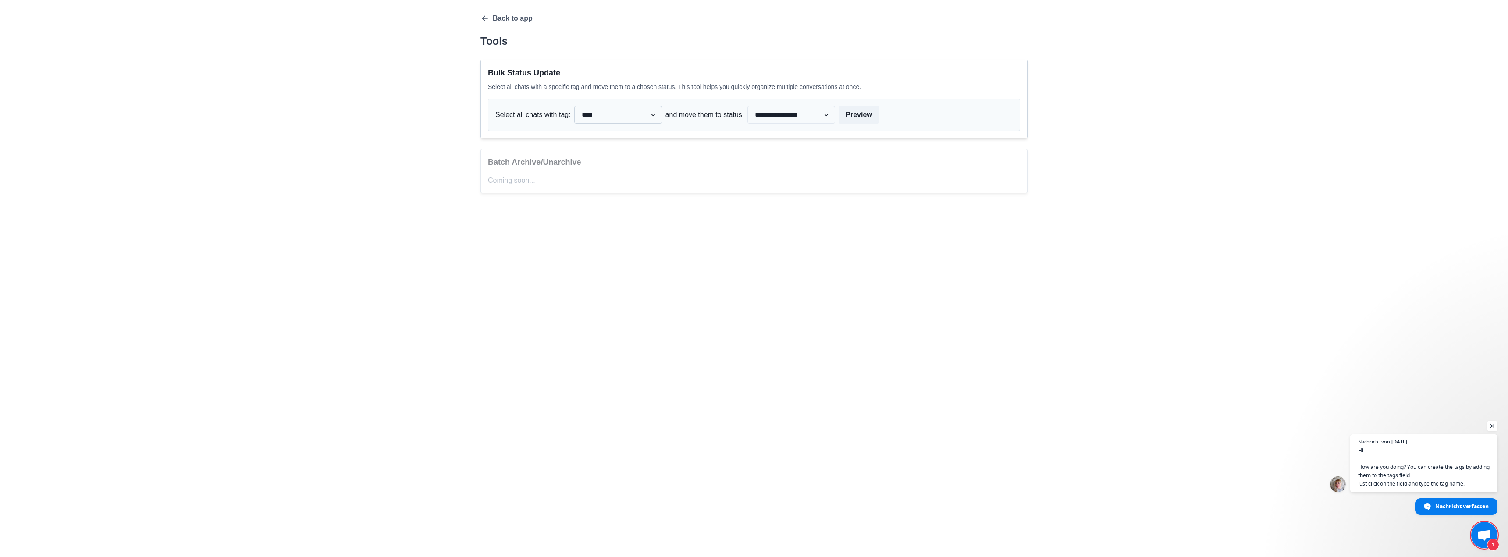
click at [574, 107] on select "**********" at bounding box center [618, 115] width 88 height 18
click at [598, 118] on select "**********" at bounding box center [618, 115] width 88 height 18
click at [574, 107] on select "**********" at bounding box center [618, 115] width 88 height 18
click at [1477, 484] on span "Hi How are you doing? You can create the tags by adding them to the tags field.…" at bounding box center [1425, 467] width 134 height 42
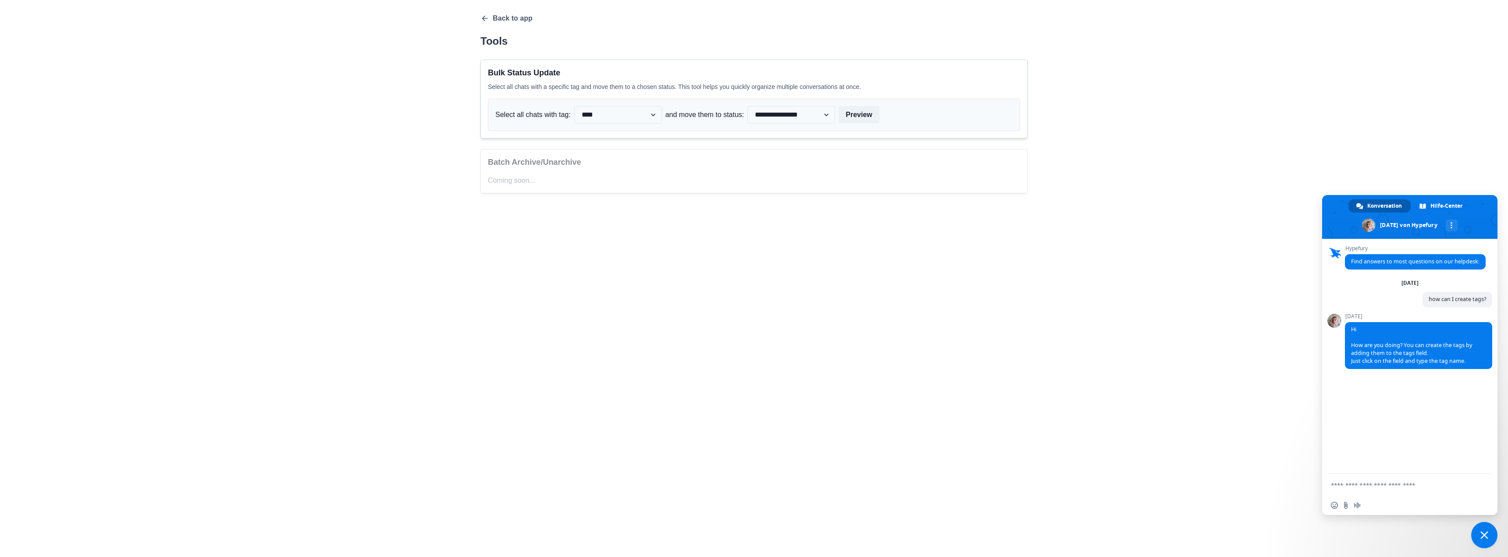
click at [1396, 482] on textarea "Verfassen Sie Ihre Nachricht…" at bounding box center [1400, 485] width 139 height 8
type textarea "*"
type textarea "**********"
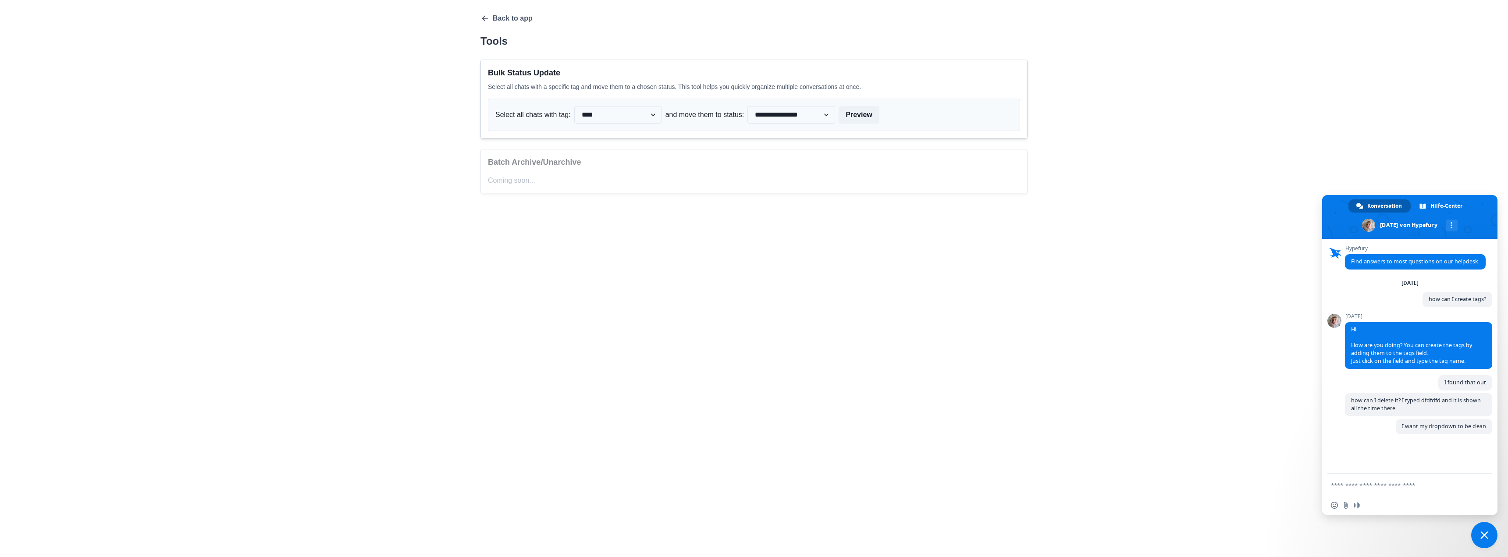
click at [1334, 322] on span at bounding box center [1335, 321] width 14 height 14
click at [478, 14] on div "**********" at bounding box center [754, 103] width 561 height 207
click at [485, 15] on icon "button" at bounding box center [485, 18] width 9 height 9
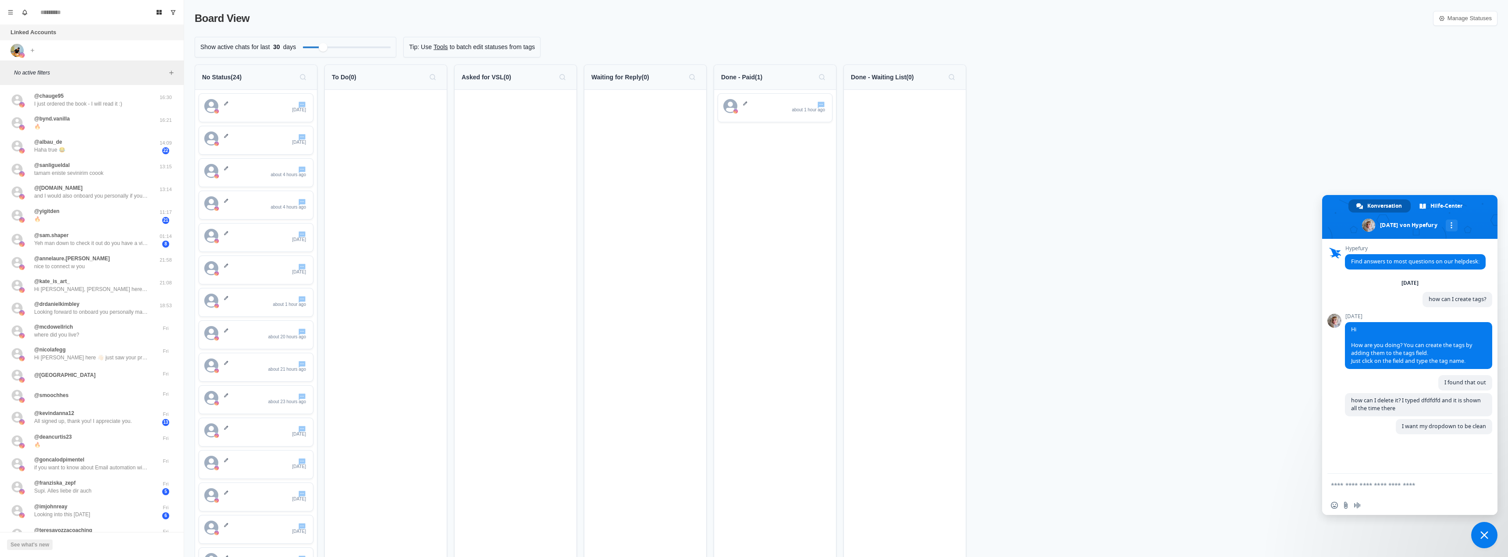
click at [235, 82] on p "No Status ( 24 )" at bounding box center [221, 77] width 39 height 9
click at [278, 109] on div "1 day ago" at bounding box center [266, 107] width 84 height 16
click at [277, 109] on div "1 day ago" at bounding box center [266, 107] width 84 height 16
click at [210, 104] on icon "avatar" at bounding box center [211, 104] width 5 height 5
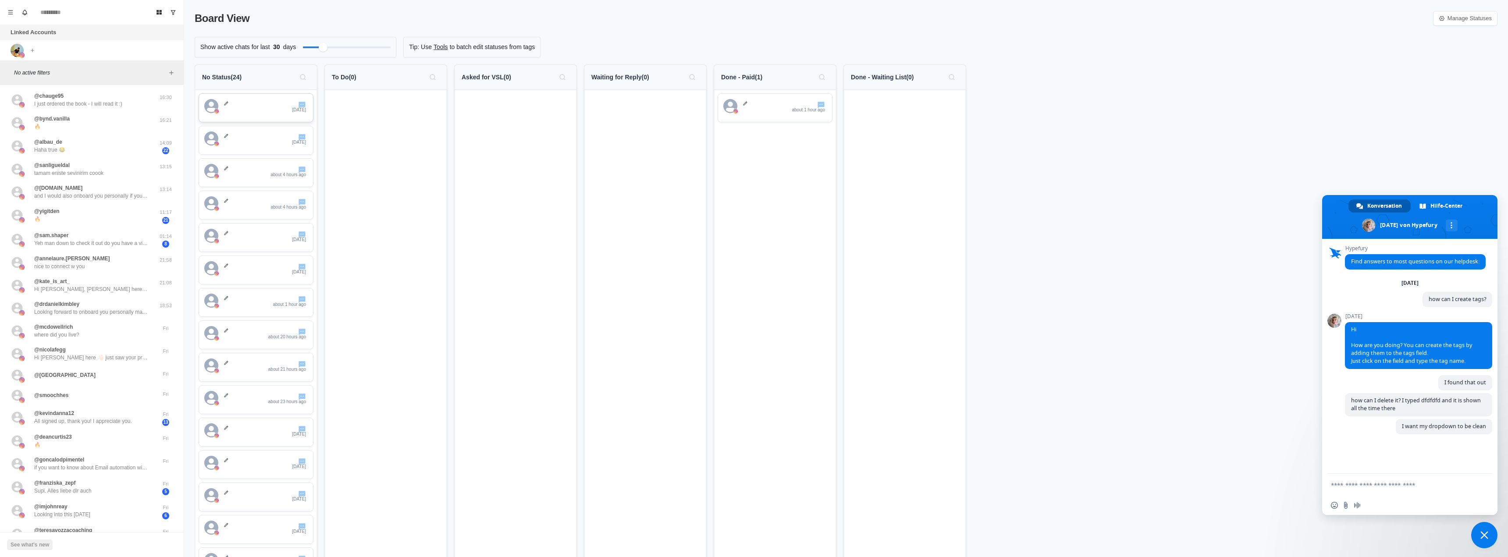
click at [209, 104] on icon "avatar" at bounding box center [211, 106] width 14 height 14
click at [228, 106] on div "1 day ago" at bounding box center [266, 107] width 84 height 16
click at [228, 109] on div "1 day ago" at bounding box center [266, 107] width 84 height 16
click at [226, 102] on icon at bounding box center [226, 103] width 5 height 5
click at [333, 109] on div at bounding box center [386, 486] width 122 height 793
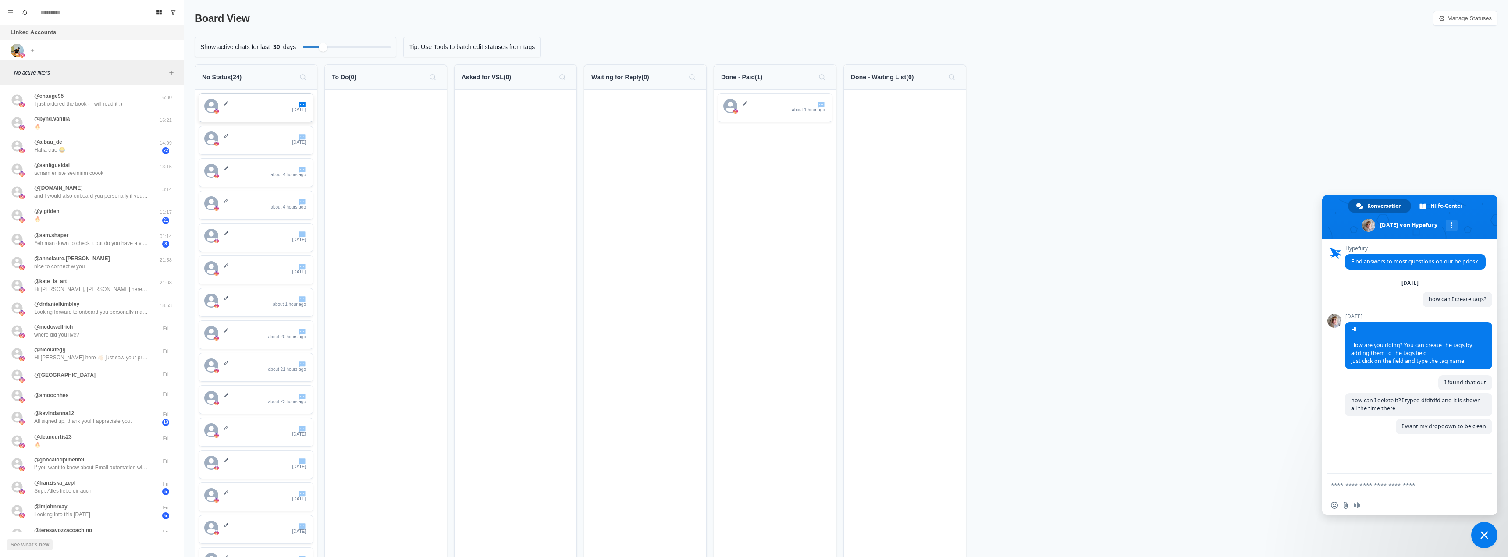
click at [304, 106] on icon "Go to chat" at bounding box center [302, 105] width 7 height 7
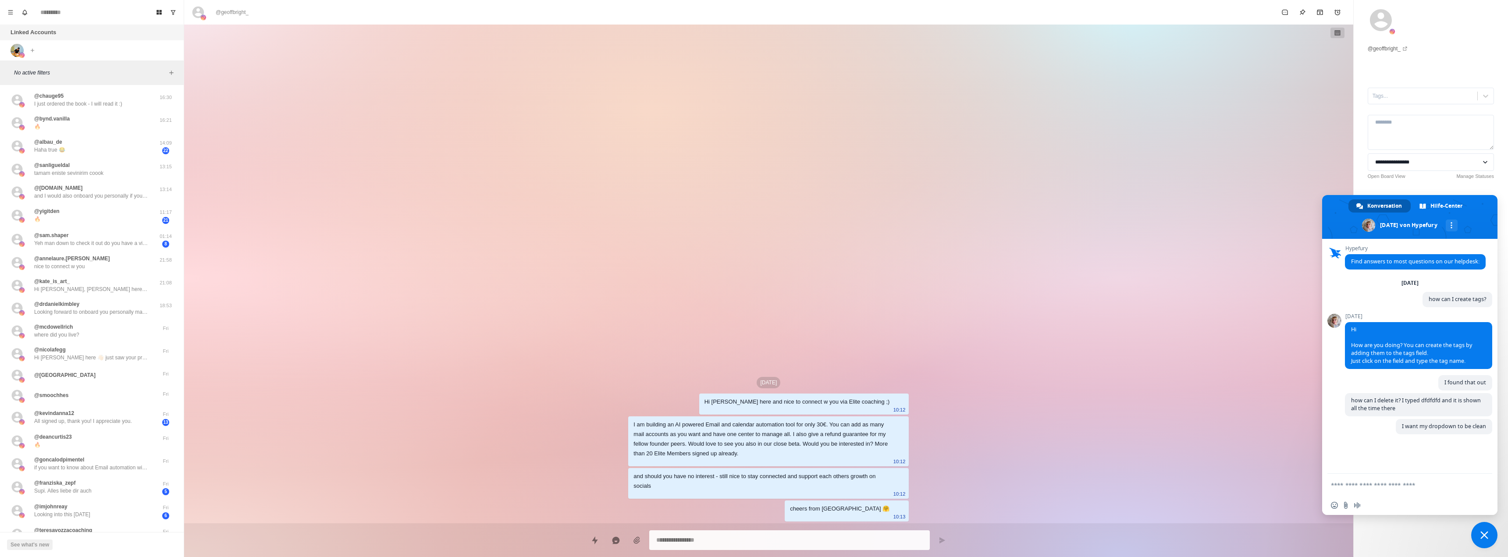
click at [149, 80] on div "No active filters" at bounding box center [92, 73] width 184 height 25
click at [138, 99] on div "@chauge95 I just ordered the book - I will read it :)" at bounding box center [83, 100] width 144 height 16
type textarea "*"
select select "**********"
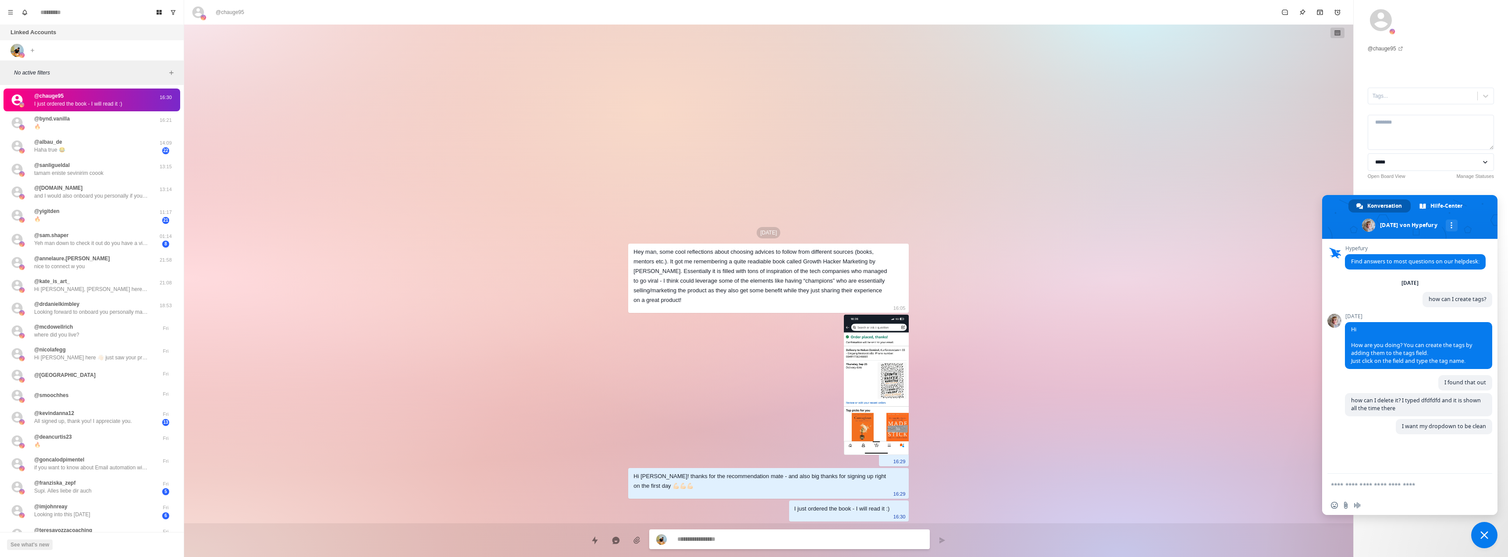
click at [90, 93] on div "@chauge95 I just ordered the book - I will read it :)" at bounding box center [78, 100] width 88 height 16
click at [1436, 96] on div at bounding box center [1423, 96] width 100 height 10
click at [1404, 136] on textarea at bounding box center [1431, 132] width 126 height 35
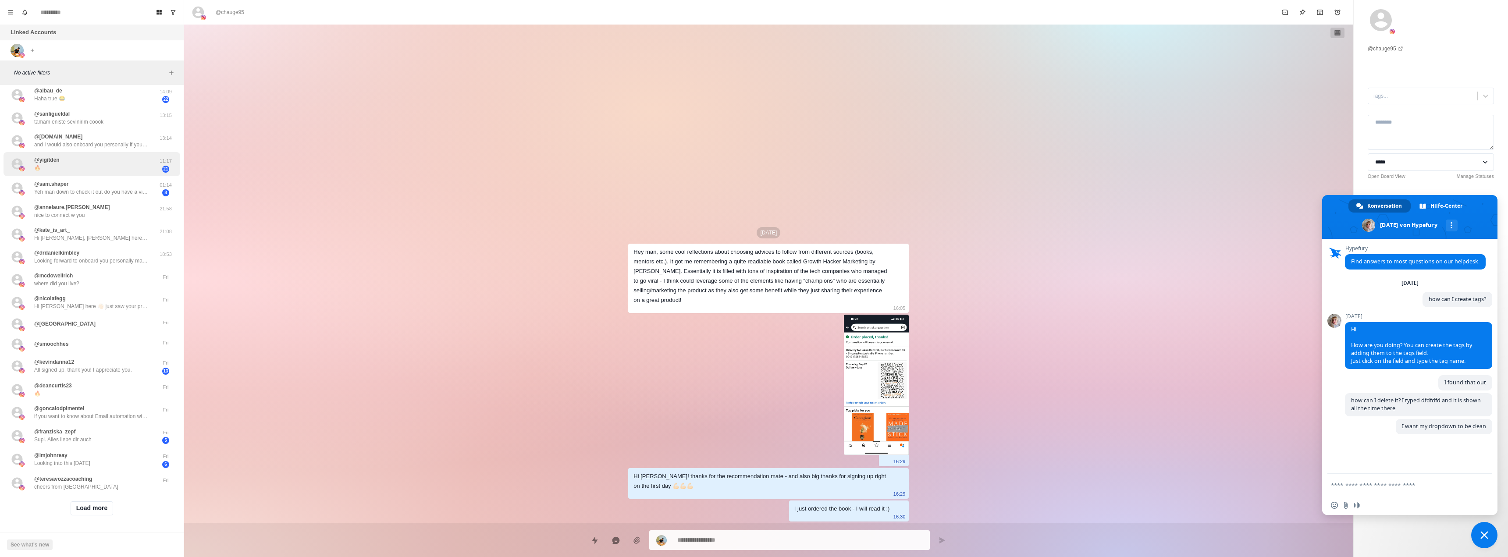
scroll to position [58, 0]
click at [89, 503] on button "Load more" at bounding box center [92, 509] width 43 height 14
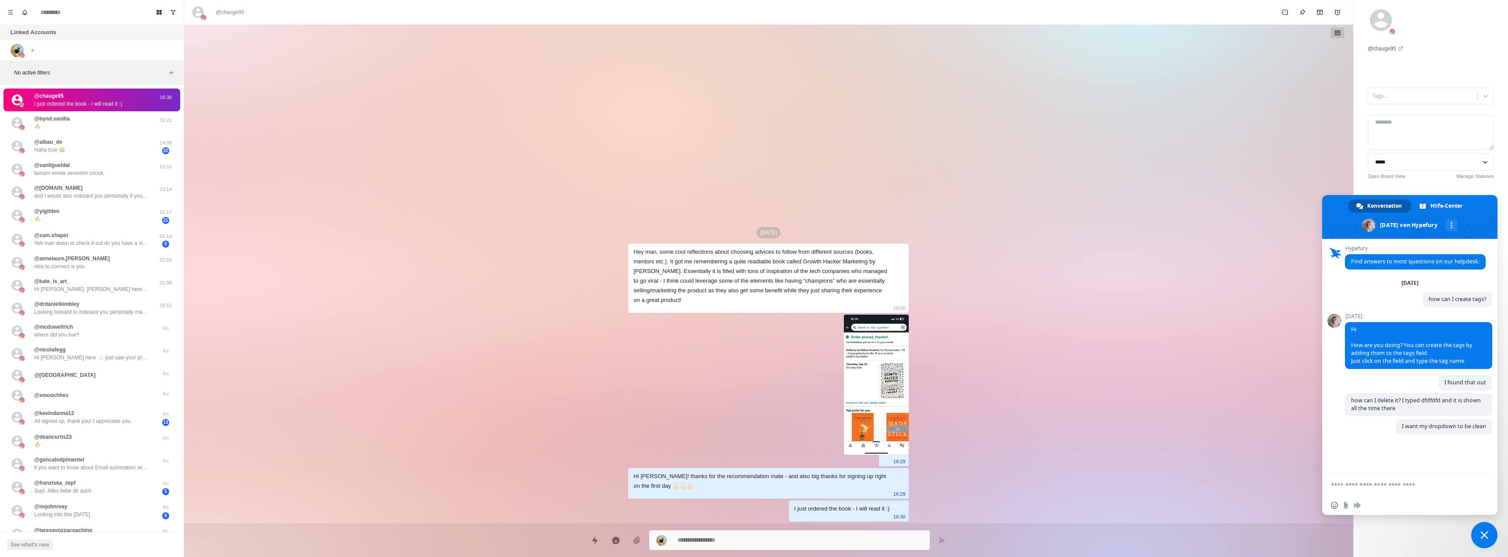
type textarea "*"
click at [11, 3] on div "Board View Tools Archived Chats Mark many as read Keyboard shortcuts Team Setti…" at bounding box center [92, 12] width 184 height 25
click at [13, 12] on icon "Menu" at bounding box center [10, 12] width 6 height 6
click at [71, 165] on button "Log out" at bounding box center [53, 158] width 94 height 15
